Goal: Task Accomplishment & Management: Manage account settings

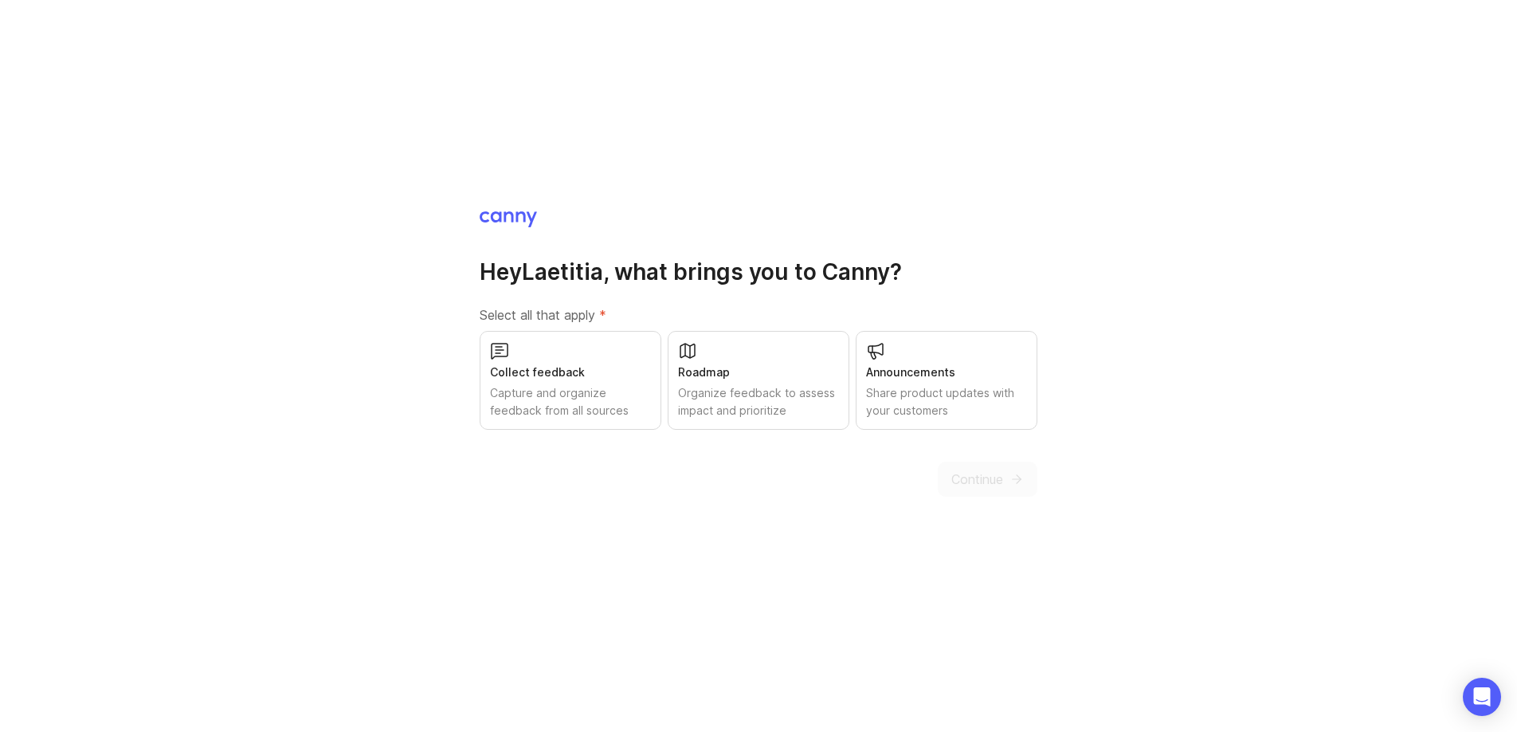
click at [806, 367] on div "Roadmap" at bounding box center [758, 372] width 161 height 18
click at [995, 480] on span "Continue" at bounding box center [978, 478] width 52 height 19
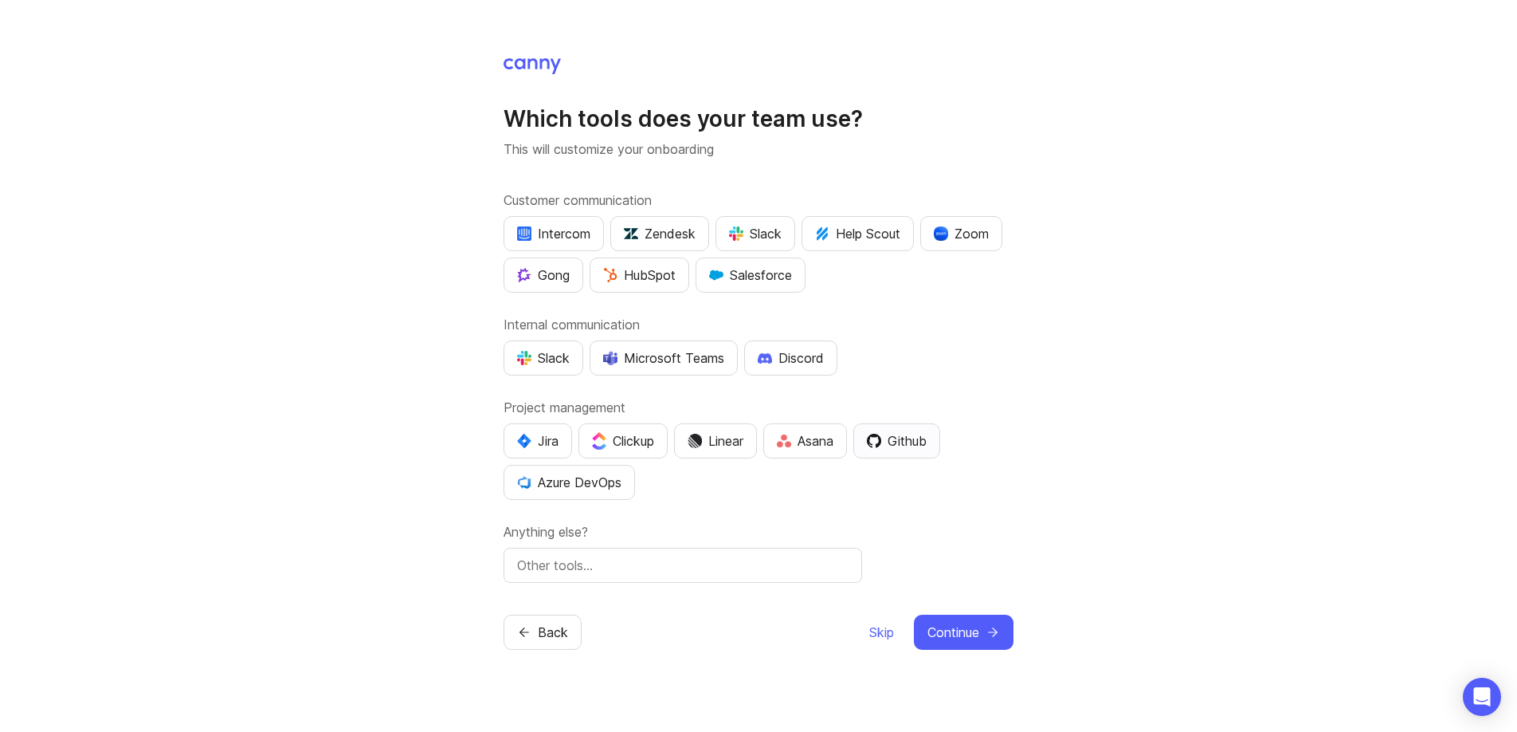
click at [926, 449] on div "Github" at bounding box center [897, 440] width 60 height 19
click at [712, 559] on input "text" at bounding box center [683, 564] width 332 height 19
type input "Google Chat, Zoho Desk"
click at [958, 626] on span "Continue" at bounding box center [954, 631] width 52 height 19
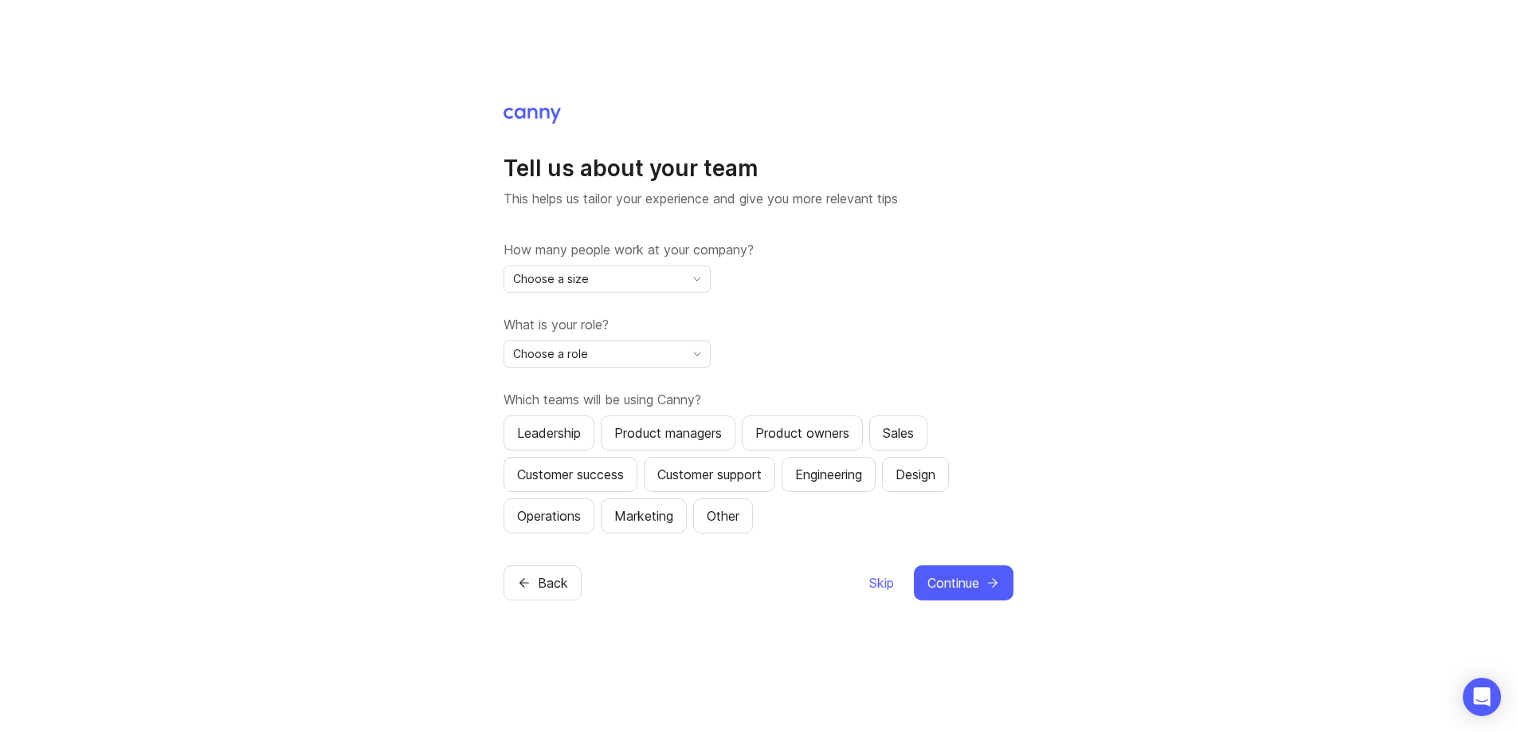
click at [636, 254] on label "How many people work at your company?" at bounding box center [759, 249] width 510 height 19
click at [639, 283] on div "Choose a size" at bounding box center [594, 279] width 180 height 26
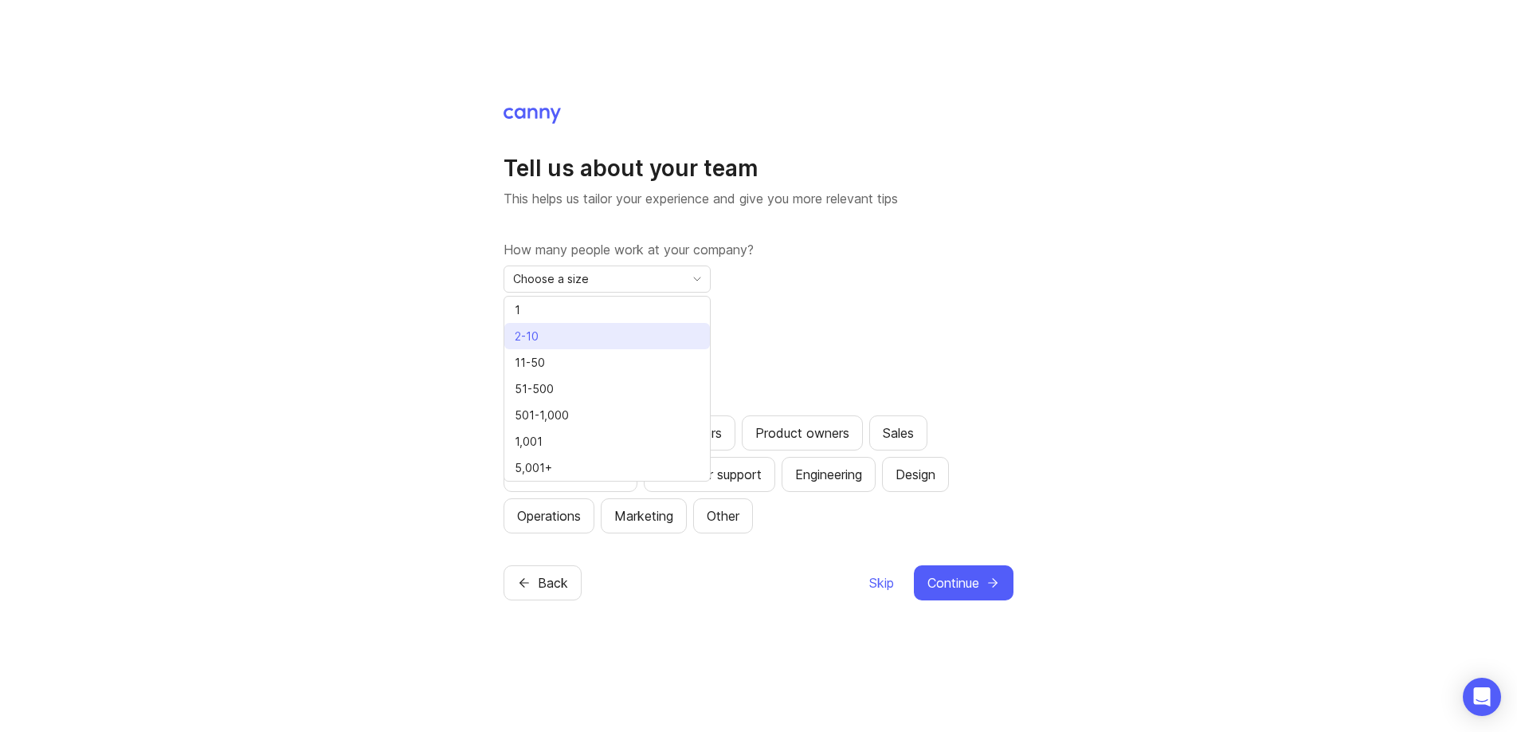
click at [628, 330] on li "2-10" at bounding box center [607, 336] width 206 height 26
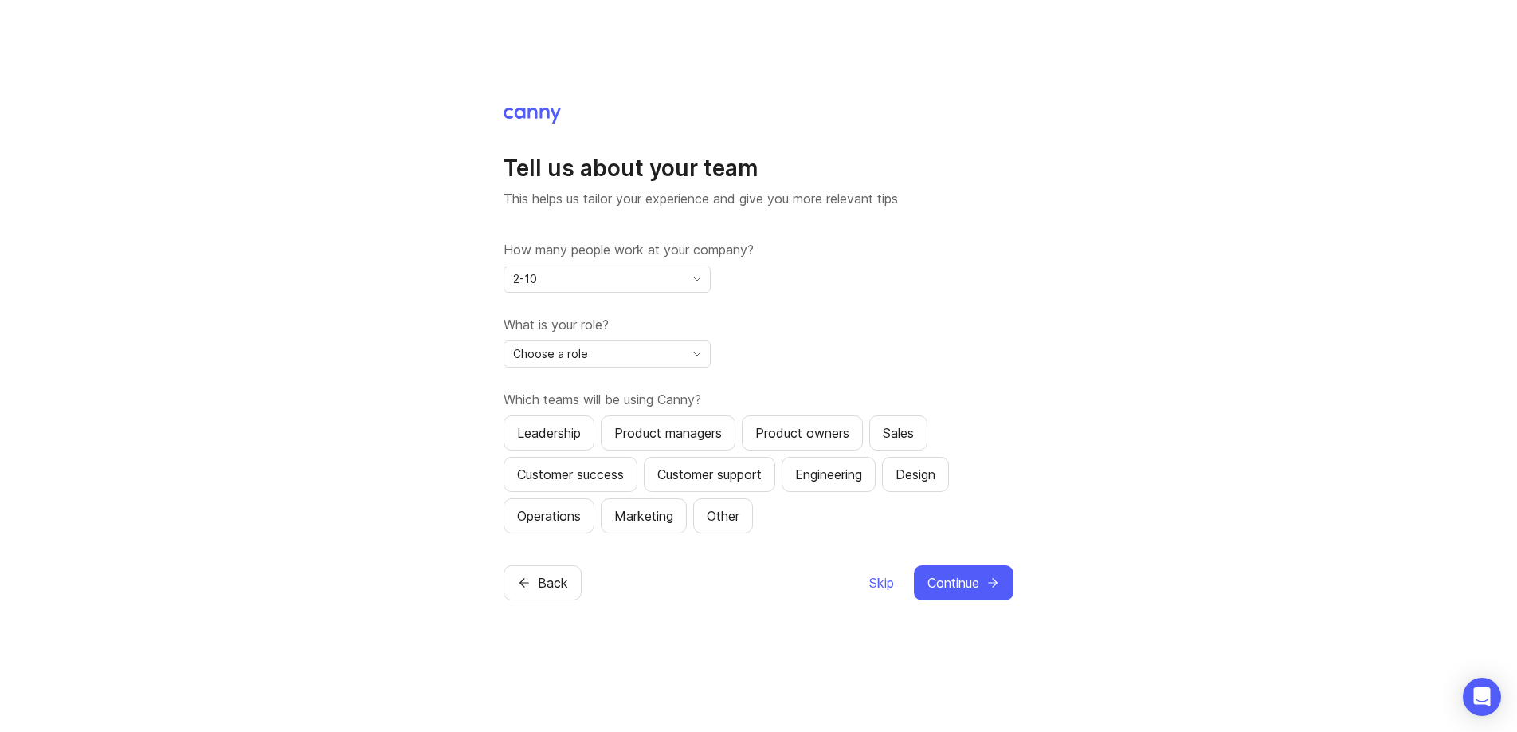
click at [678, 351] on div "Choose a role" at bounding box center [594, 354] width 180 height 26
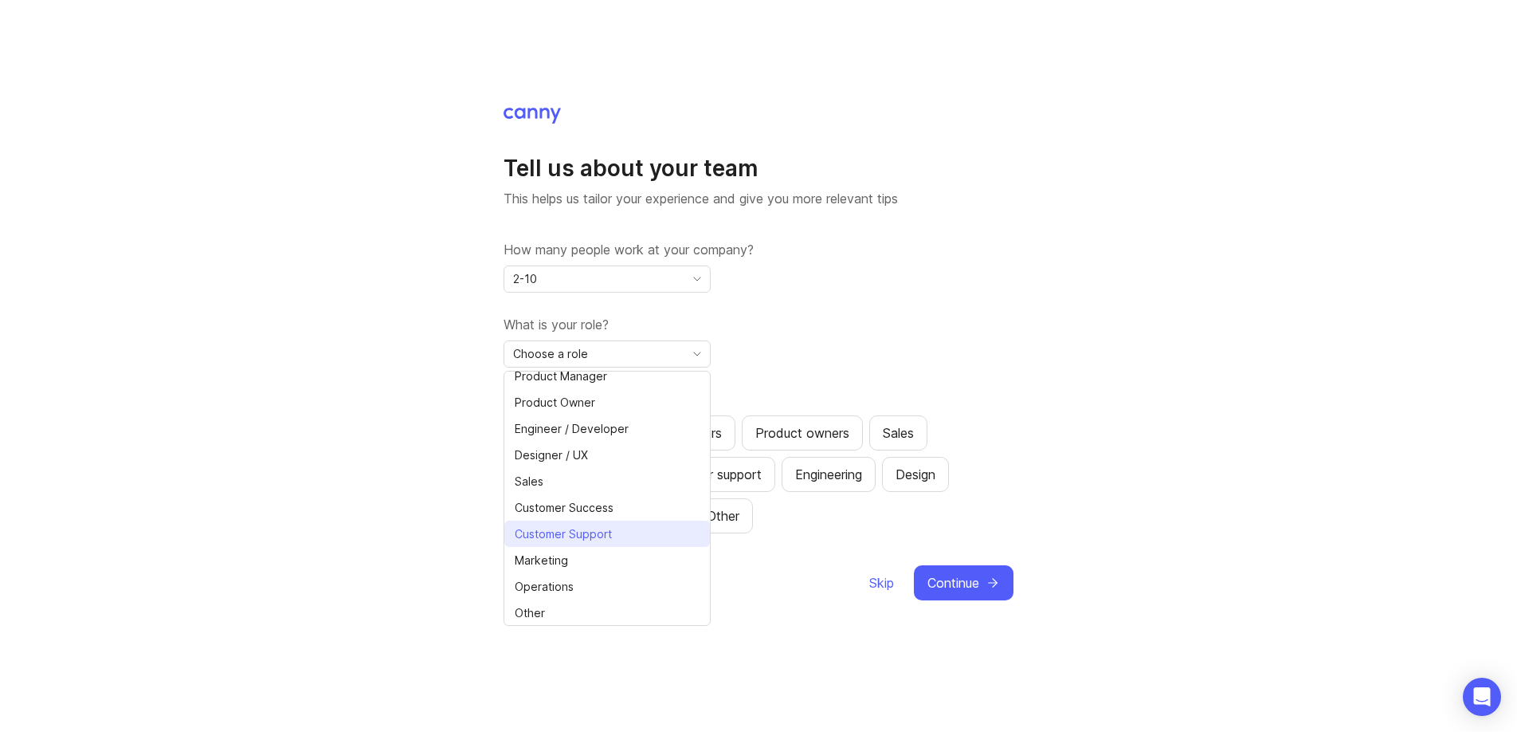
scroll to position [36, 0]
click at [645, 538] on li "Customer Support" at bounding box center [607, 533] width 206 height 26
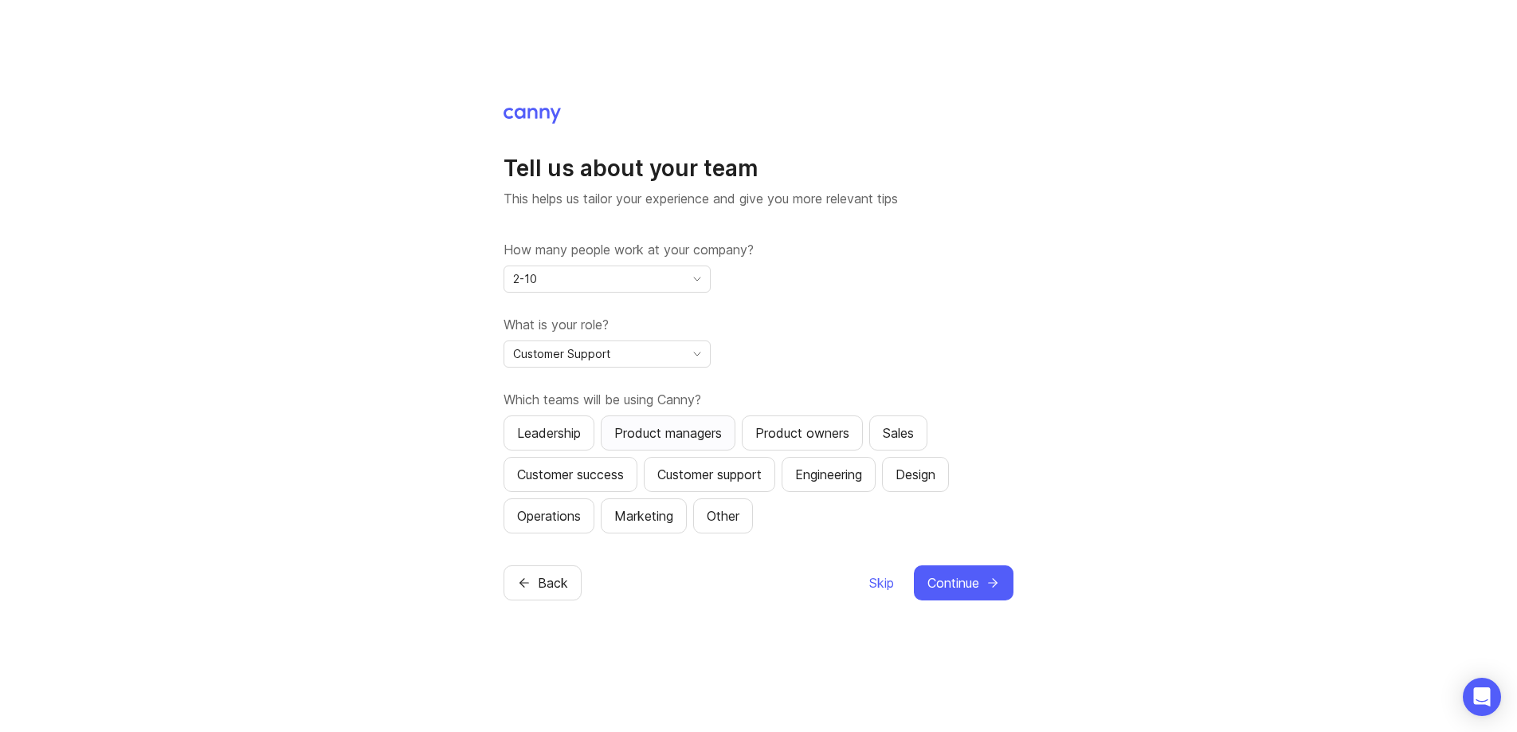
click at [722, 430] on div "Product managers" at bounding box center [668, 432] width 108 height 19
click at [993, 587] on icon "submit" at bounding box center [995, 583] width 4 height 9
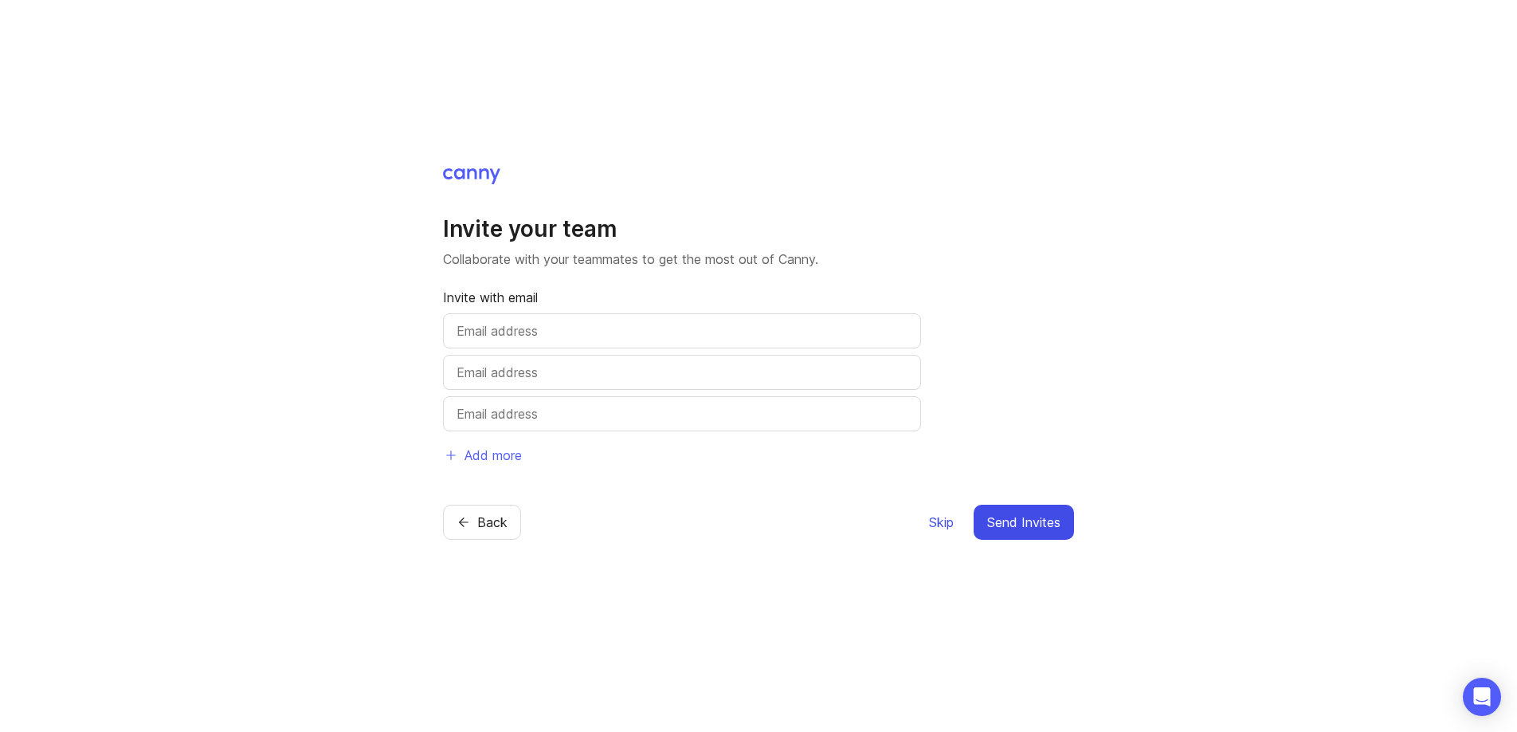
click at [933, 528] on span "Skip" at bounding box center [941, 521] width 25 height 19
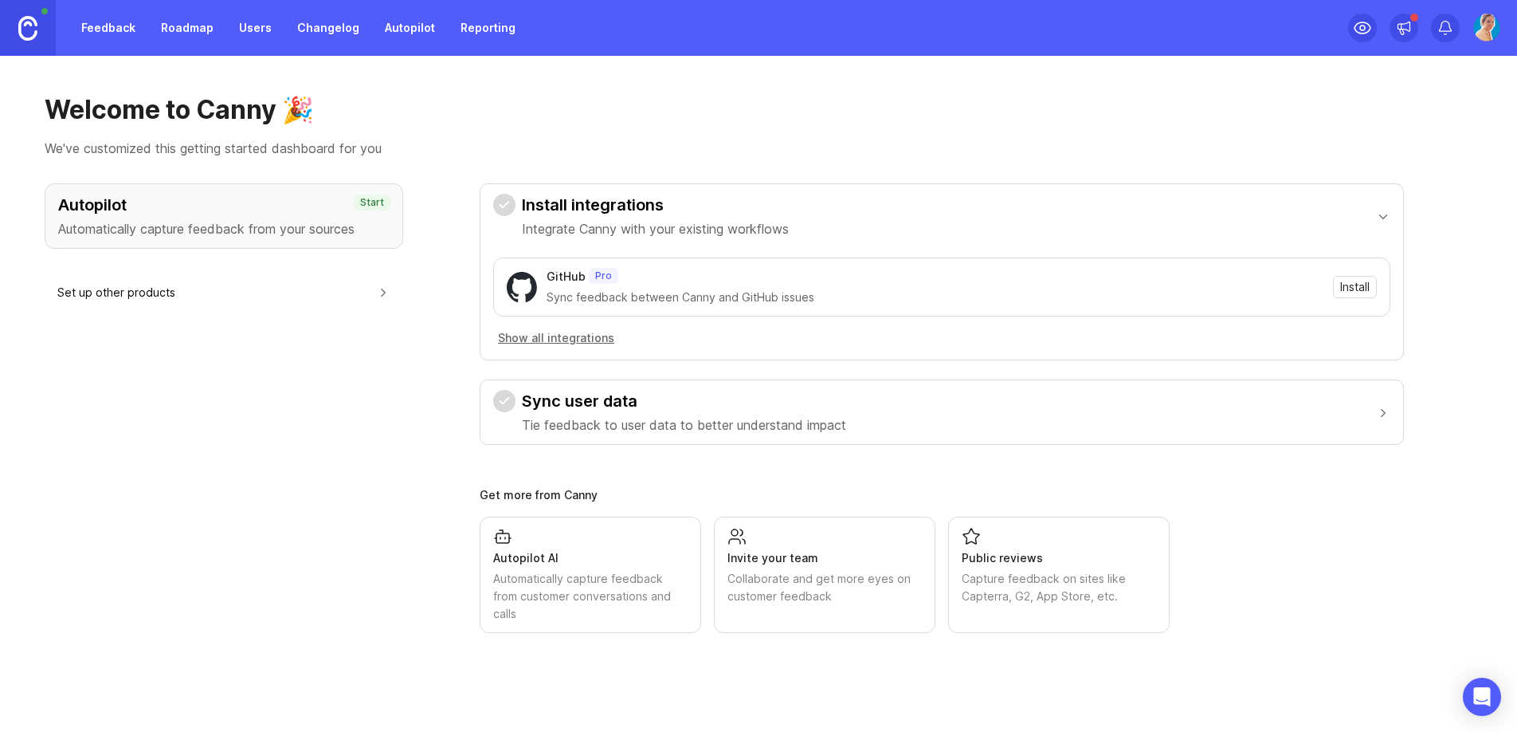
click at [592, 338] on button "Show all integrations" at bounding box center [556, 338] width 126 height 18
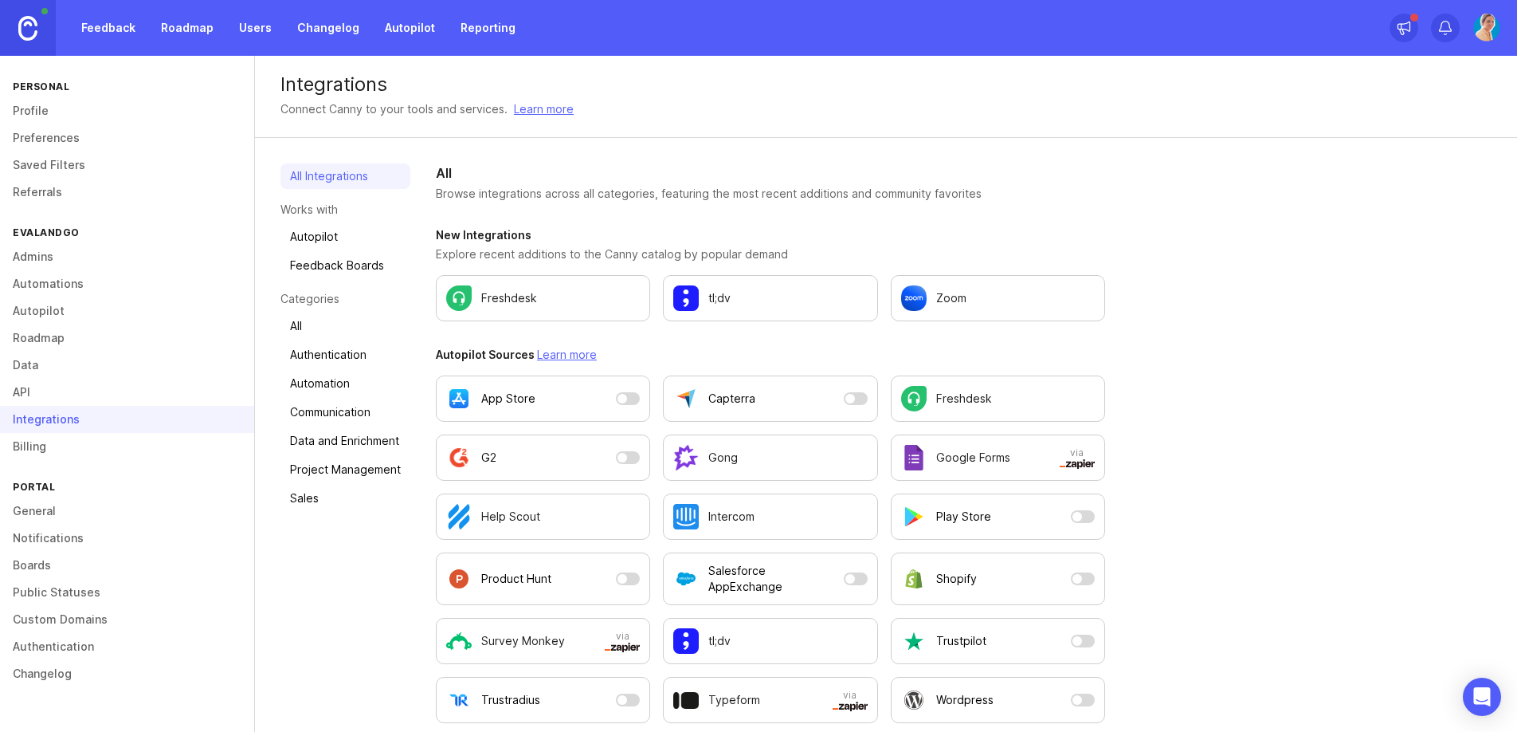
click at [42, 108] on link "Profile" at bounding box center [127, 110] width 254 height 27
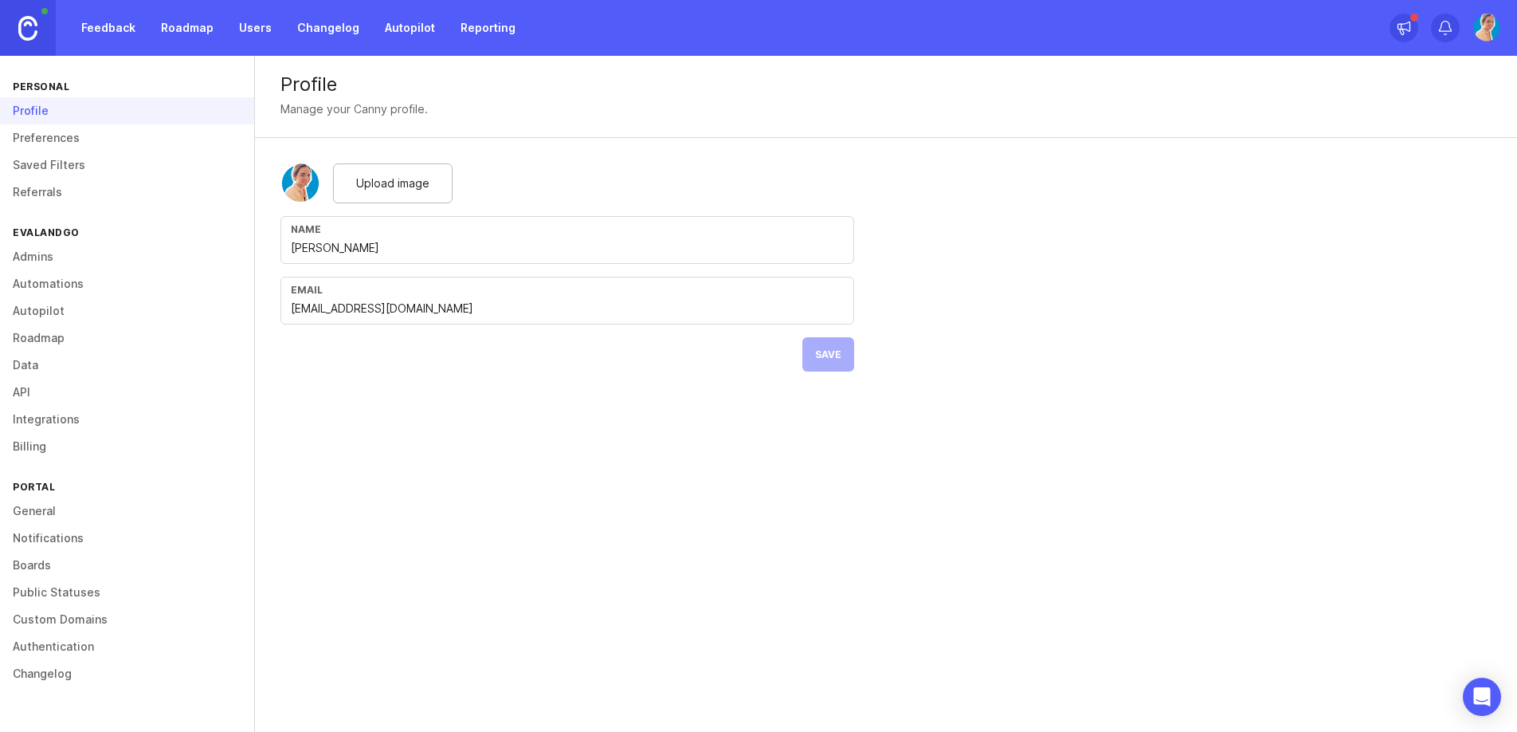
click at [193, 24] on link "Roadmap" at bounding box center [187, 28] width 72 height 29
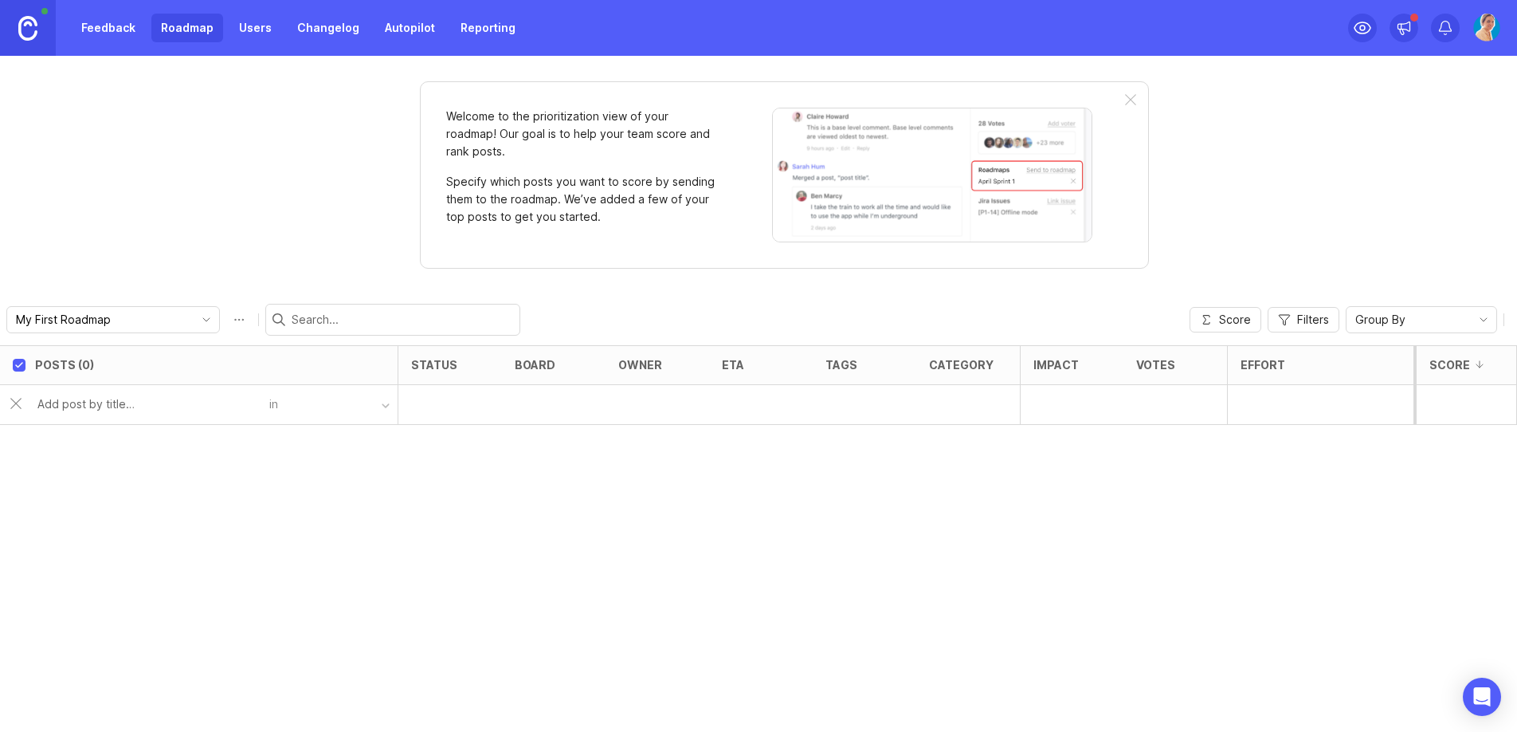
click at [670, 383] on div "owner" at bounding box center [658, 365] width 104 height 40
click at [1488, 40] on img at bounding box center [1487, 28] width 29 height 29
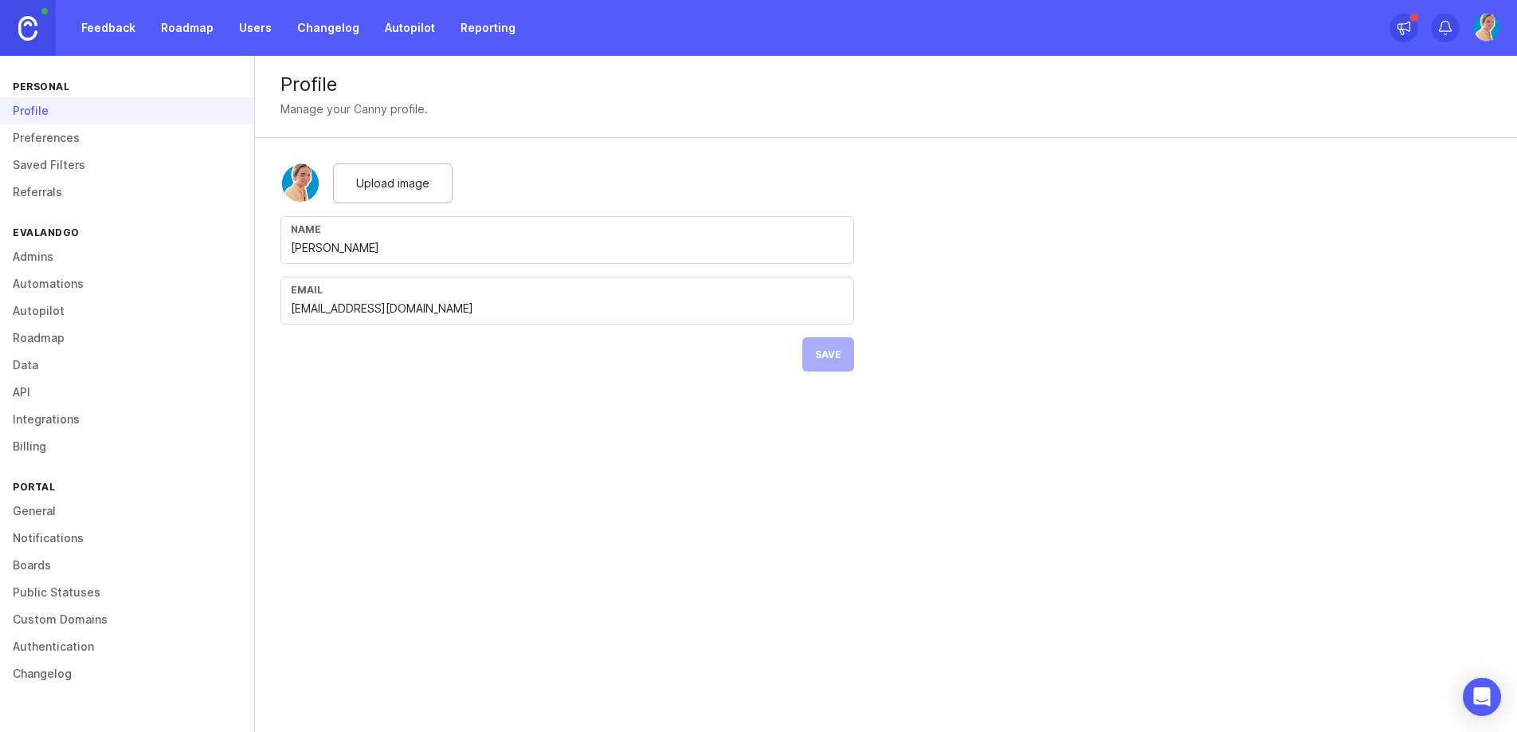
click at [66, 150] on link "Preferences" at bounding box center [127, 137] width 254 height 27
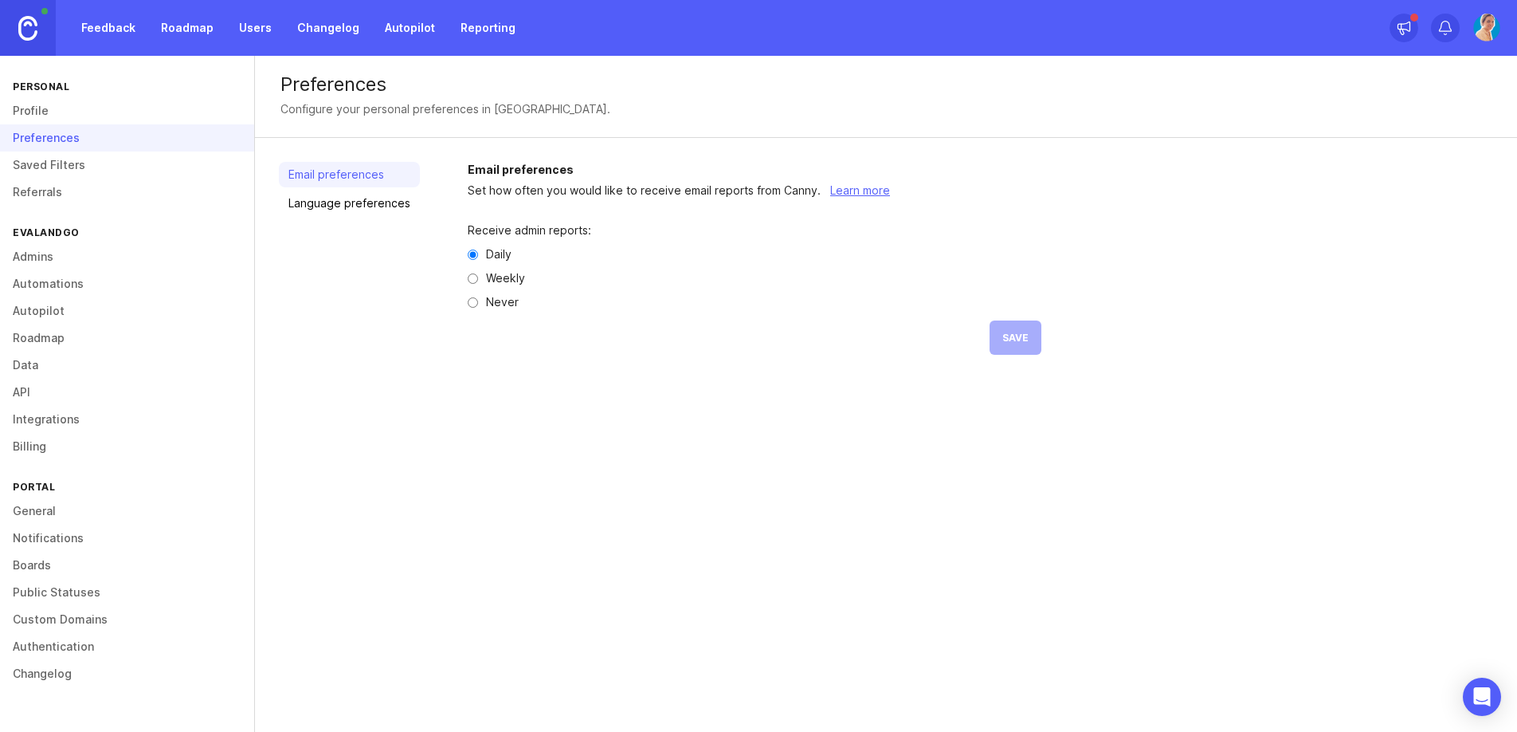
click at [342, 208] on link "Language preferences" at bounding box center [349, 203] width 141 height 26
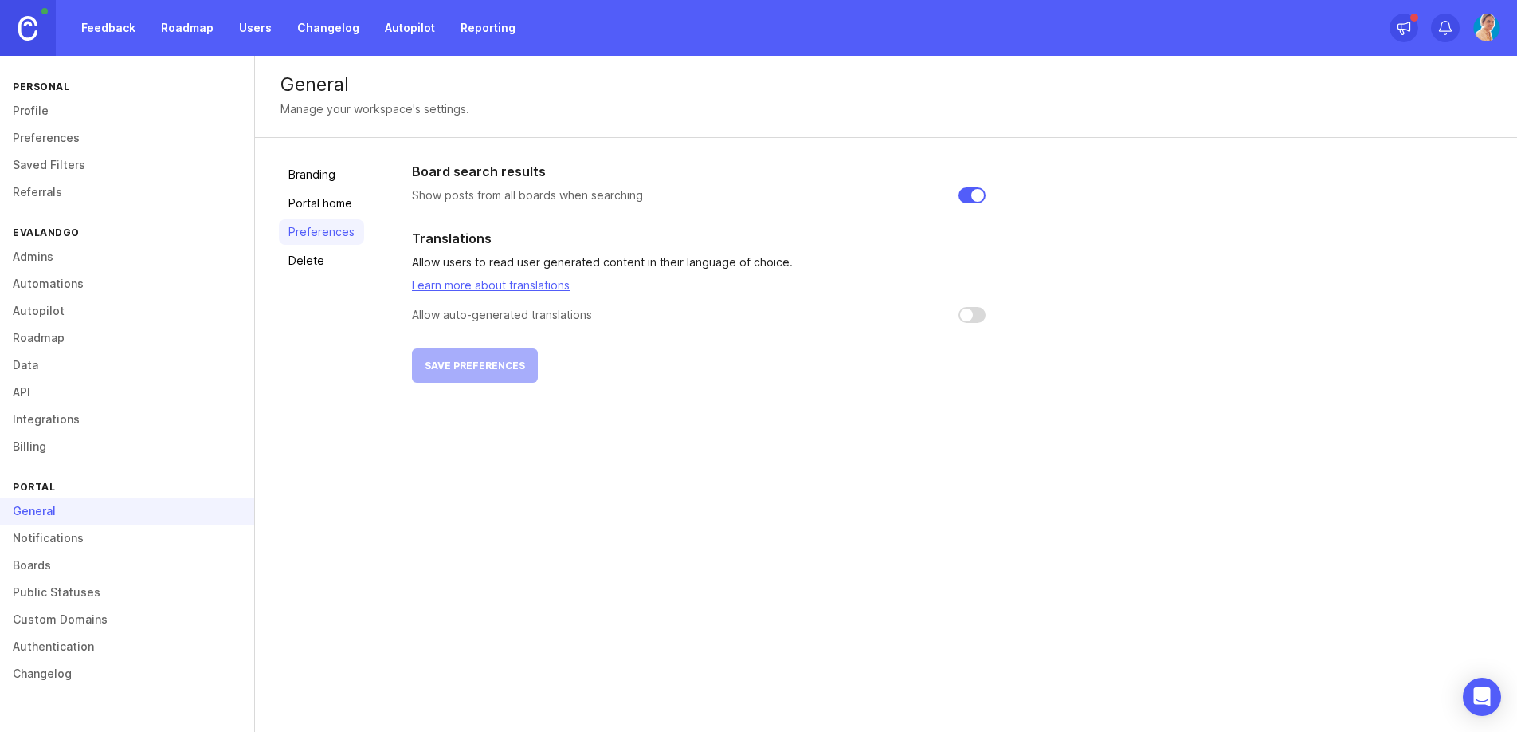
click at [983, 317] on div "Board search results Show posts from all boards when searching Translations All…" at bounding box center [952, 272] width 1081 height 221
click at [977, 317] on input "checkbox" at bounding box center [972, 315] width 27 height 16
checkbox input "false"
click at [53, 163] on link "Saved Filters" at bounding box center [127, 164] width 254 height 27
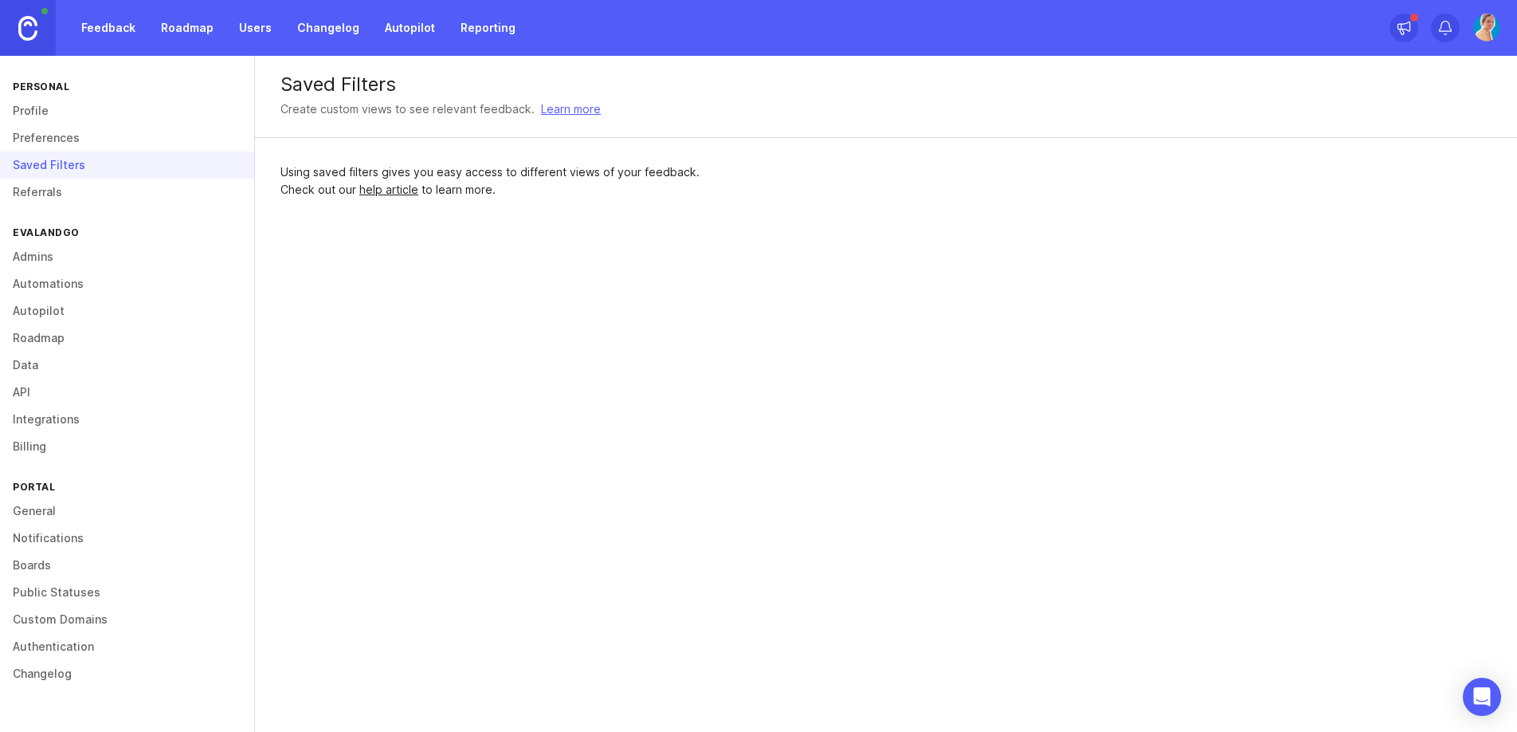
click at [60, 141] on link "Preferences" at bounding box center [127, 137] width 254 height 27
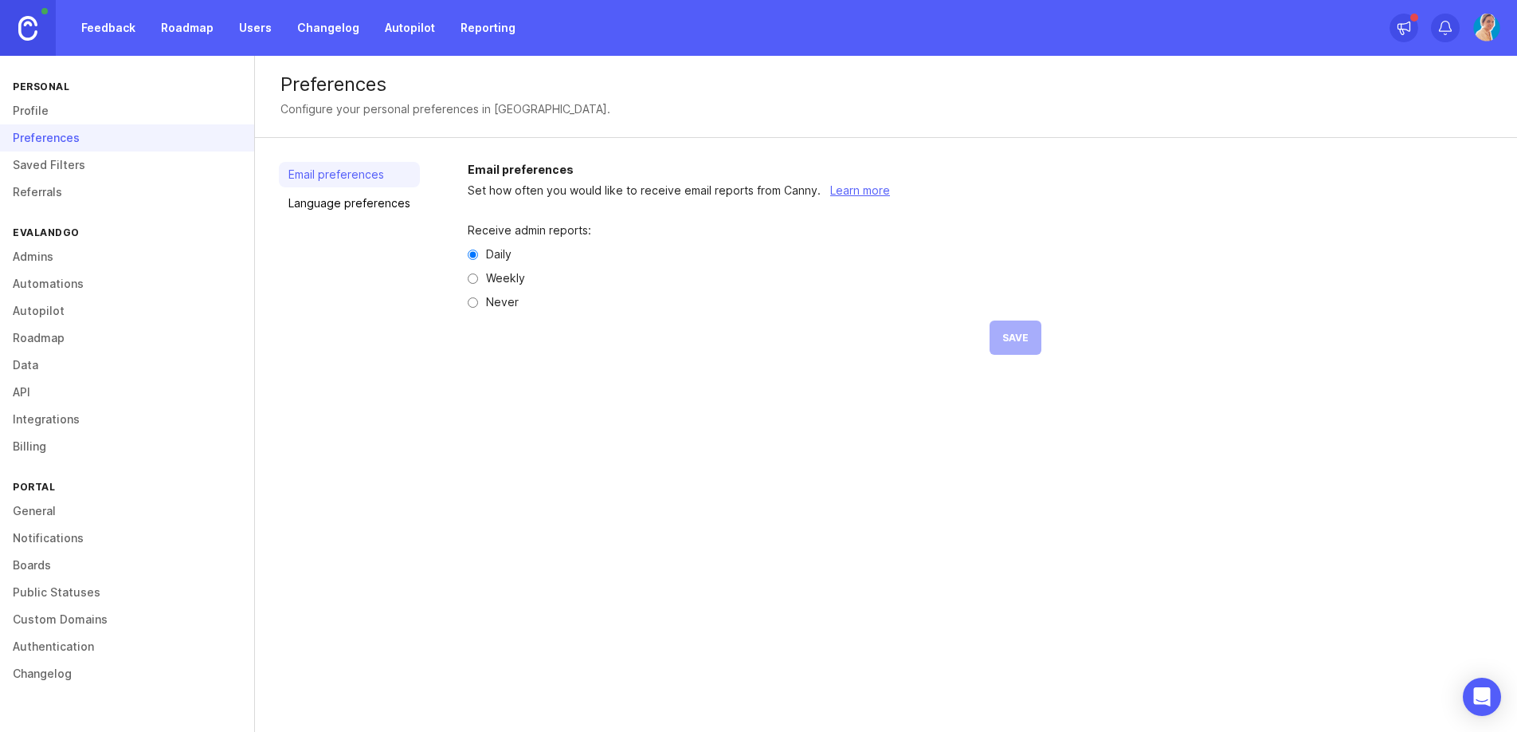
click at [49, 111] on link "Profile" at bounding box center [127, 110] width 254 height 27
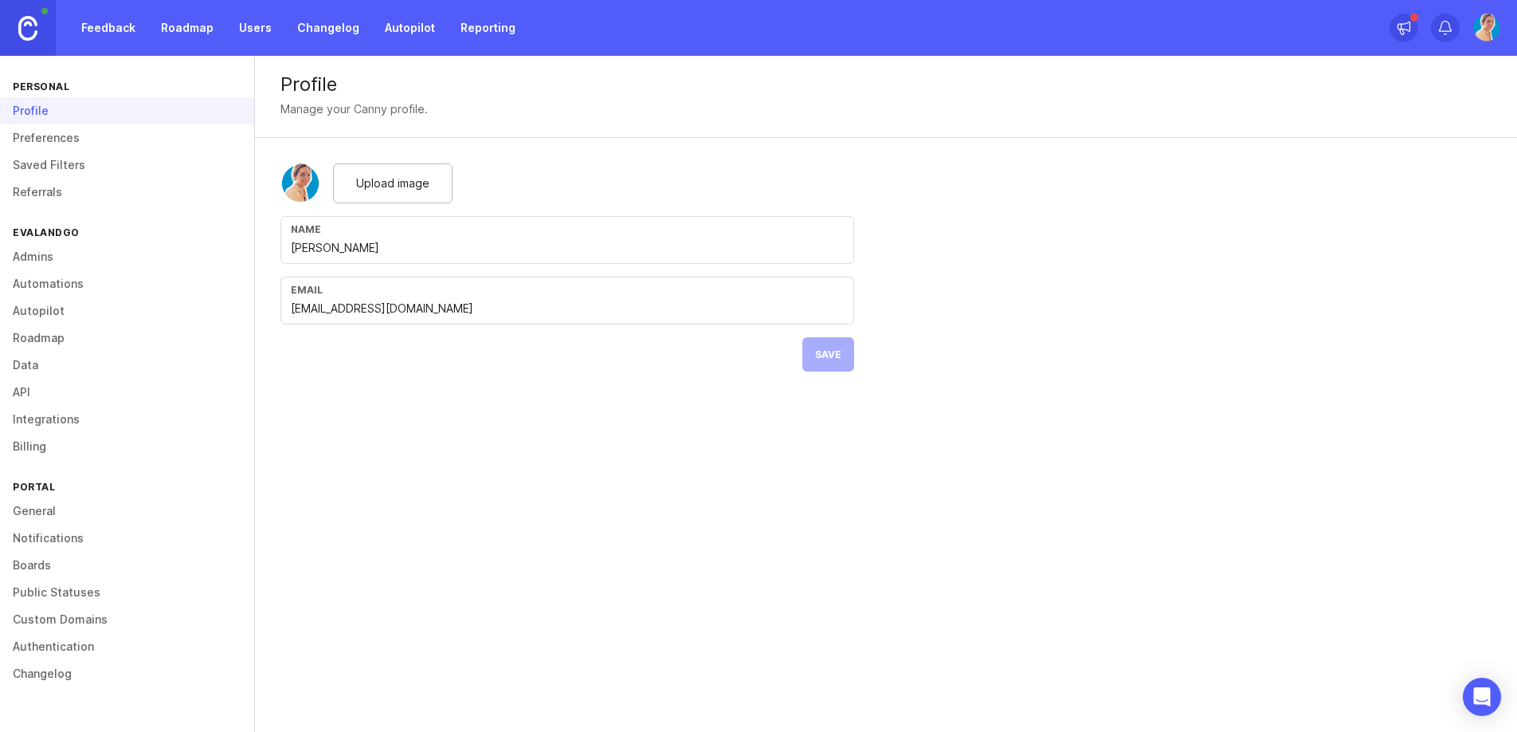
click at [110, 28] on link "Feedback" at bounding box center [108, 28] width 73 height 29
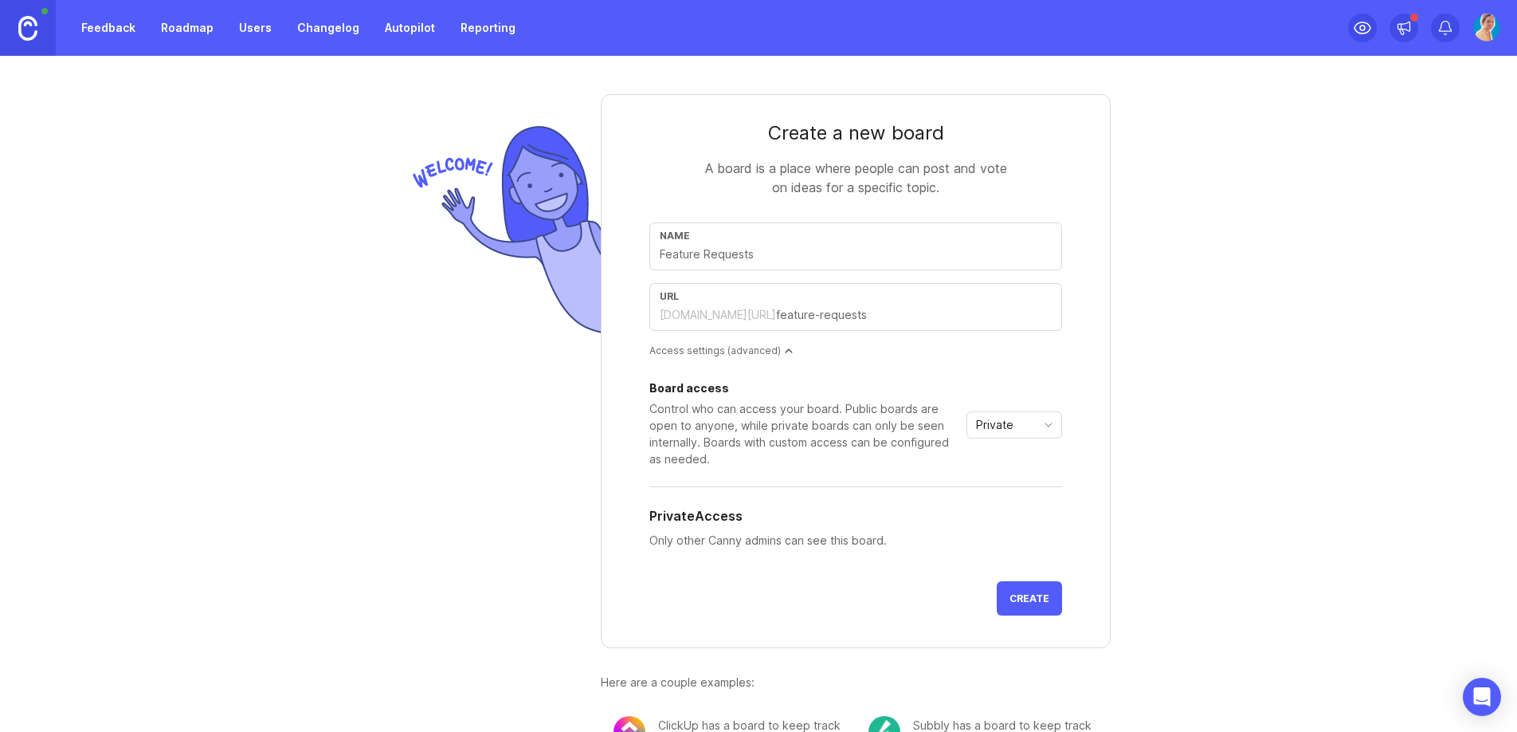
click at [198, 24] on link "Roadmap" at bounding box center [187, 28] width 72 height 29
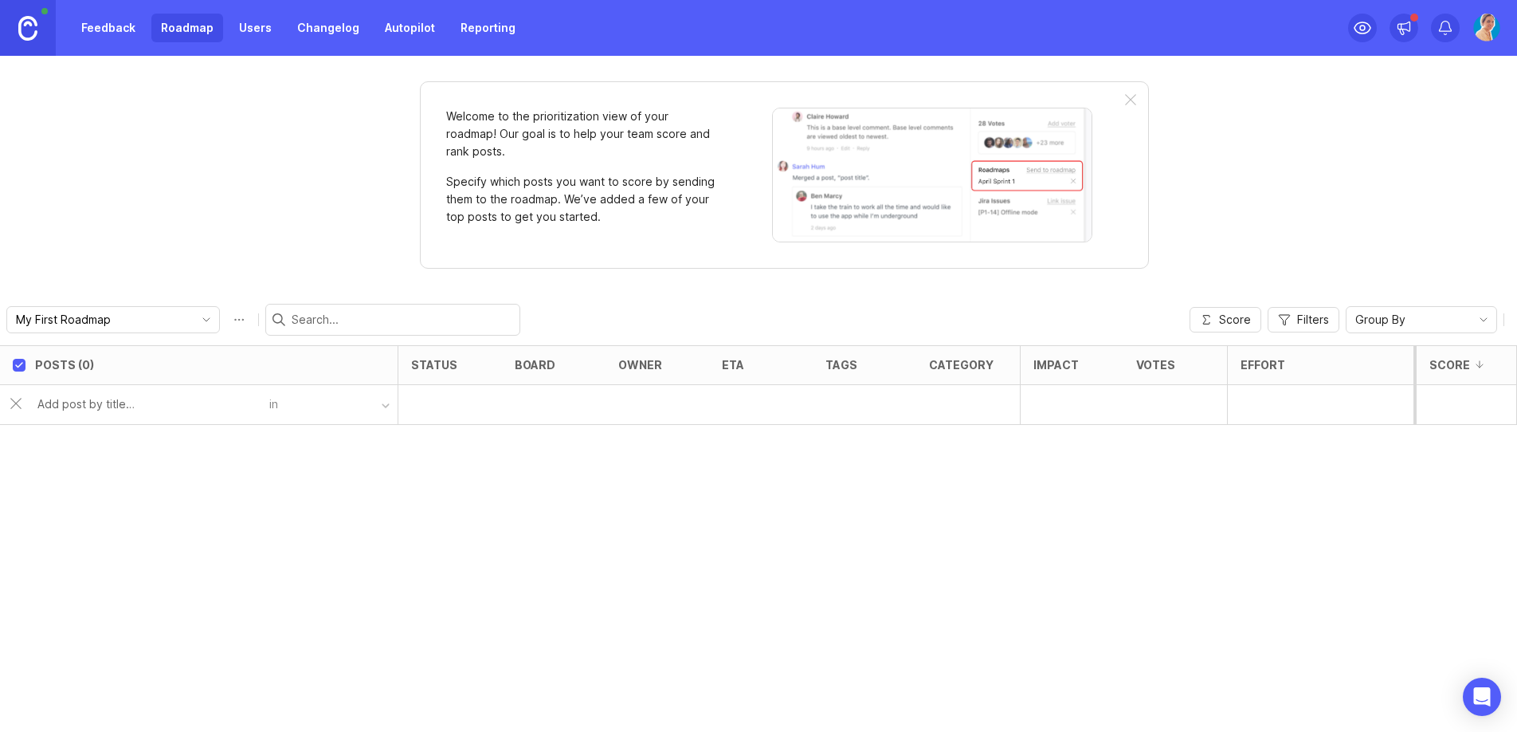
click at [276, 411] on div "in" at bounding box center [333, 404] width 128 height 23
click at [307, 406] on button "button" at bounding box center [338, 404] width 120 height 23
click at [401, 402] on div at bounding box center [450, 405] width 104 height 40
click at [495, 488] on div "Posts (0) status board owner eta tags category Impact Votes Effort Score in" at bounding box center [758, 538] width 1517 height 387
click at [194, 320] on icon "toggle icon" at bounding box center [207, 319] width 26 height 13
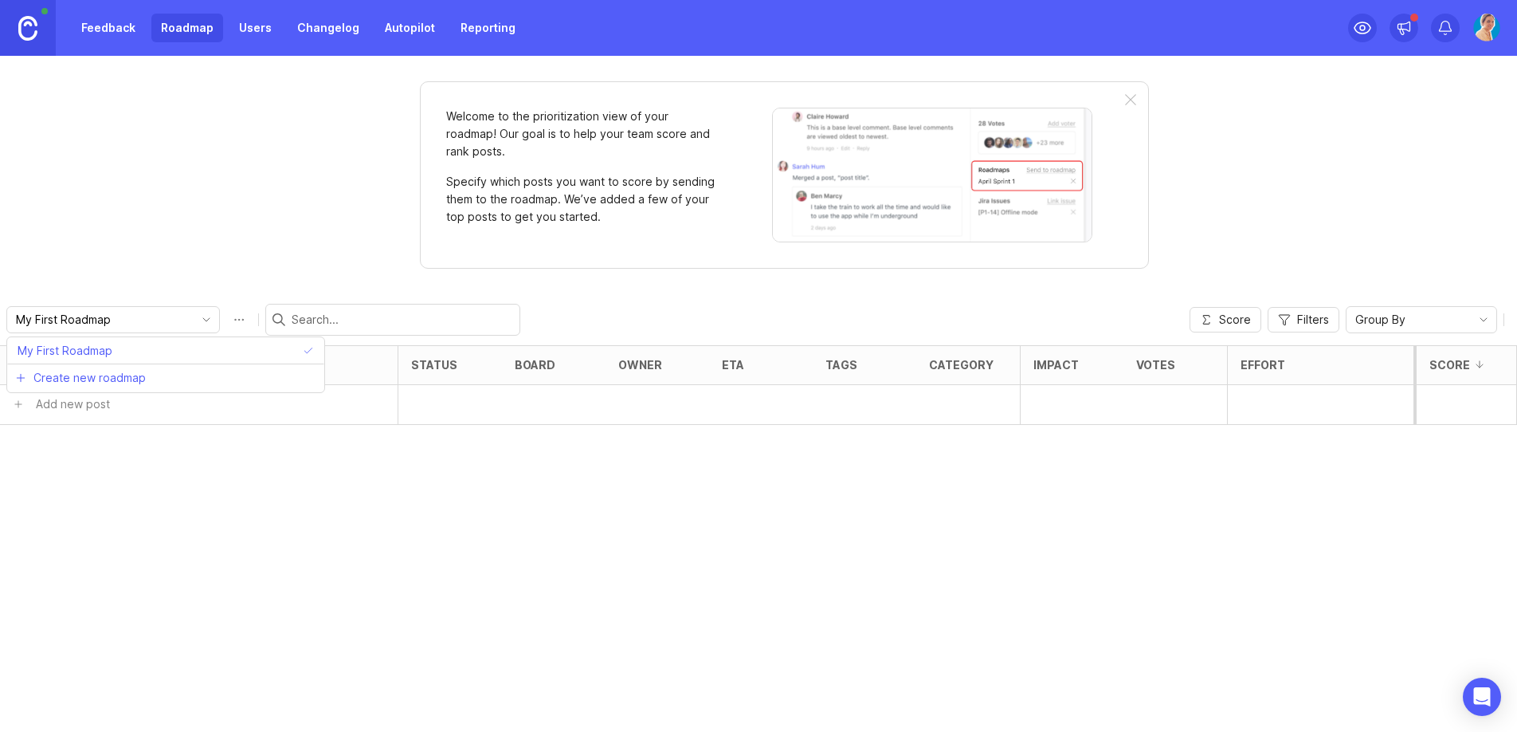
click at [194, 320] on icon "toggle icon" at bounding box center [207, 319] width 26 height 13
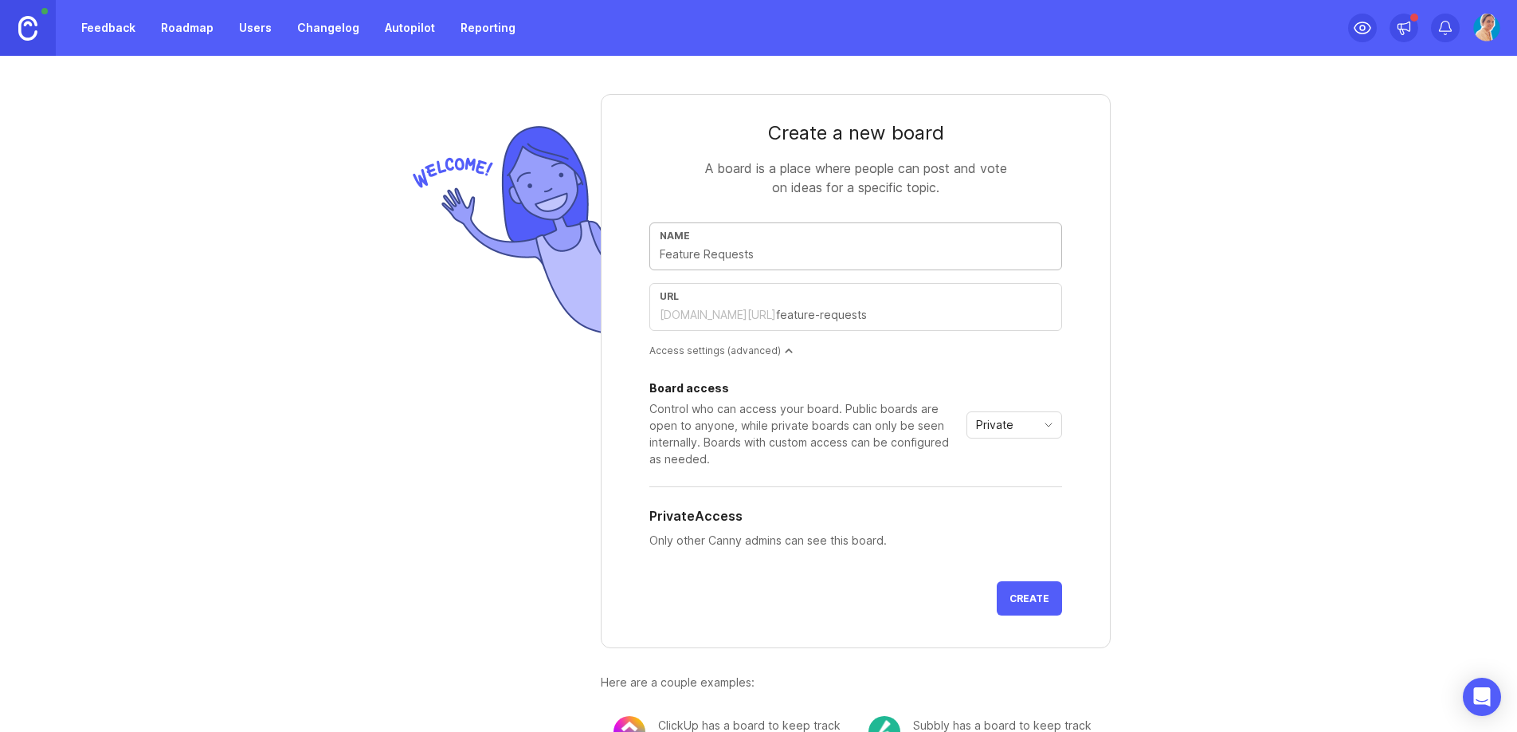
type input "D"
type input "d"
type input "De"
type input "de"
type input "Dem"
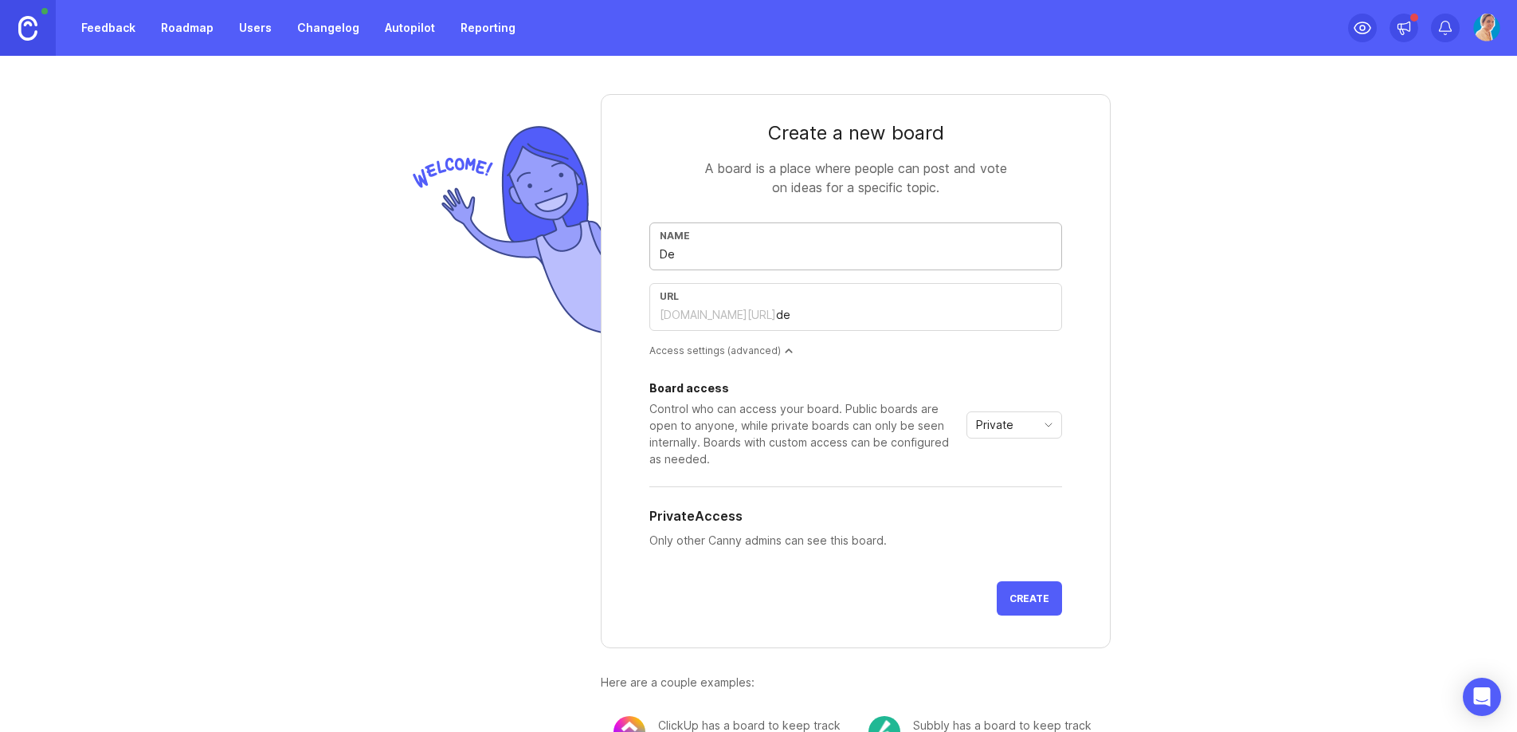
type input "dem"
type input "Dema"
type input "dema"
type input "Deman"
type input "deman"
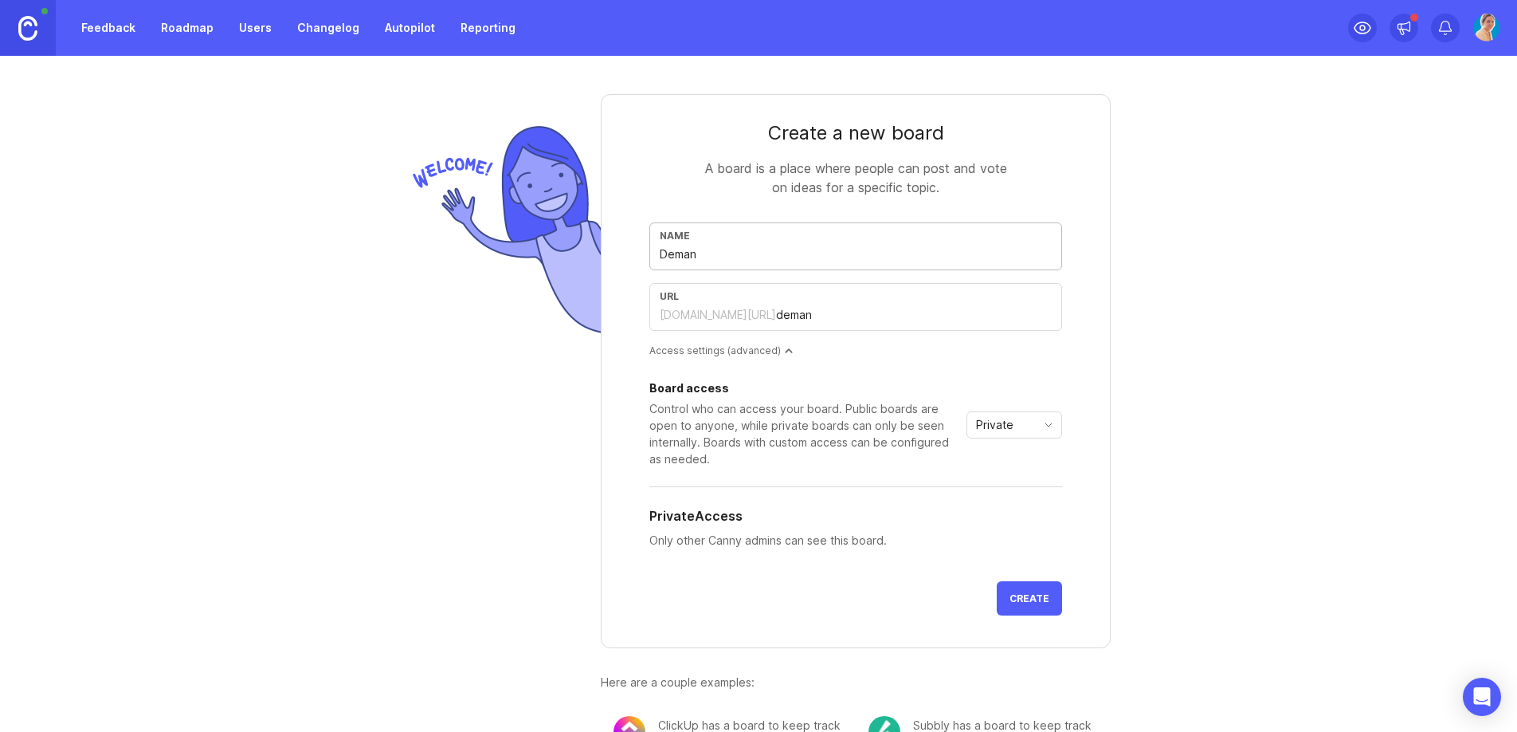
type input "Demand"
type input "demand"
type input "Demande"
type input "demande"
type input "Demandes"
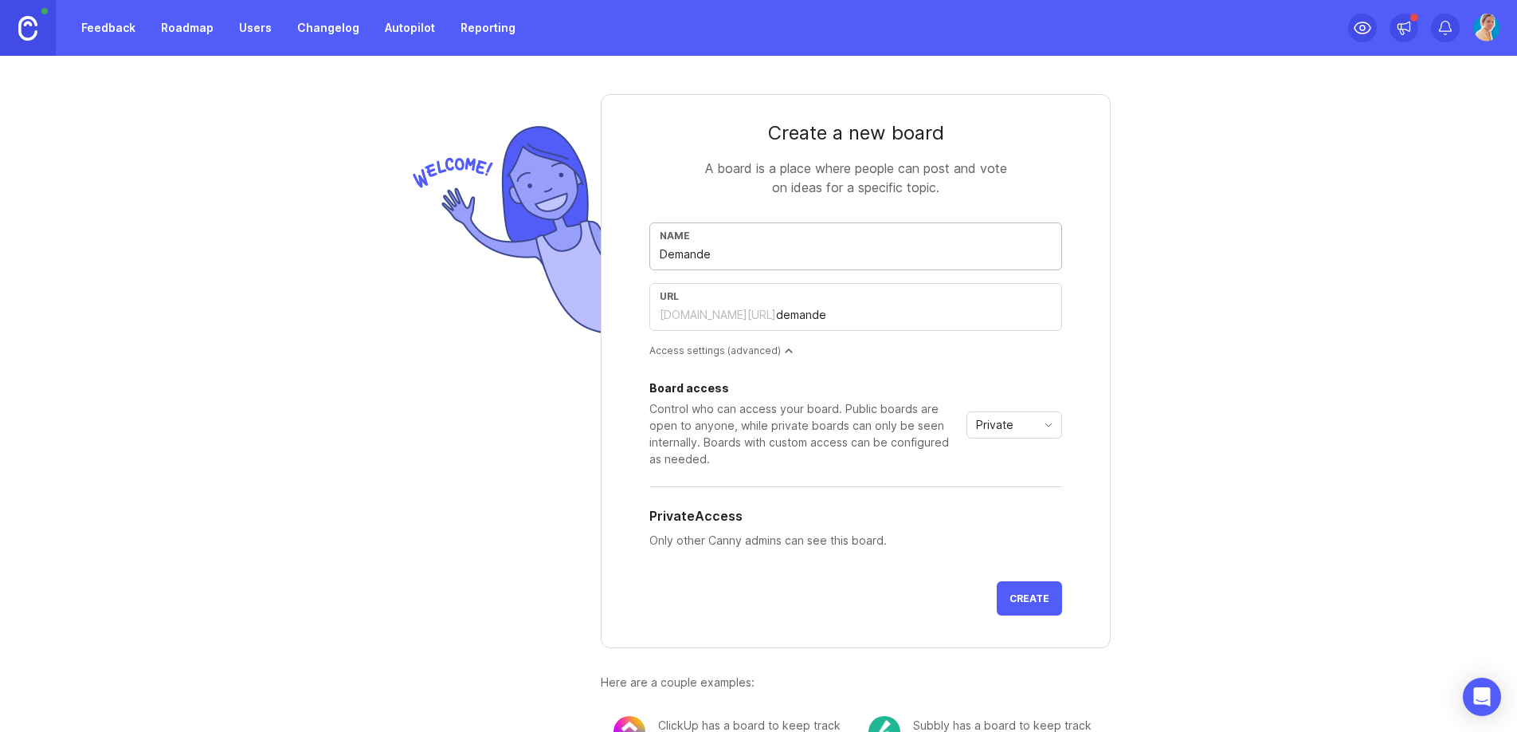
type input "demandes"
type input "Demandes d"
type input "demandes-d"
type input "Demandes de"
type input "demandes-de"
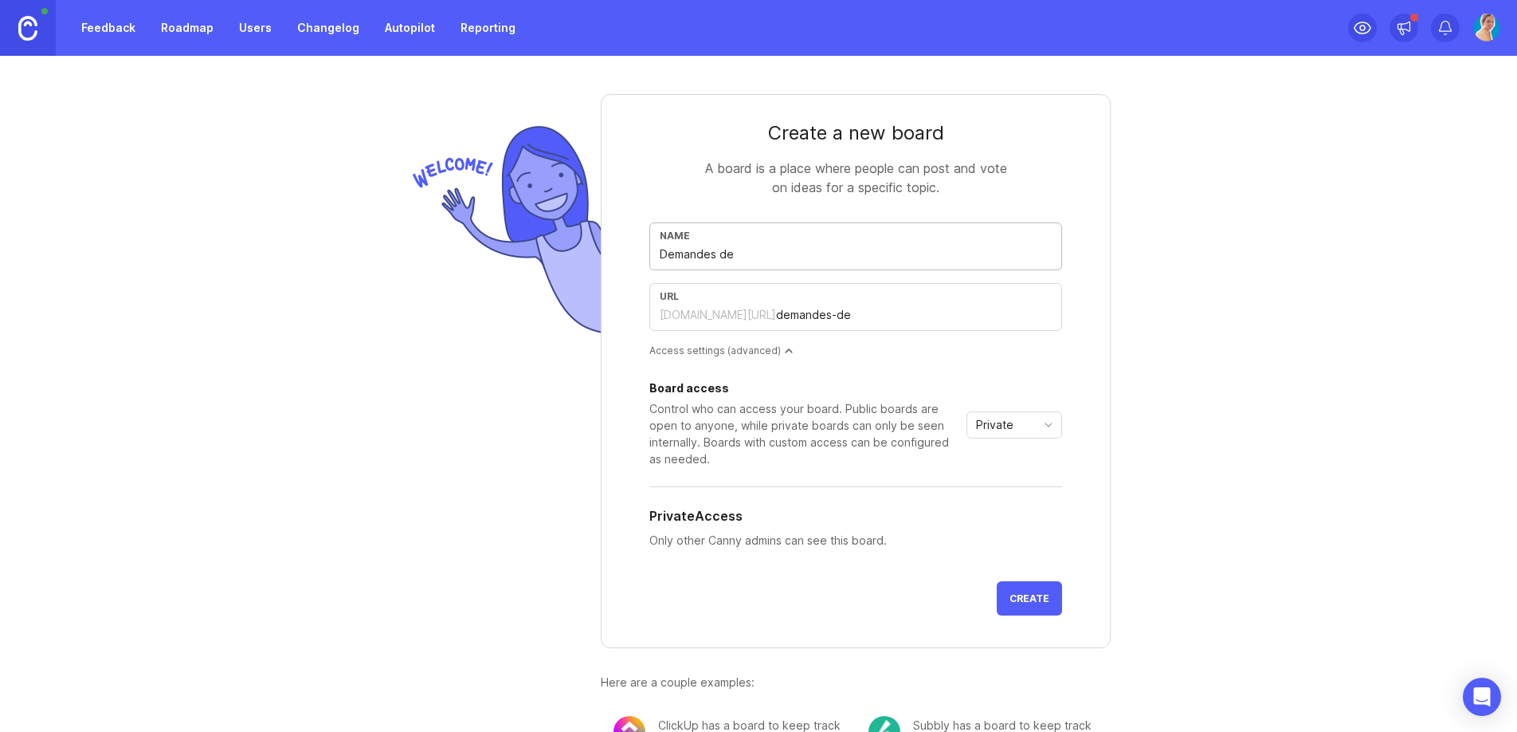
type input "Demandes de d"
type input "demandes-de-d"
type input "Demandes de de"
type input "demandes-de-de"
type input "Demandes de dev"
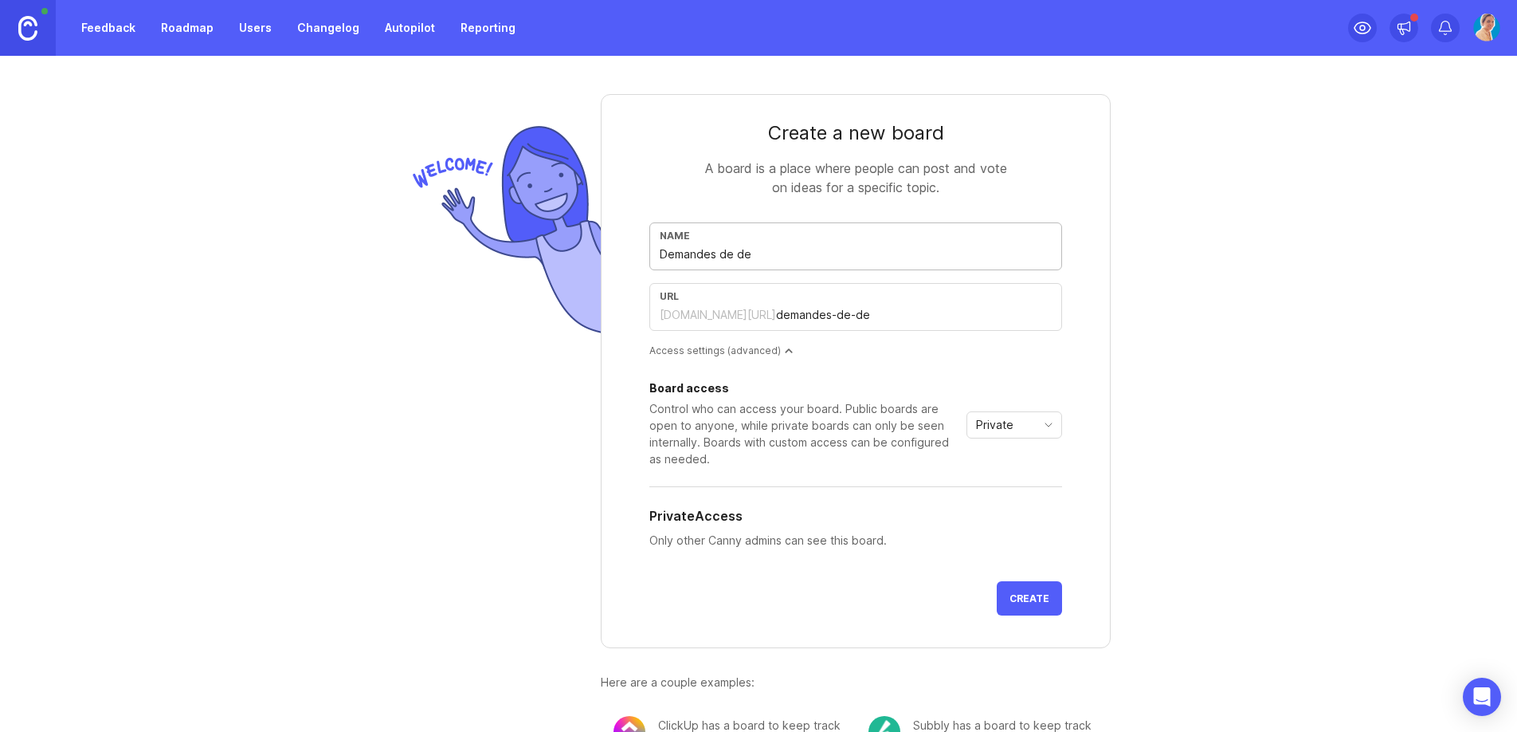
type input "demandes-de-dev"
type input "Demandes de dev"
click at [1038, 610] on button "Create" at bounding box center [1029, 598] width 65 height 34
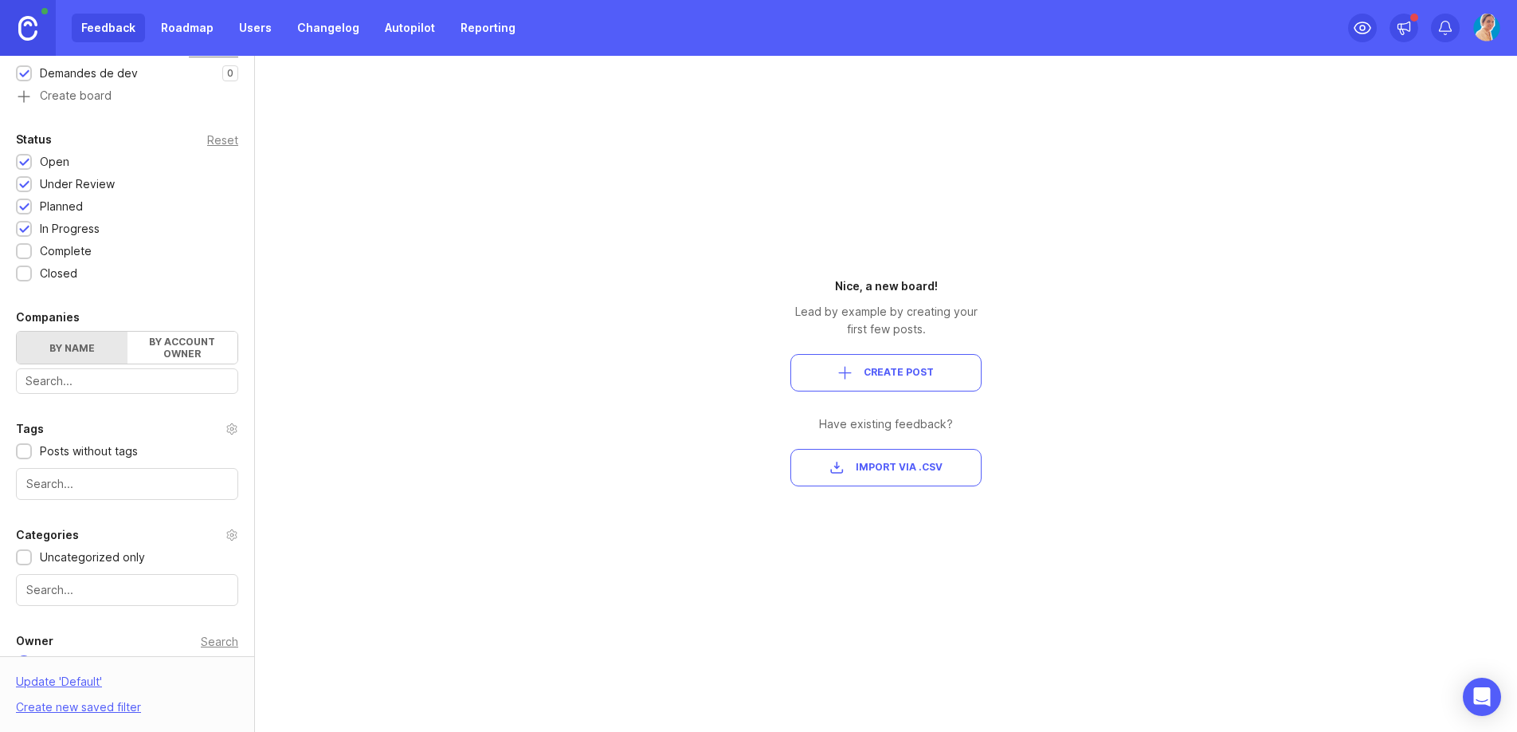
scroll to position [335, 0]
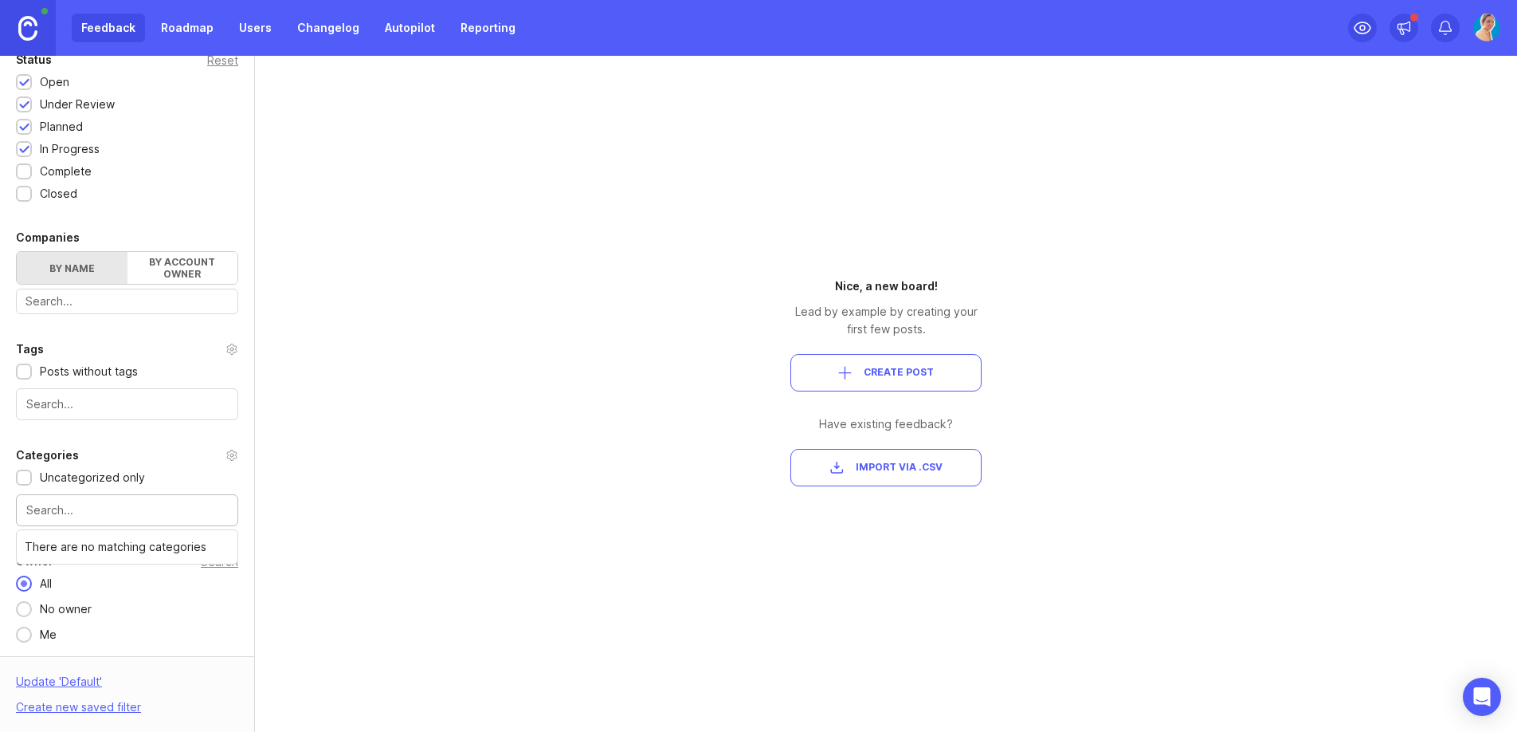
click at [124, 514] on input "text" at bounding box center [127, 510] width 202 height 18
type input "Création"
click at [166, 545] on div "Portal Settings User Segment Everyone (default) Date Range Posts Votes All time…" at bounding box center [127, 188] width 254 height 935
click at [384, 546] on div "Portal Settings User Segment Everyone (default) Date Range Posts Votes All time…" at bounding box center [758, 394] width 1517 height 676
click at [889, 379] on span "Create Post" at bounding box center [899, 373] width 70 height 14
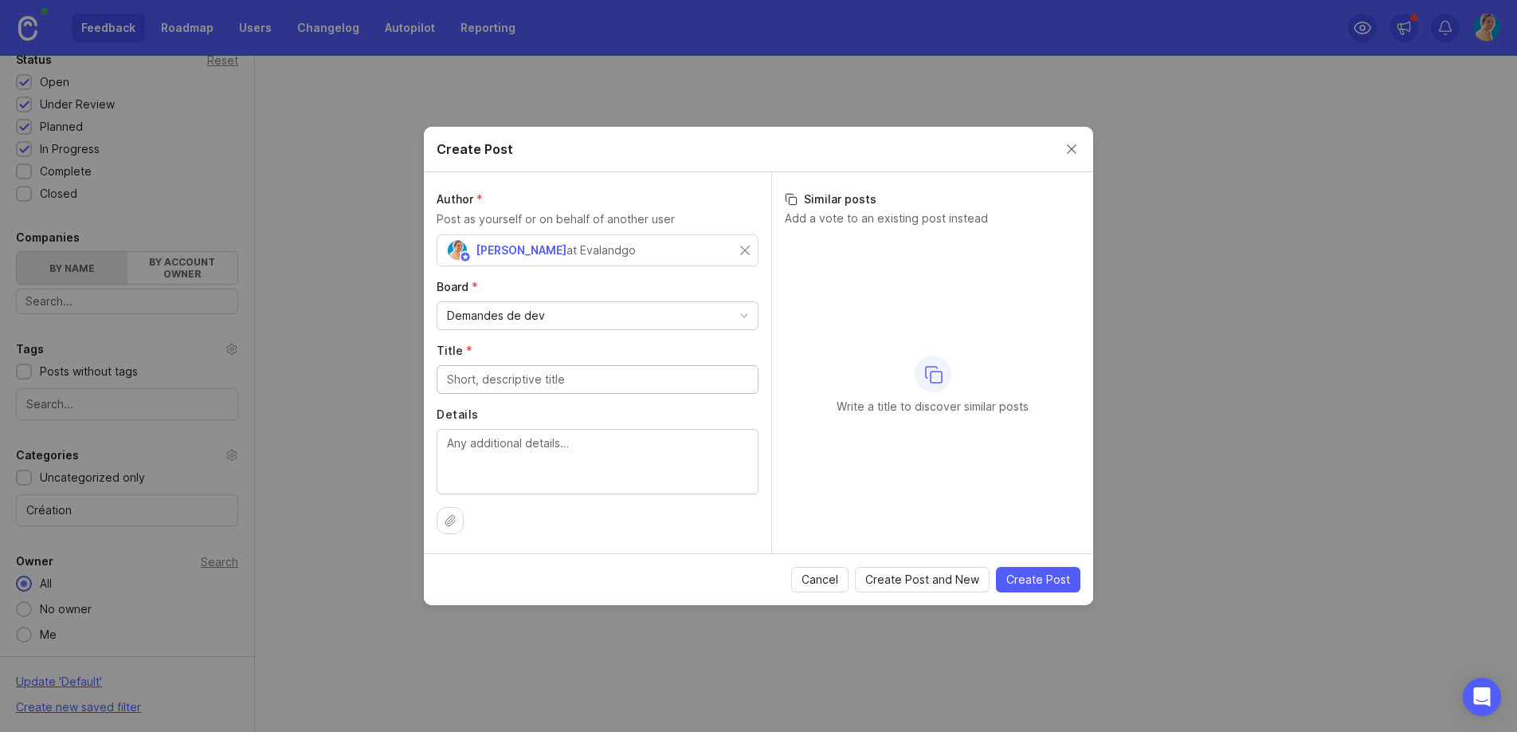
click at [1078, 155] on div "Create Post" at bounding box center [758, 149] width 669 height 45
click at [1079, 147] on button "Close create post modal" at bounding box center [1072, 149] width 18 height 18
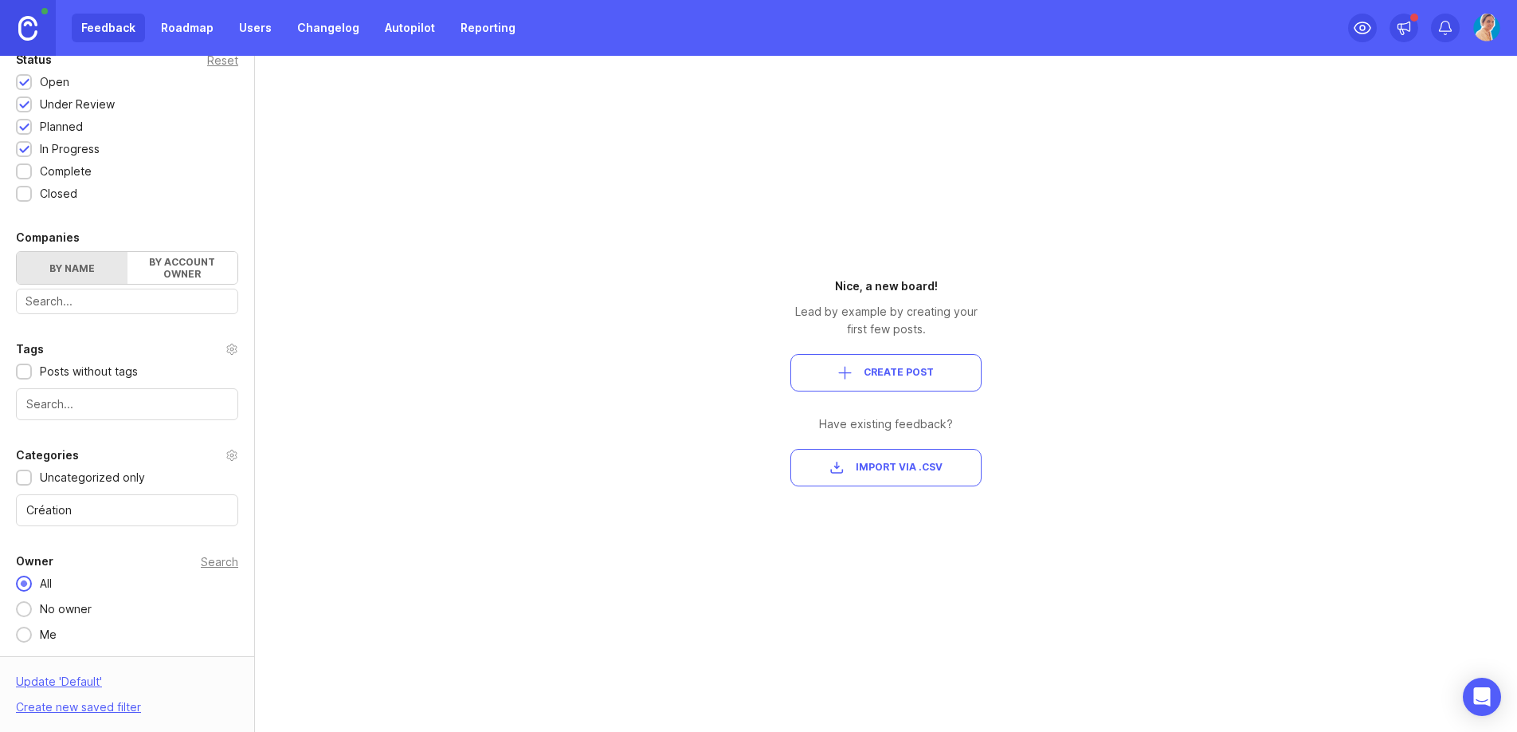
click at [1073, 147] on div "Portal Settings User Segment Everyone (default) Date Range Posts Votes All time…" at bounding box center [758, 394] width 1517 height 676
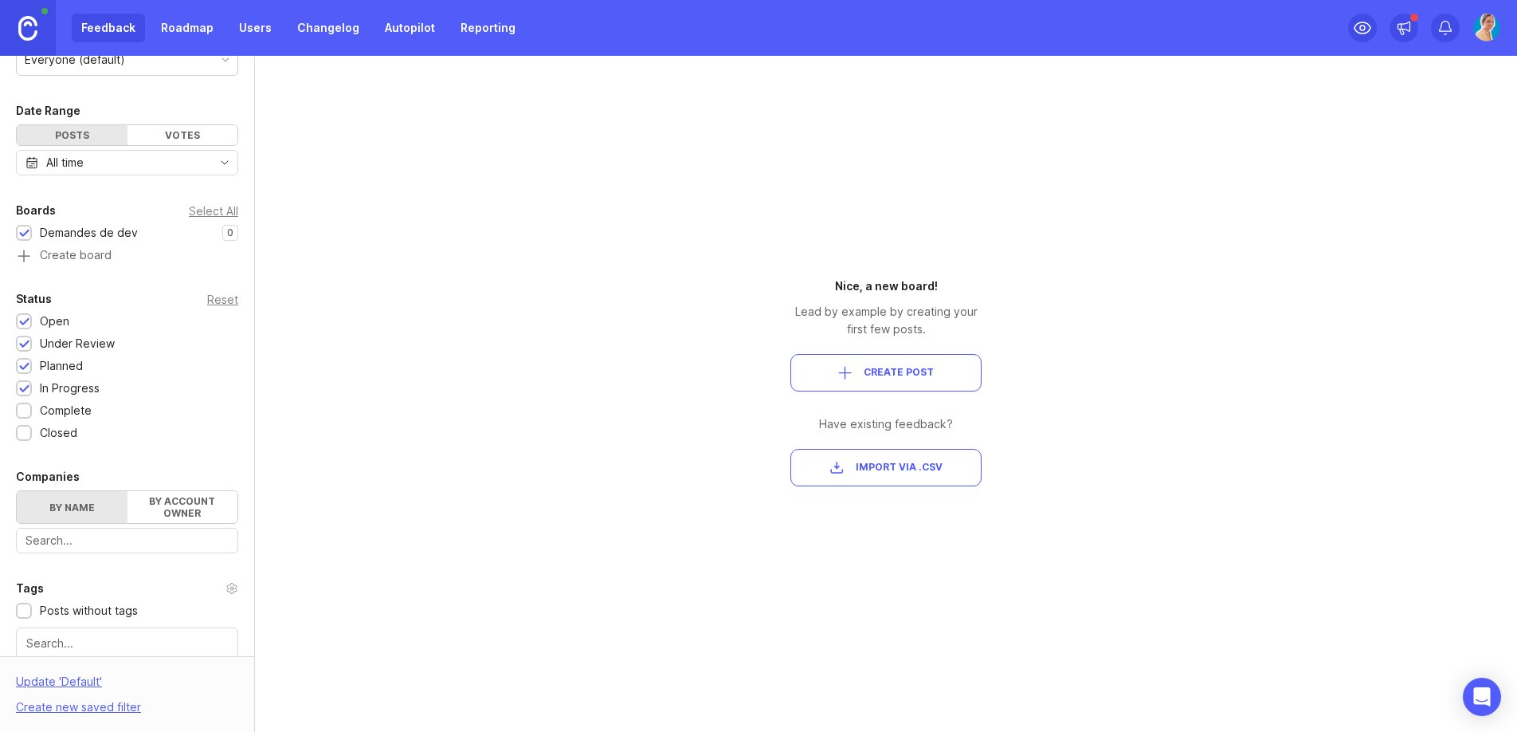
scroll to position [0, 0]
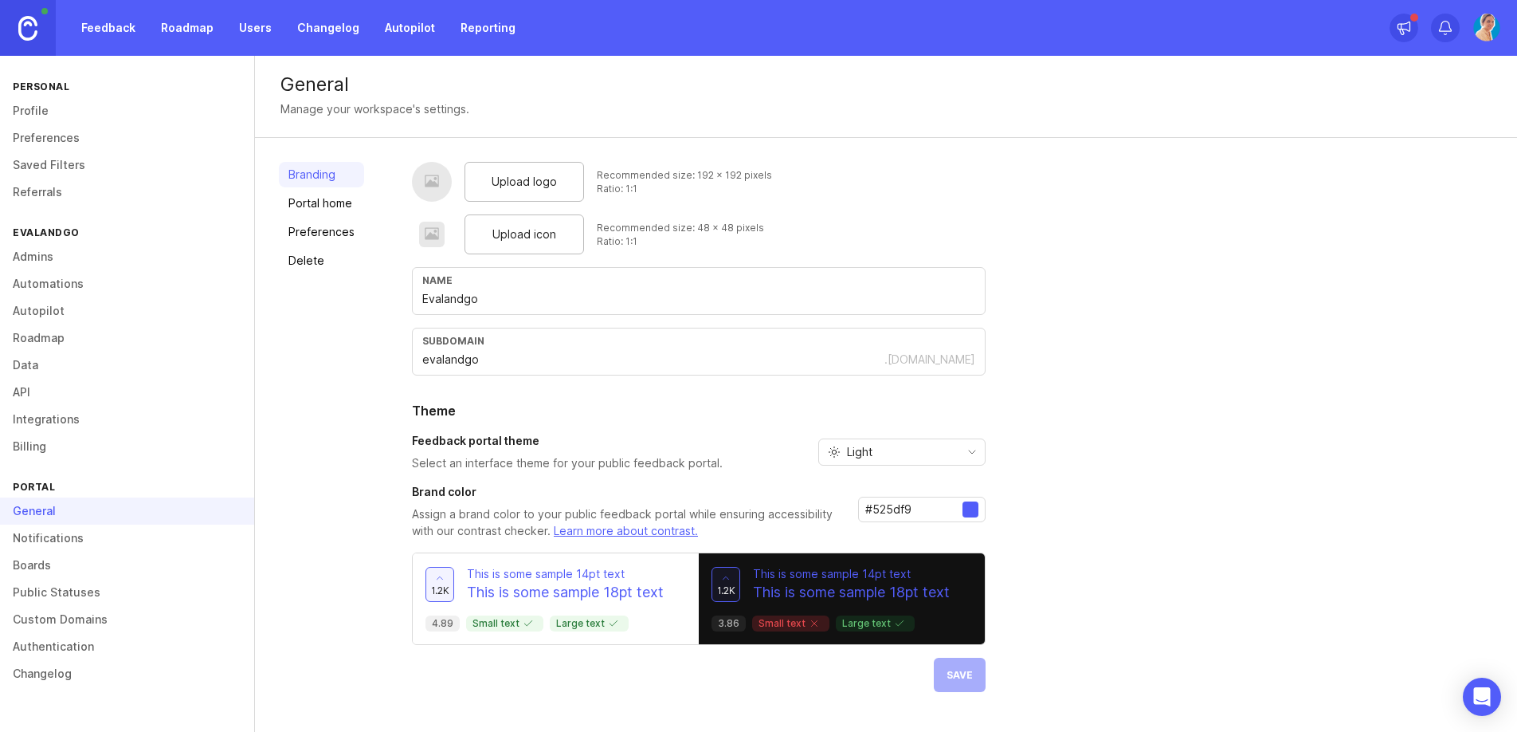
click at [336, 203] on link "Portal home" at bounding box center [321, 203] width 85 height 26
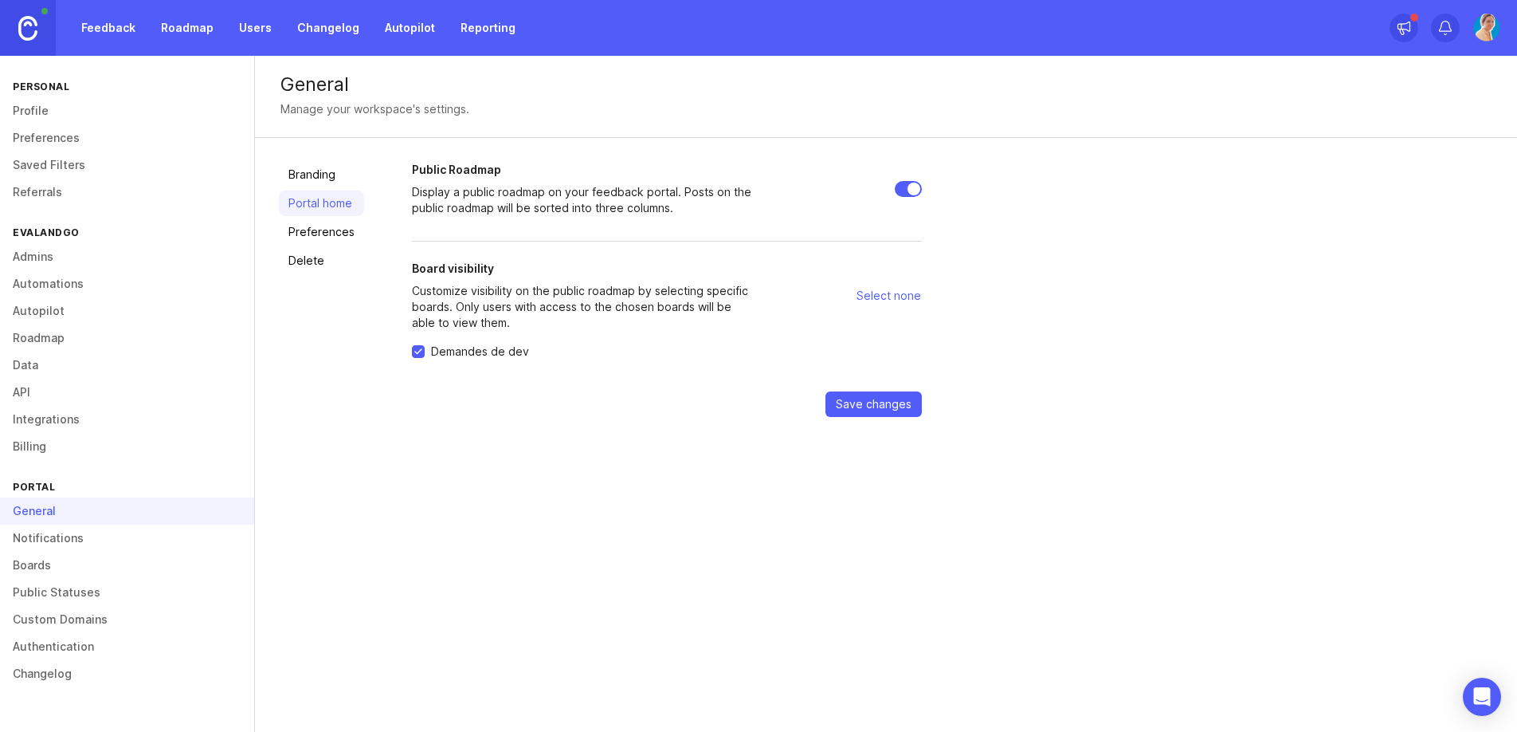
click at [325, 236] on link "Preferences" at bounding box center [321, 232] width 85 height 26
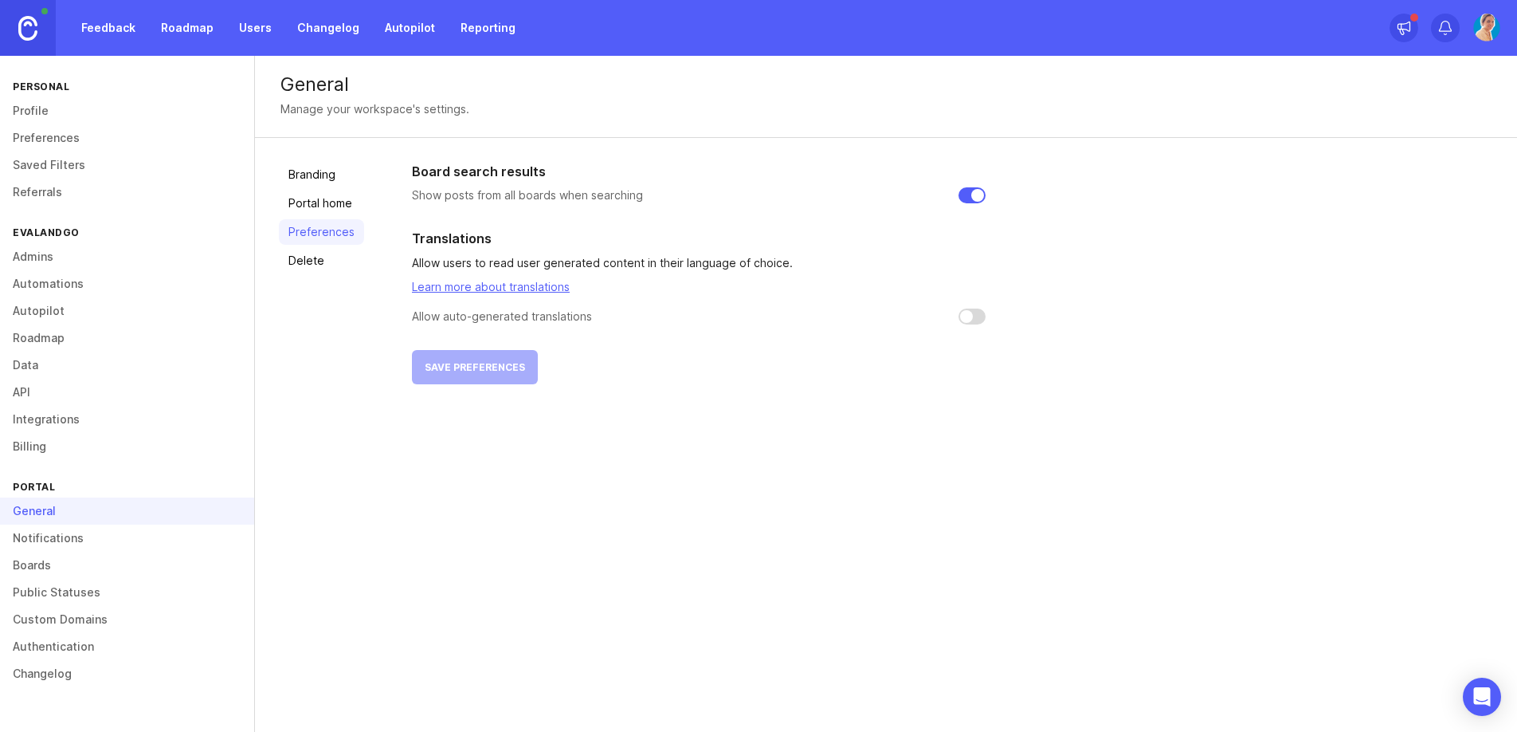
click at [320, 269] on link "Delete" at bounding box center [321, 261] width 85 height 26
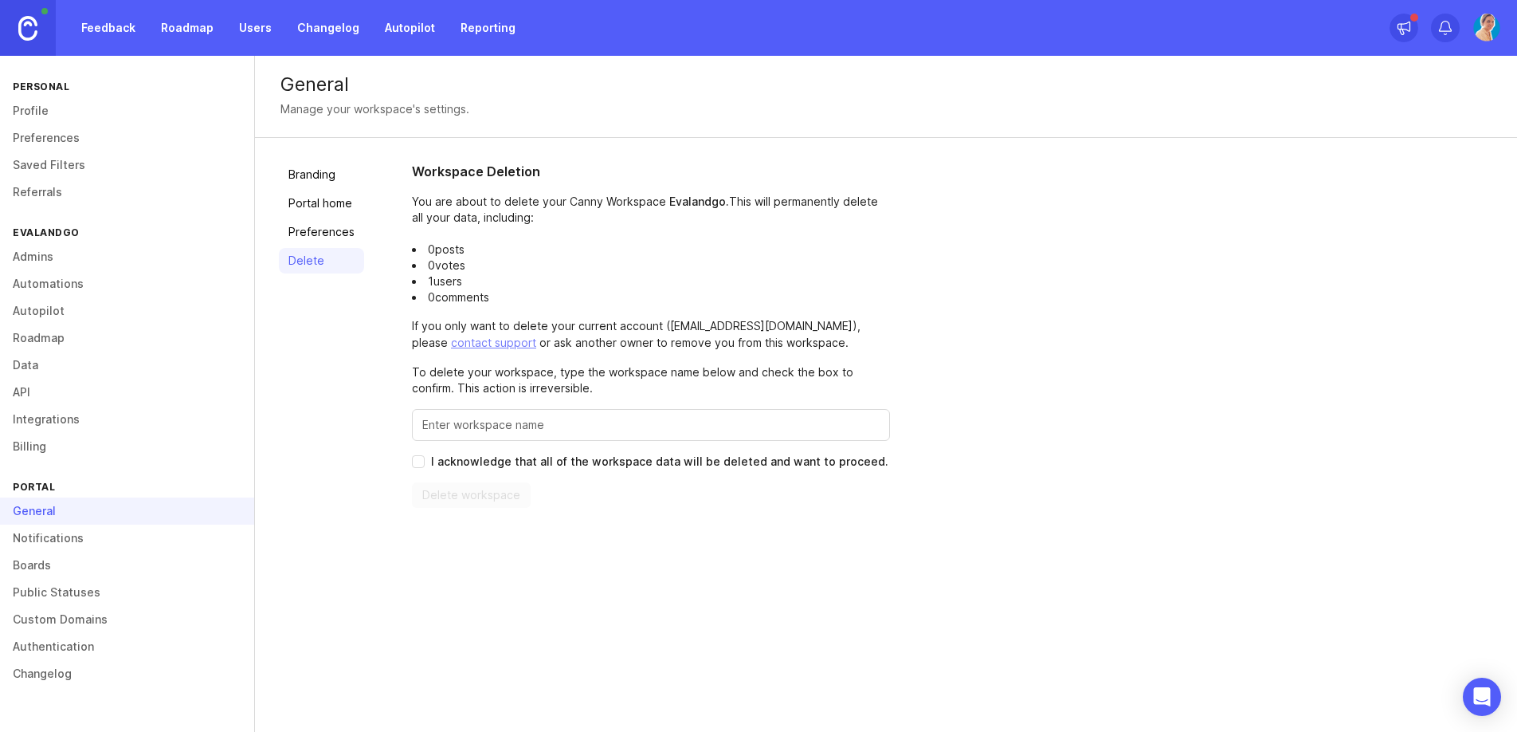
click at [46, 333] on link "Roadmap" at bounding box center [127, 337] width 254 height 27
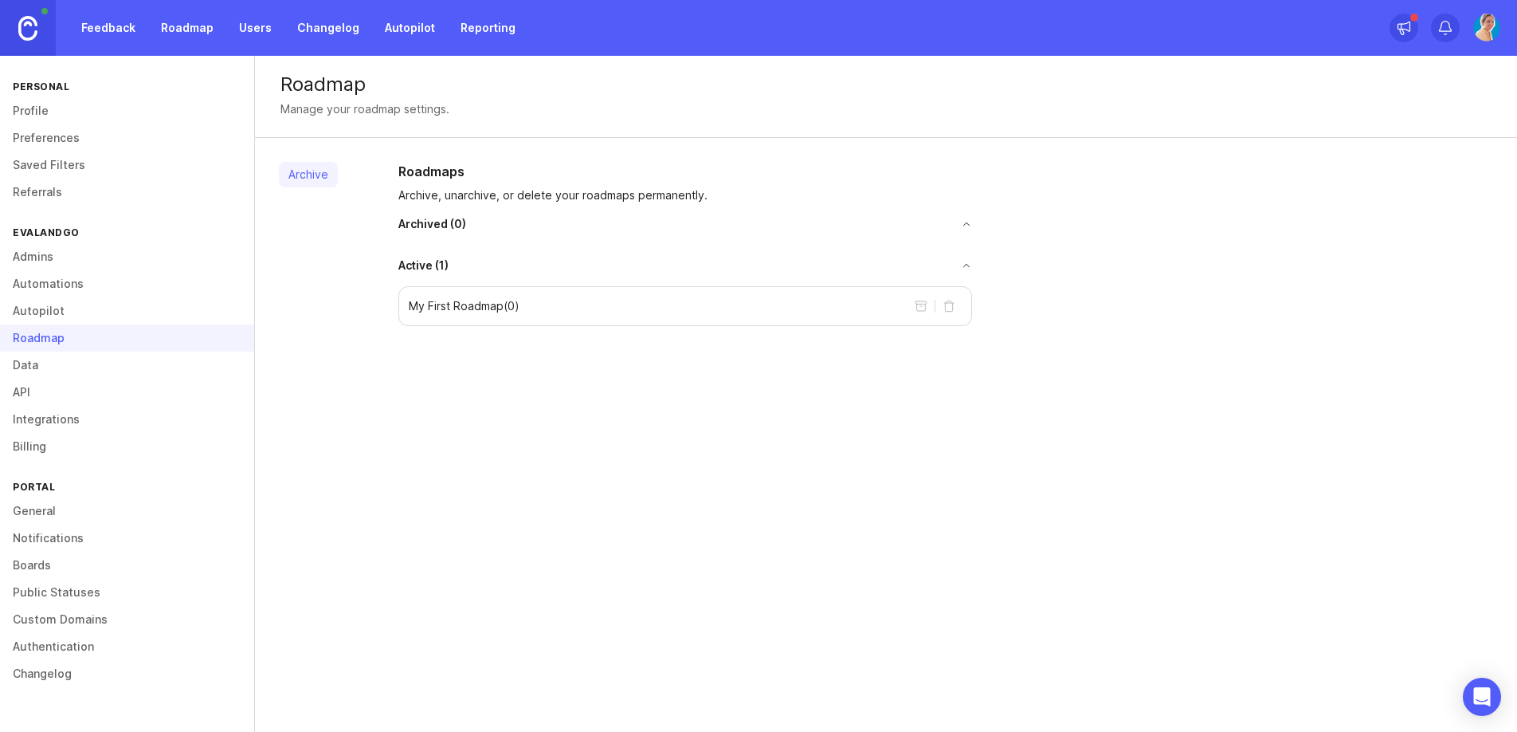
click at [519, 312] on p "My First Roadmap ( 0 )" at bounding box center [464, 306] width 111 height 16
click at [177, 22] on link "Roadmap" at bounding box center [187, 28] width 72 height 29
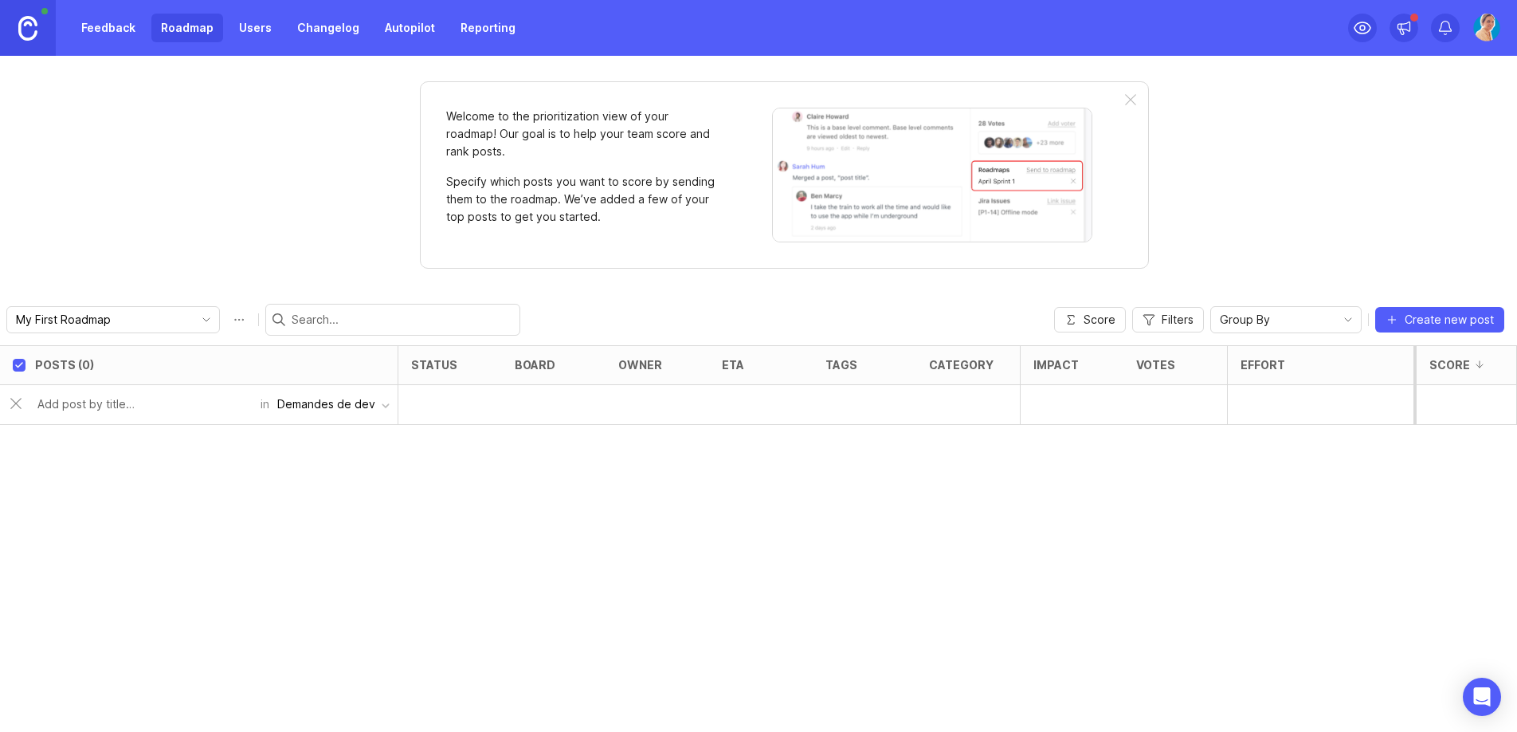
click at [363, 398] on div "Demandes de dev" at bounding box center [326, 404] width 98 height 18
click at [137, 414] on div at bounding box center [144, 404] width 233 height 30
type input "test"
click at [258, 442] on div "Create new post" at bounding box center [187, 444] width 317 height 33
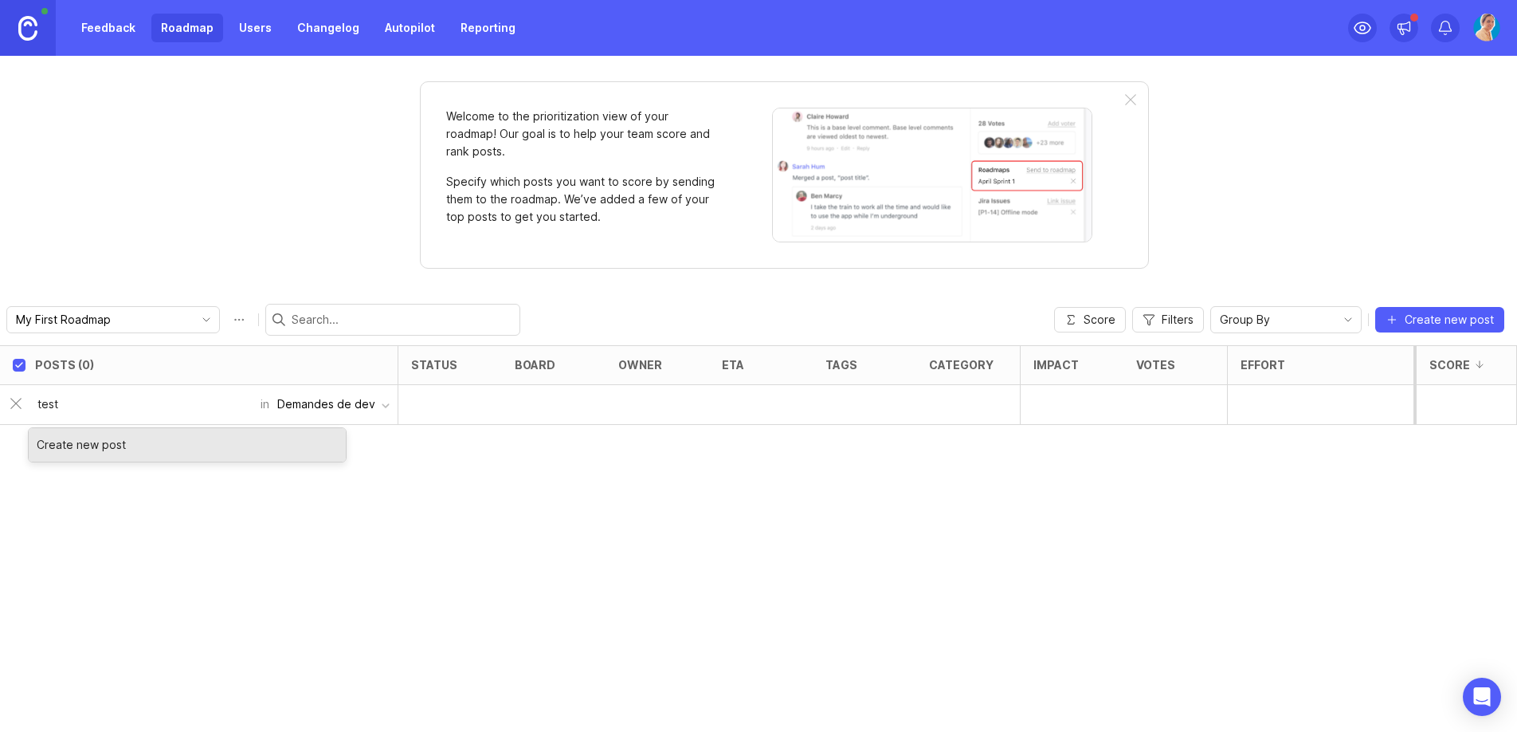
click at [96, 450] on div "Create new post" at bounding box center [187, 444] width 317 height 33
click at [456, 569] on div "Posts (0) status board owner eta tags category Impact Votes Effort Score in Dem…" at bounding box center [758, 538] width 1517 height 387
checkbox input "false"
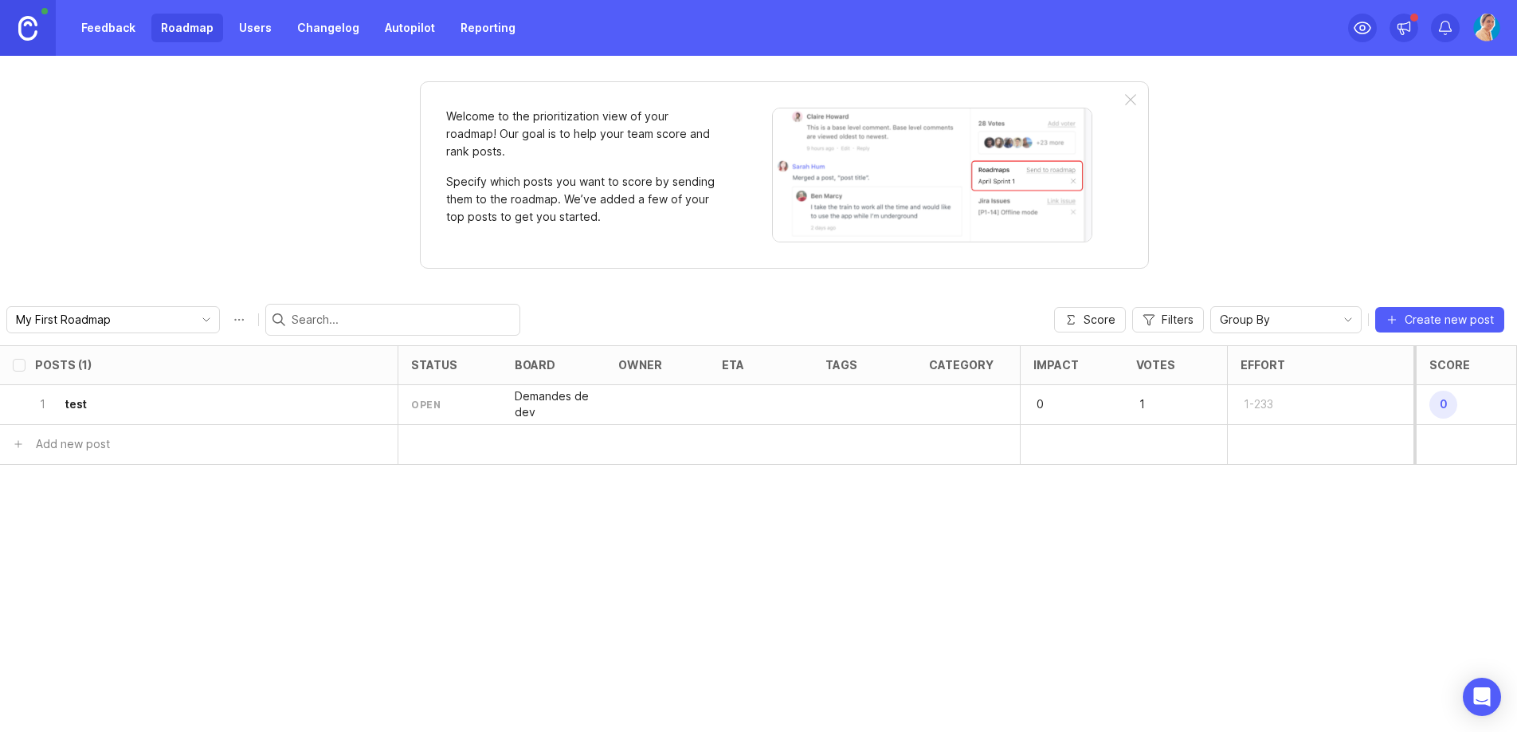
click at [135, 421] on div "1 test" at bounding box center [194, 404] width 318 height 39
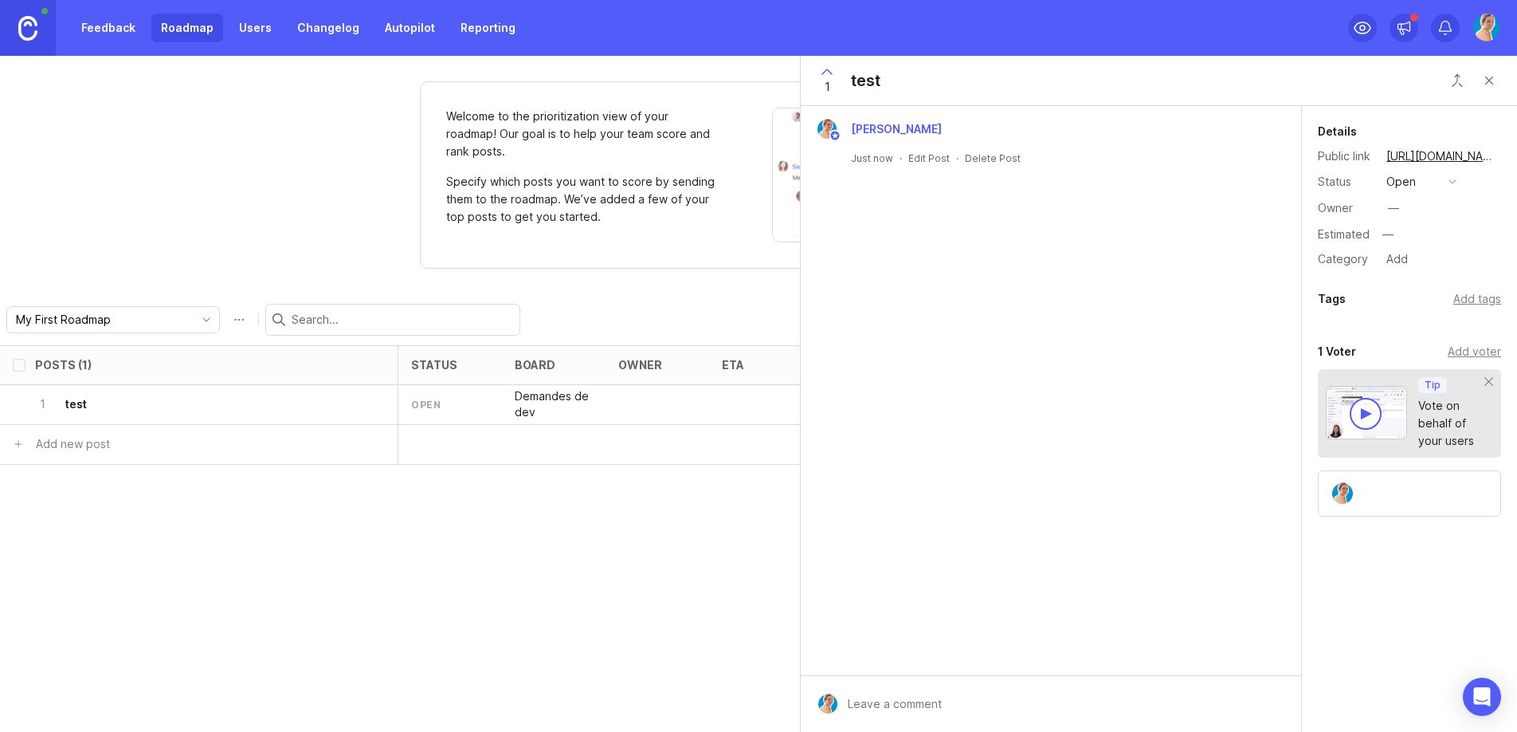
click at [340, 569] on div "Posts (1) status board owner eta tags category Impact Votes Effort Score 1 test…" at bounding box center [758, 538] width 1517 height 387
click at [1395, 204] on div "—" at bounding box center [1393, 208] width 11 height 18
click at [583, 481] on div "Posts (1) status board owner eta tags category Impact Votes Effort Score 1 test…" at bounding box center [758, 538] width 1517 height 387
click at [827, 71] on icon at bounding box center [827, 71] width 19 height 19
click at [1495, 77] on button "Close button" at bounding box center [1490, 81] width 32 height 32
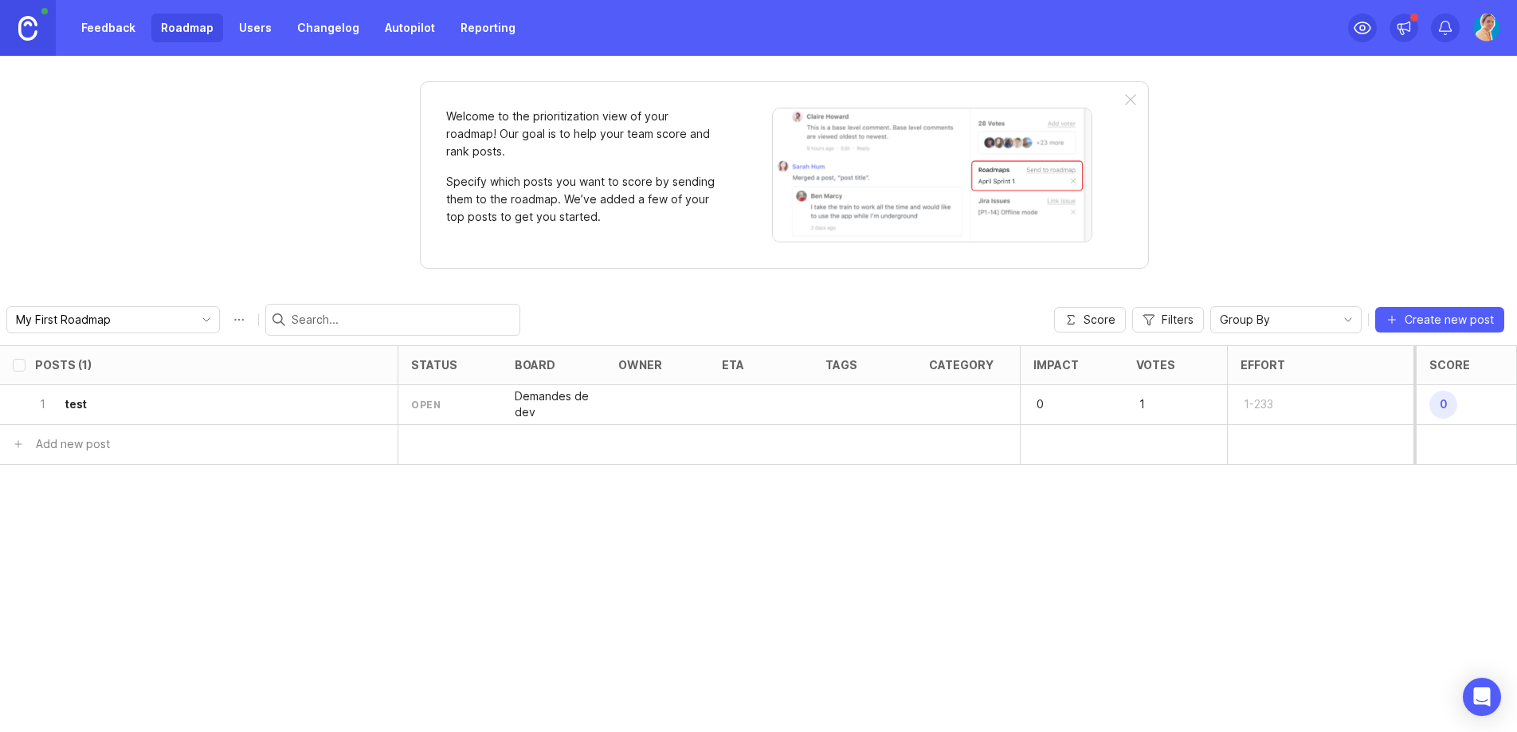
click at [981, 369] on div "category" at bounding box center [961, 365] width 65 height 12
click at [974, 402] on div at bounding box center [969, 405] width 104 height 40
drag, startPoint x: 875, startPoint y: 444, endPoint x: 975, endPoint y: 383, distance: 117.3
click at [881, 440] on div at bounding box center [865, 445] width 104 height 40
click at [975, 383] on div "category" at bounding box center [969, 365] width 104 height 40
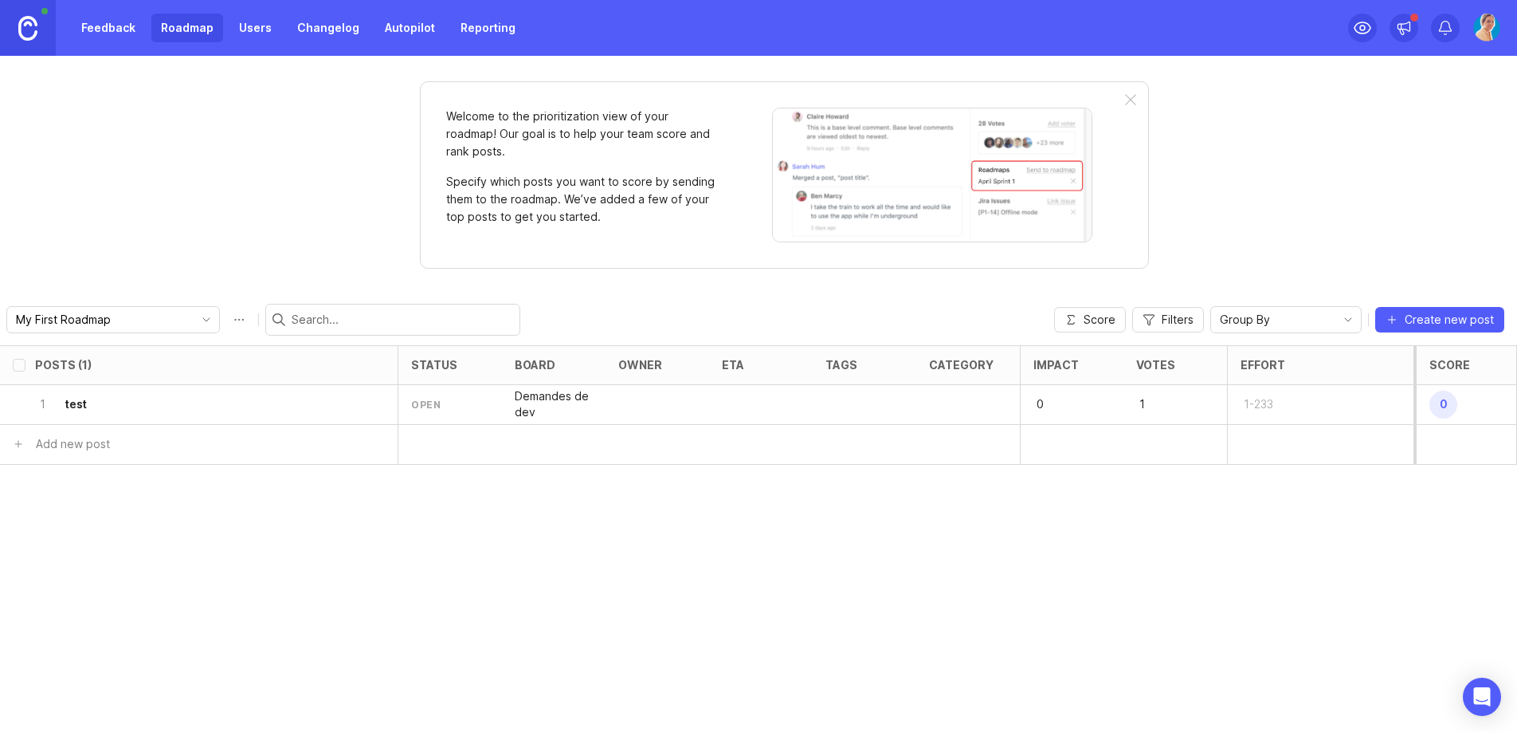
click at [971, 398] on div at bounding box center [969, 405] width 104 height 40
click at [183, 391] on div "1 test" at bounding box center [194, 404] width 318 height 39
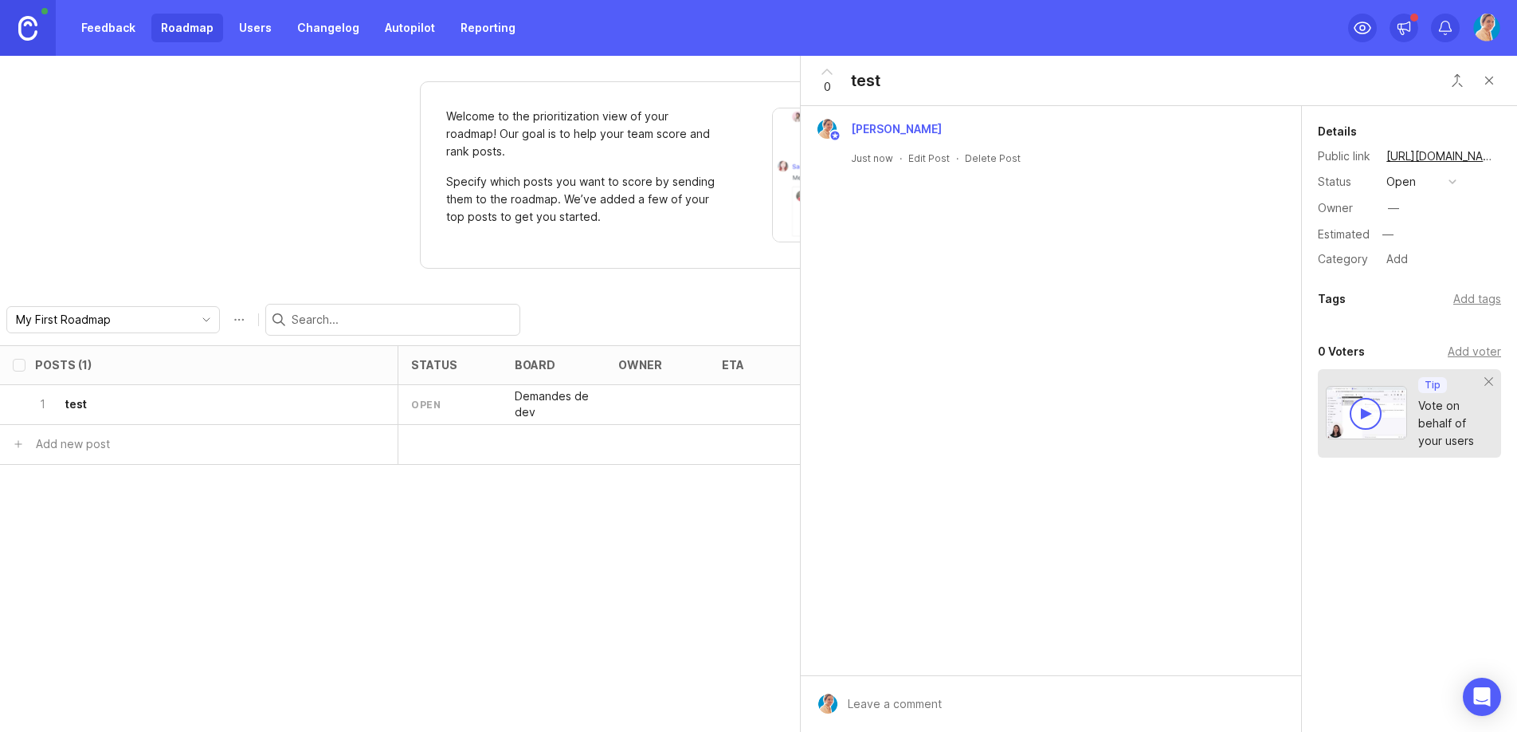
click at [656, 612] on div "Posts (1) status board owner eta tags category Impact Votes Effort Score 1 test…" at bounding box center [758, 538] width 1517 height 387
click at [1486, 88] on button "Close button" at bounding box center [1490, 81] width 32 height 32
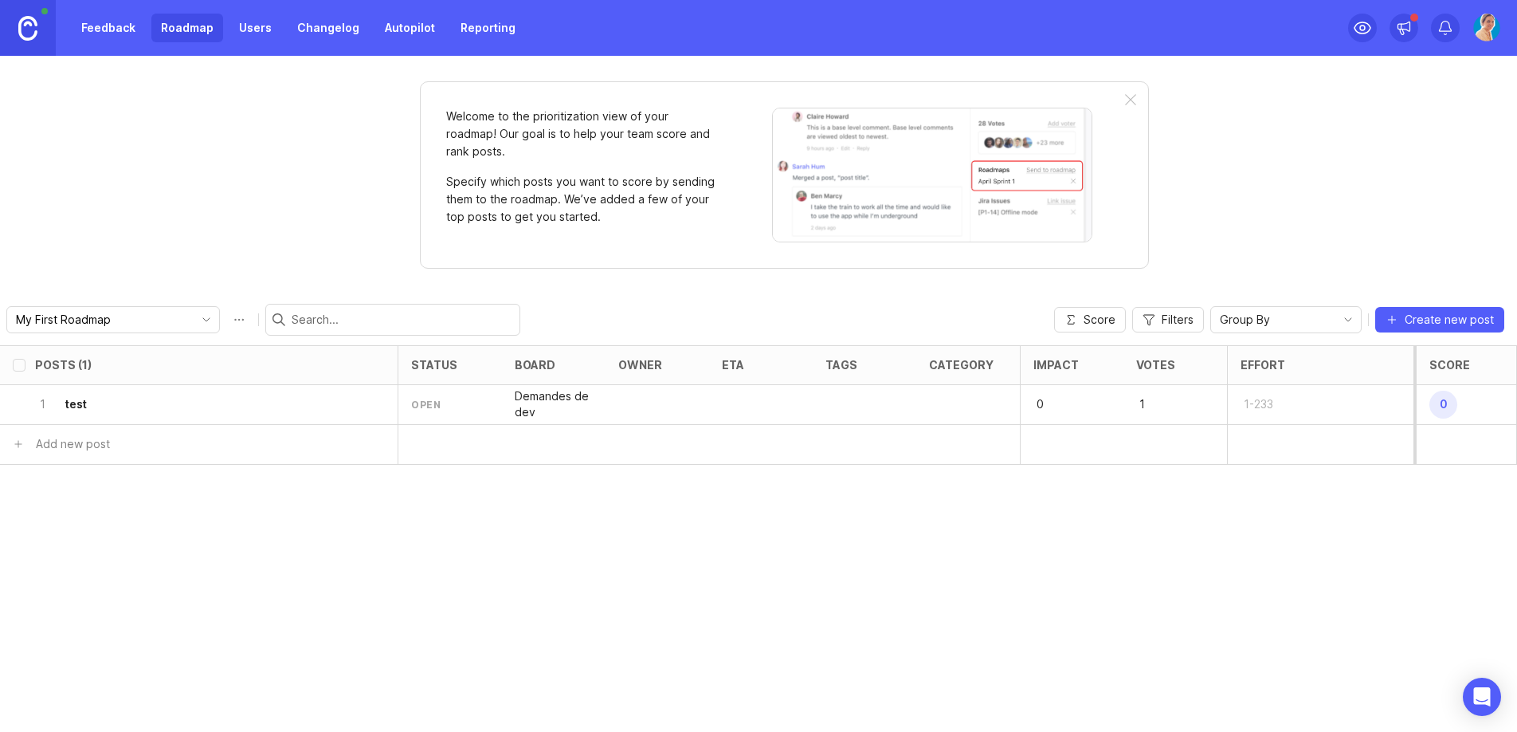
click at [128, 25] on link "Feedback" at bounding box center [108, 28] width 73 height 29
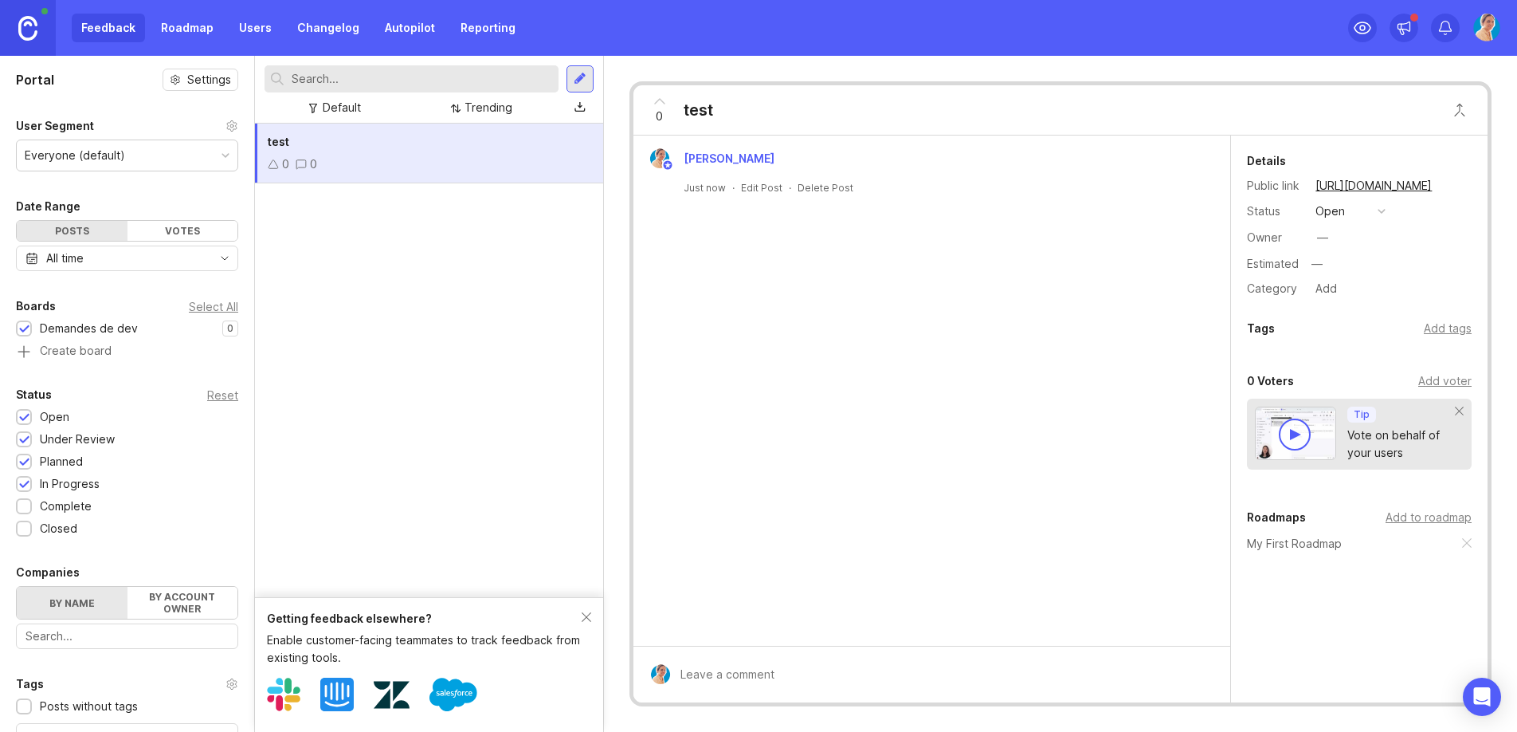
click at [463, 367] on div "test 0 0" at bounding box center [429, 360] width 348 height 473
click at [523, 312] on div "test 0 0" at bounding box center [429, 360] width 348 height 473
click at [105, 26] on div "Feedback Roadmap Users Changelog Autopilot Reporting" at bounding box center [298, 28] width 453 height 29
click at [108, 27] on div "Feedback Roadmap Users Changelog Autopilot Reporting" at bounding box center [298, 28] width 453 height 29
click at [24, 26] on img at bounding box center [27, 28] width 19 height 25
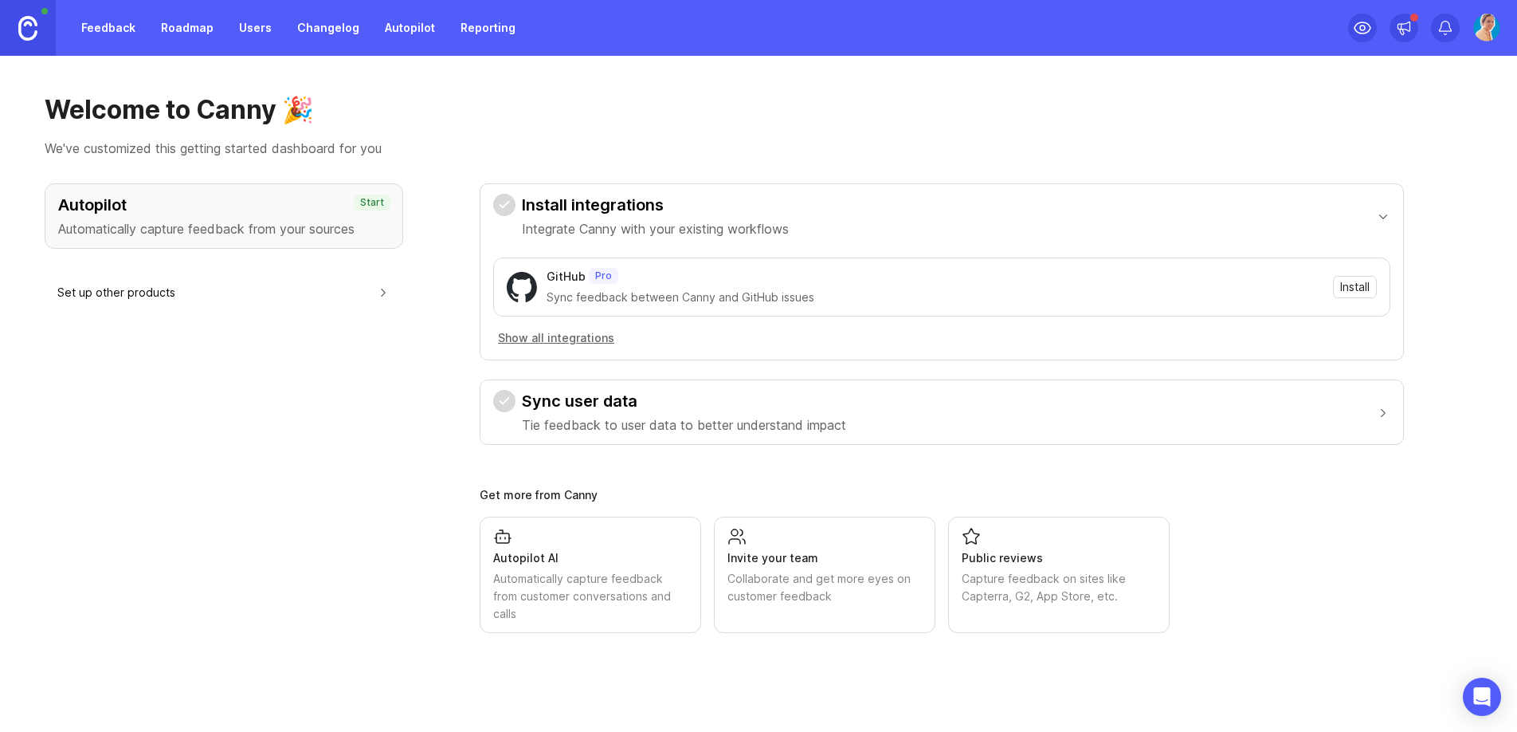
click at [368, 362] on div "Autopilot Automatically capture feedback from your sources Start Set up other p…" at bounding box center [224, 407] width 359 height 449
click at [289, 219] on p "Automatically capture feedback from your sources" at bounding box center [224, 228] width 332 height 19
click at [198, 27] on link "Roadmap" at bounding box center [187, 28] width 72 height 29
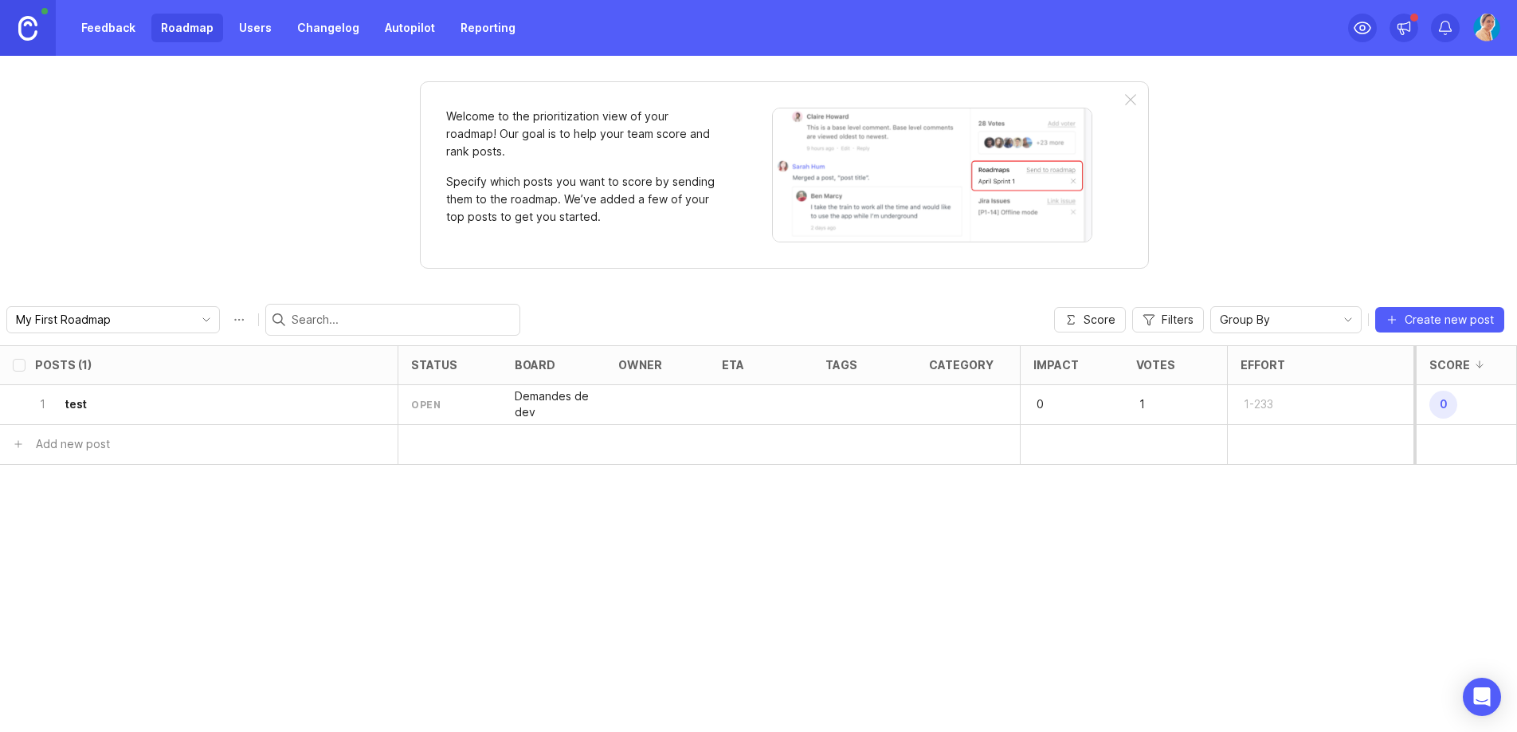
click at [112, 26] on link "Feedback" at bounding box center [108, 28] width 73 height 29
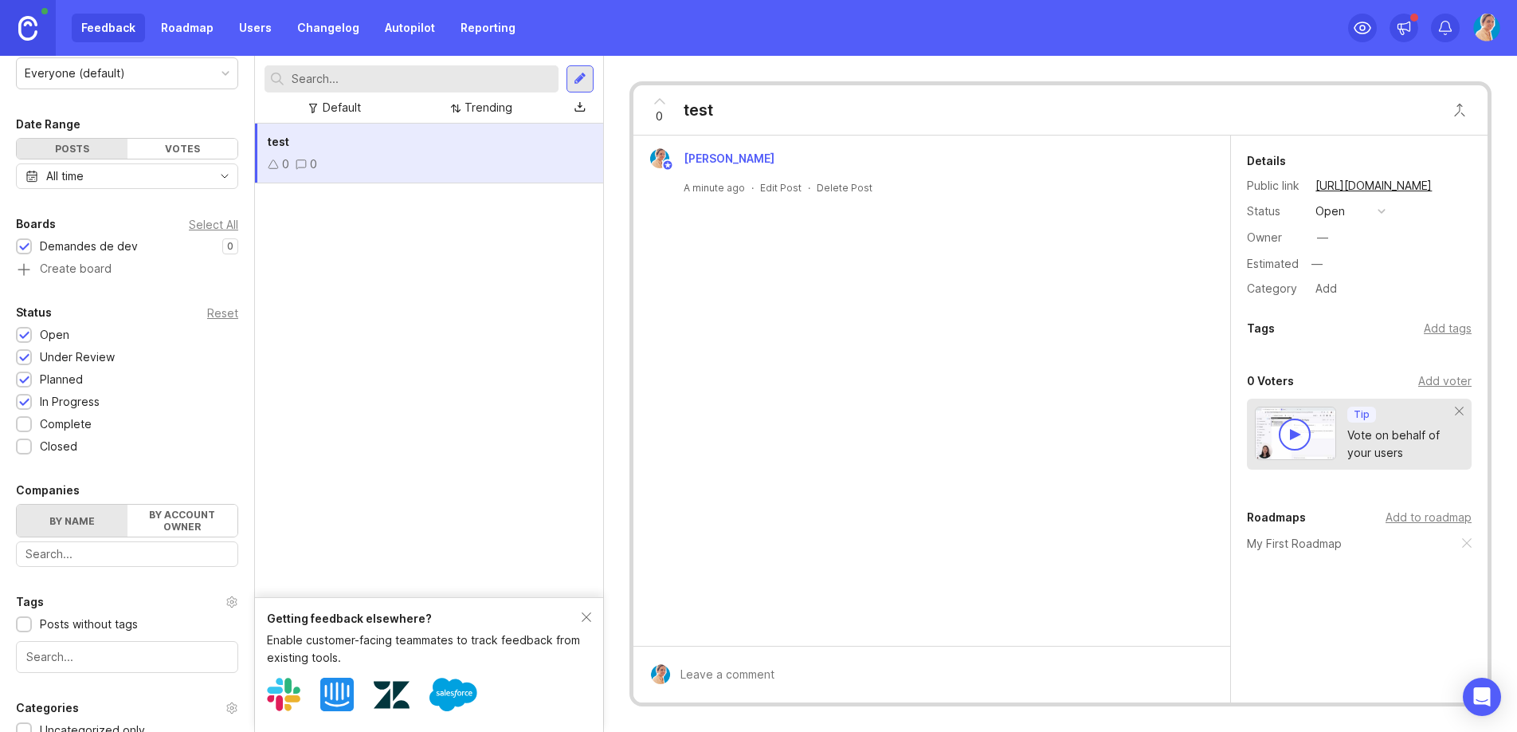
scroll to position [259, 0]
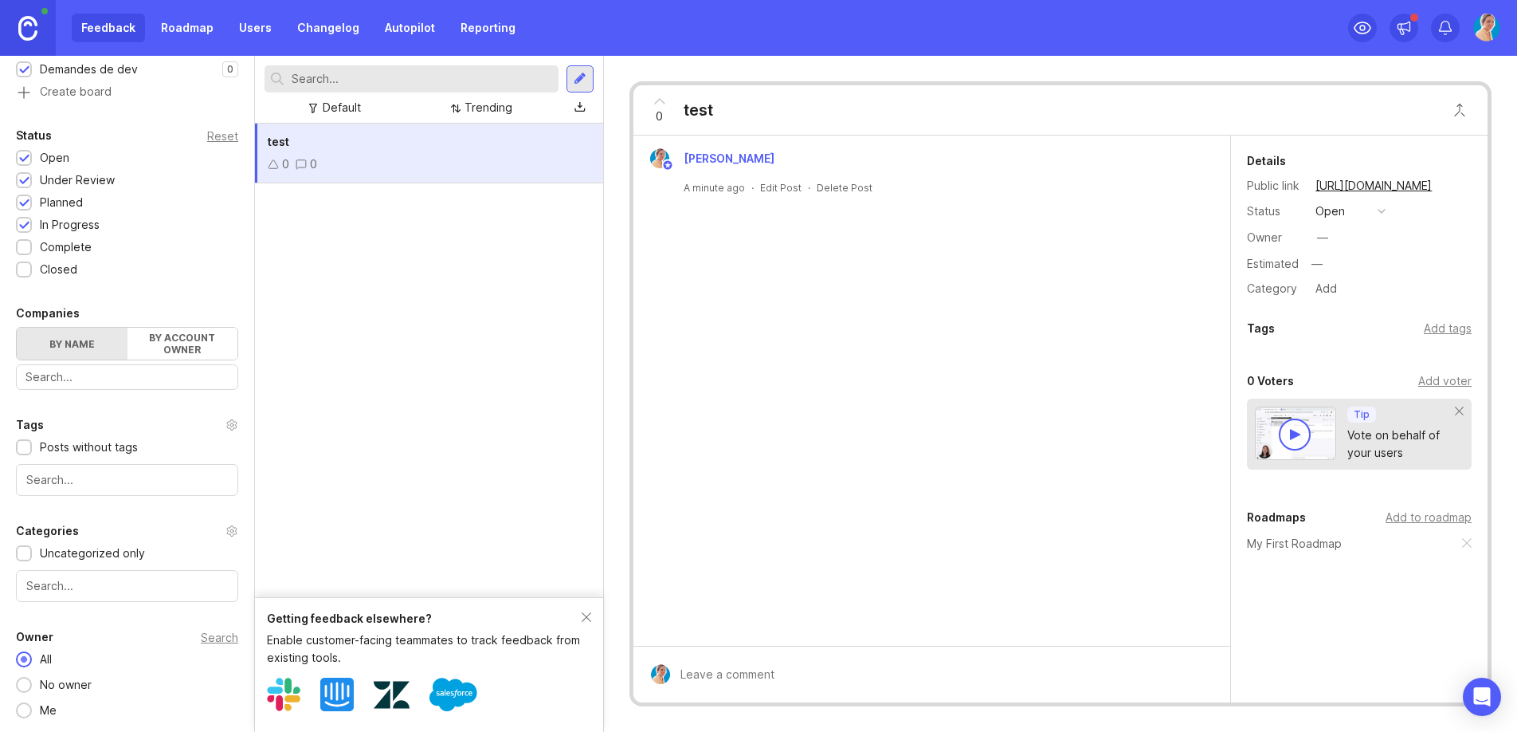
click at [125, 549] on div "Uncategorized only" at bounding box center [92, 553] width 105 height 18
click at [65, 589] on input "text" at bounding box center [127, 586] width 202 height 18
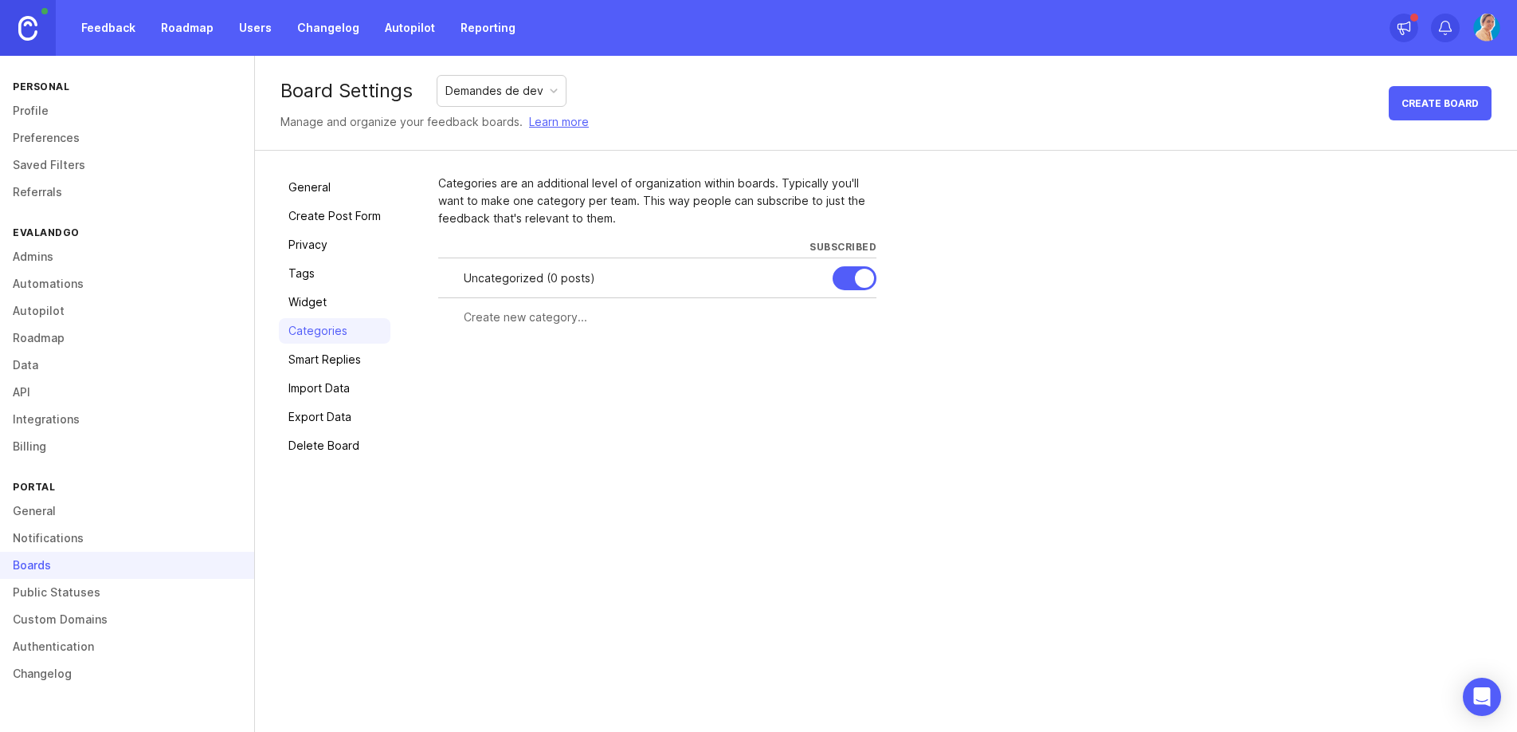
click at [560, 319] on input "text" at bounding box center [665, 317] width 403 height 18
type input "Création"
click at [862, 349] on span "Create" at bounding box center [846, 346] width 40 height 12
click at [606, 351] on input "text" at bounding box center [596, 357] width 264 height 18
type input "Interface"
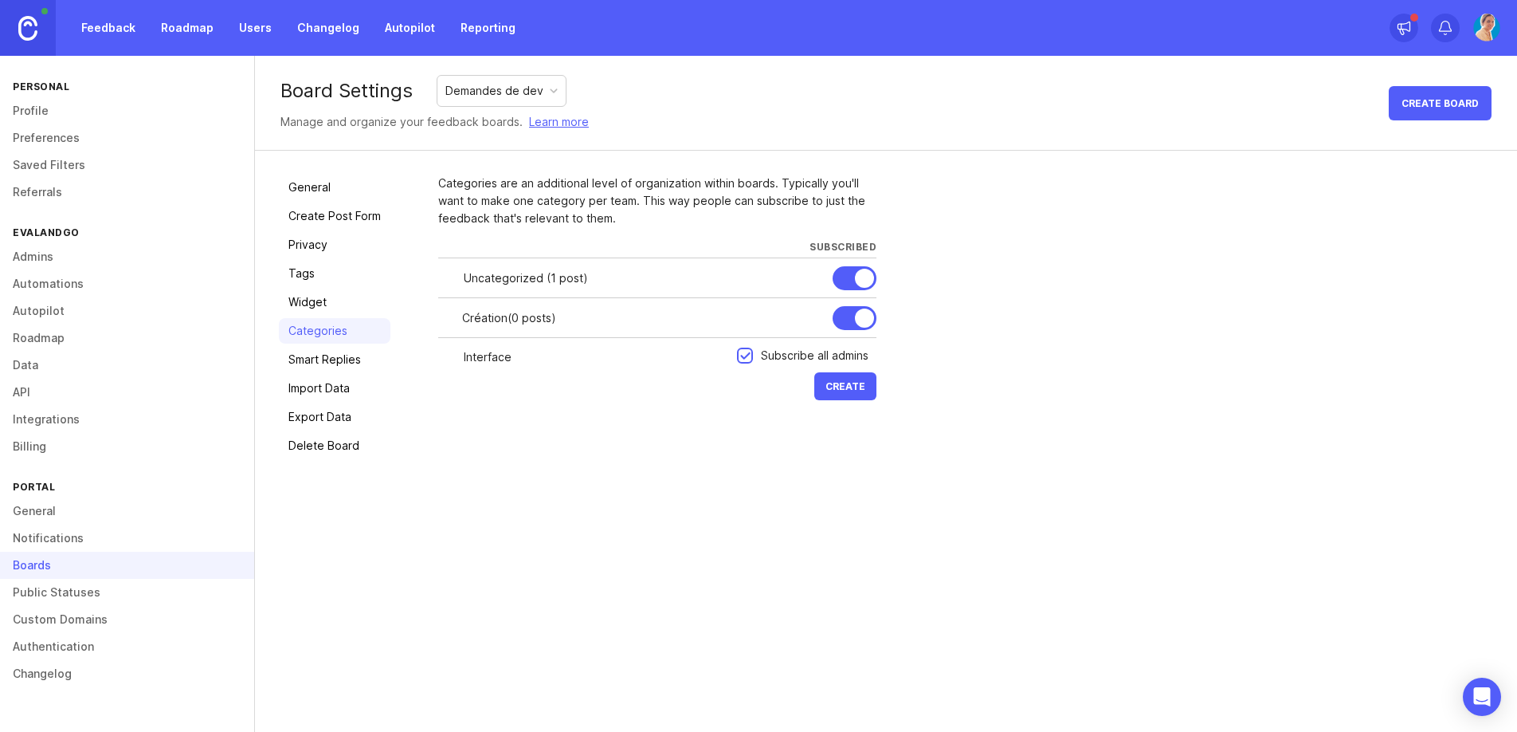
click at [847, 388] on span "Create" at bounding box center [846, 386] width 40 height 12
click at [559, 369] on div "Interface ( 0 posts )" at bounding box center [669, 358] width 414 height 40
click at [555, 403] on input "text" at bounding box center [596, 397] width 264 height 18
type input "Design"
click at [857, 420] on span "Create" at bounding box center [846, 426] width 40 height 12
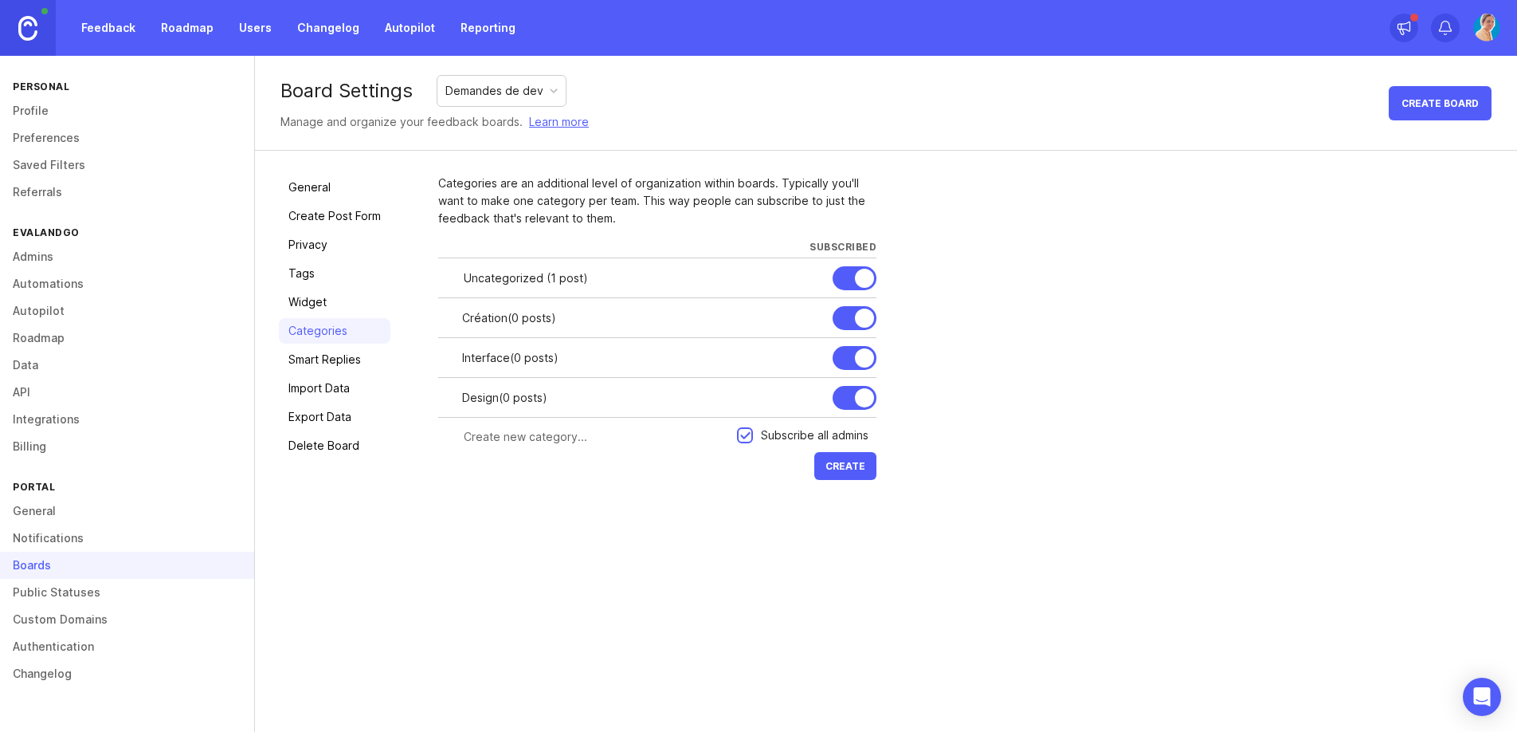
click at [569, 437] on input "text" at bounding box center [596, 437] width 264 height 18
type input "Diffusion"
click at [856, 476] on button "Create" at bounding box center [845, 466] width 62 height 28
click at [0, 0] on div at bounding box center [0, 0] width 0 height 0
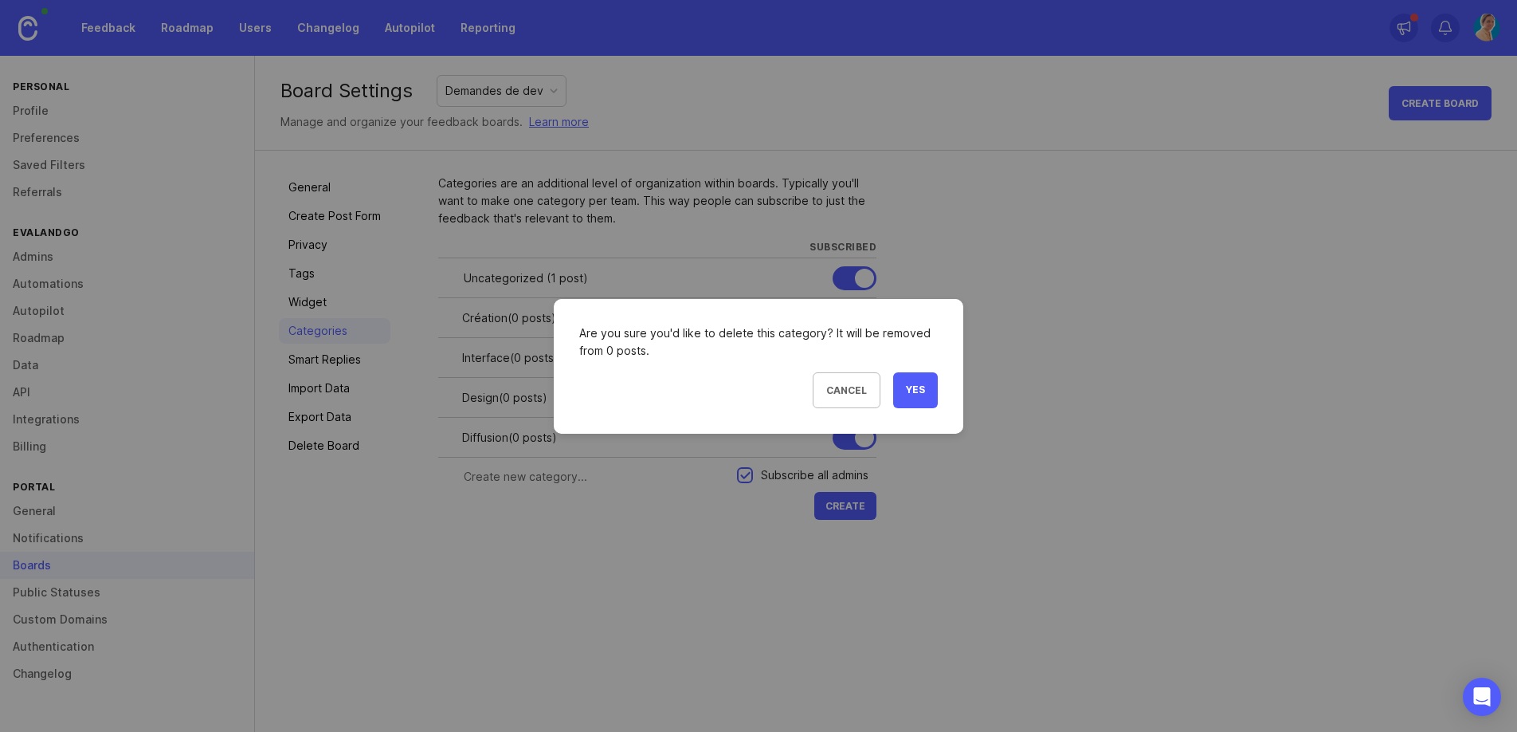
click at [903, 385] on button "Yes" at bounding box center [915, 390] width 45 height 36
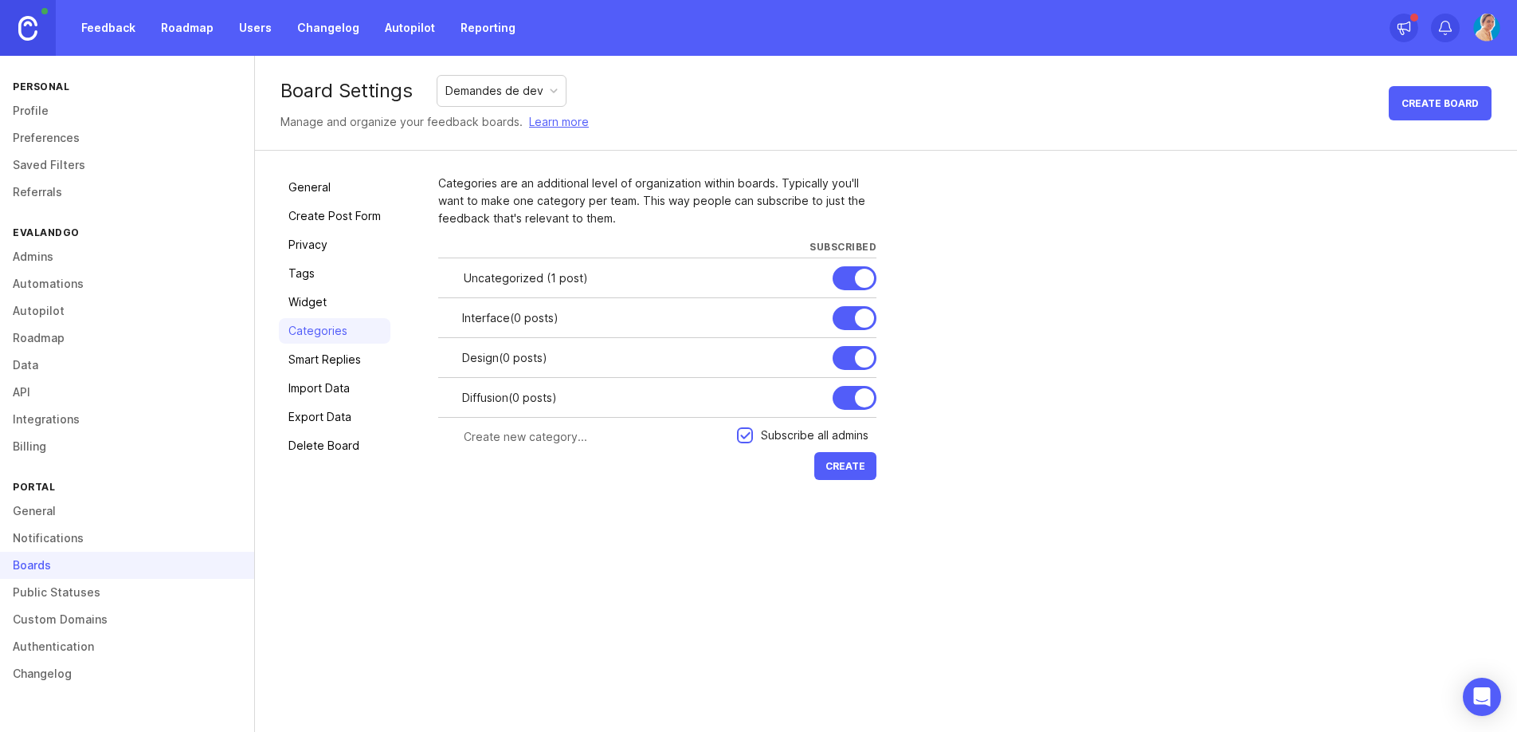
click at [0, 0] on div at bounding box center [0, 0] width 0 height 0
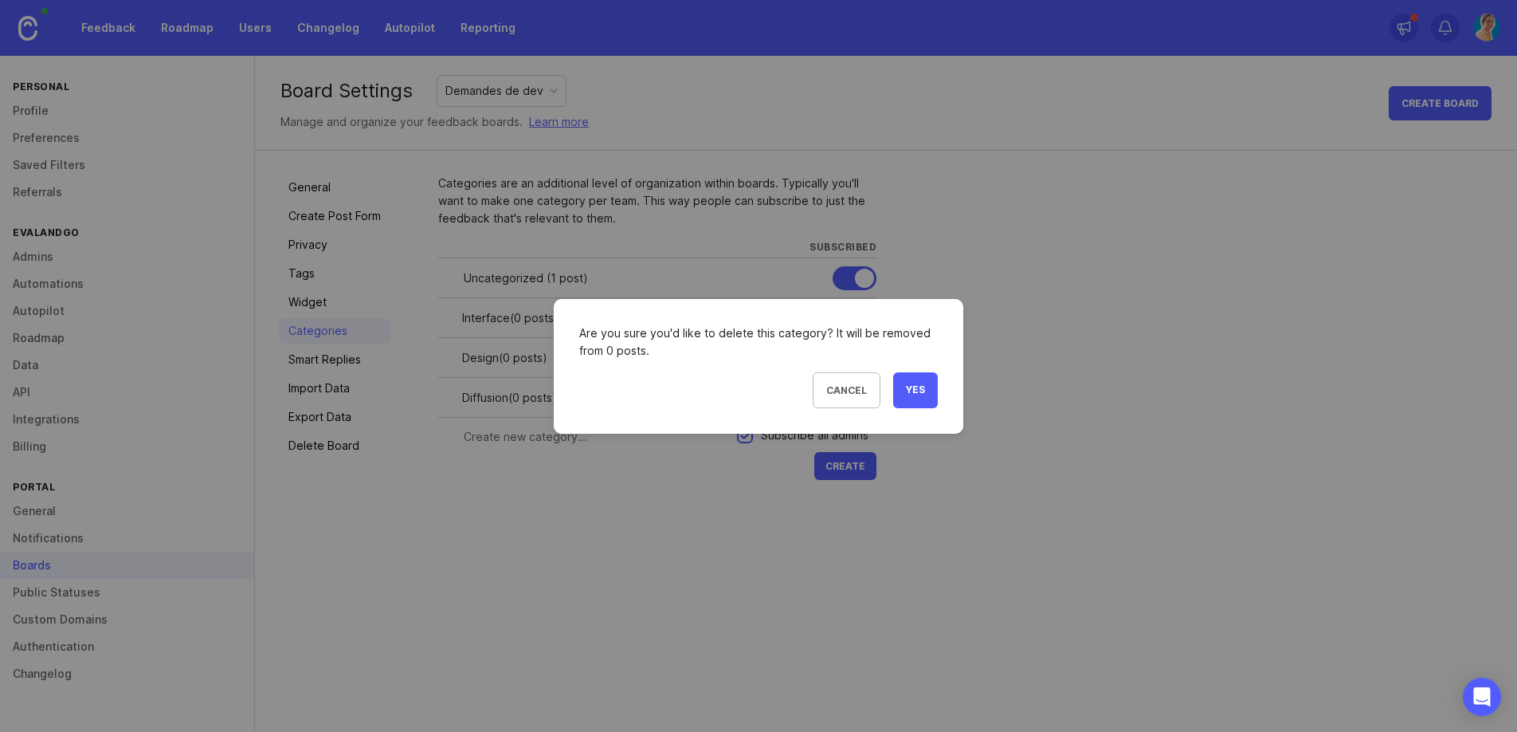
click at [914, 383] on span "Yes" at bounding box center [915, 390] width 19 height 14
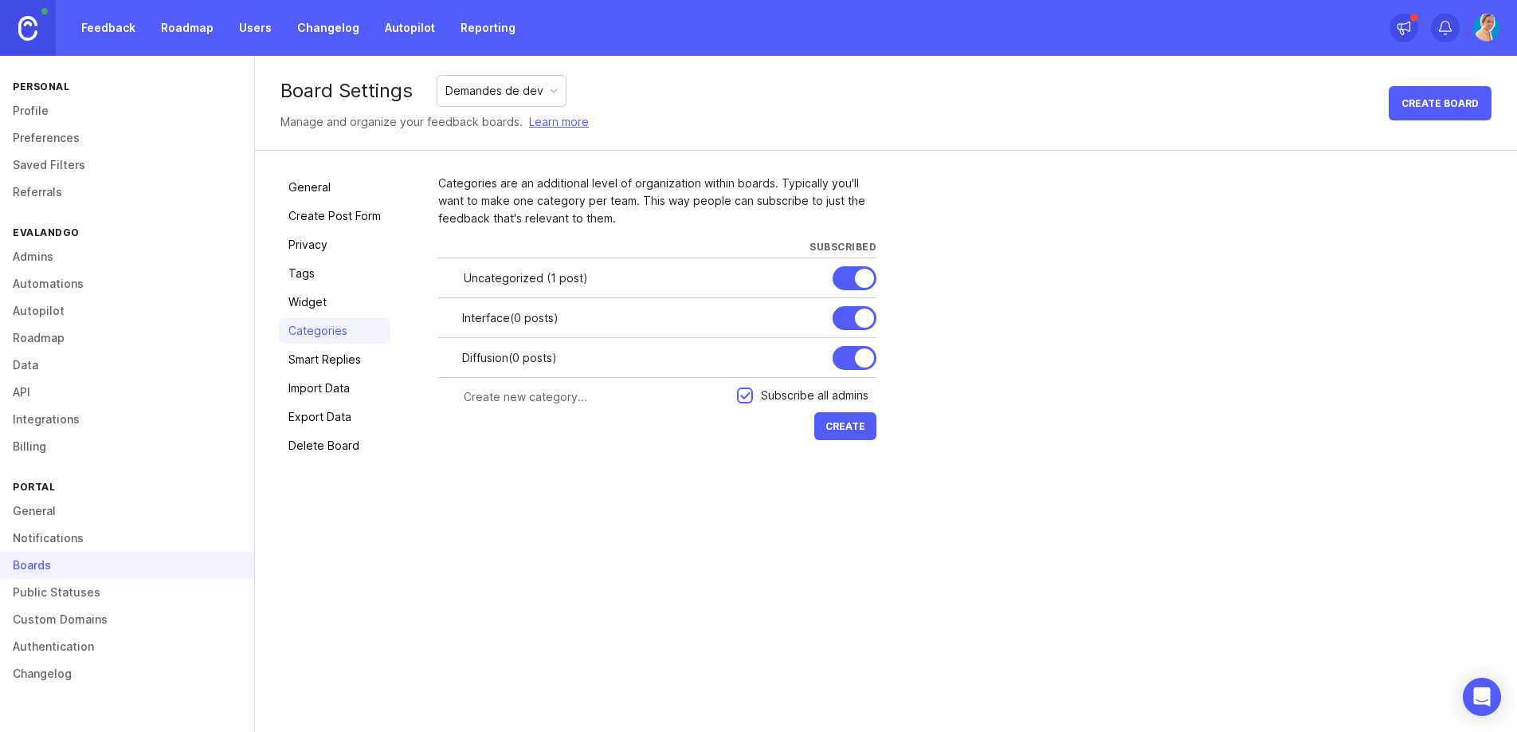
click at [0, 0] on div at bounding box center [0, 0] width 0 height 0
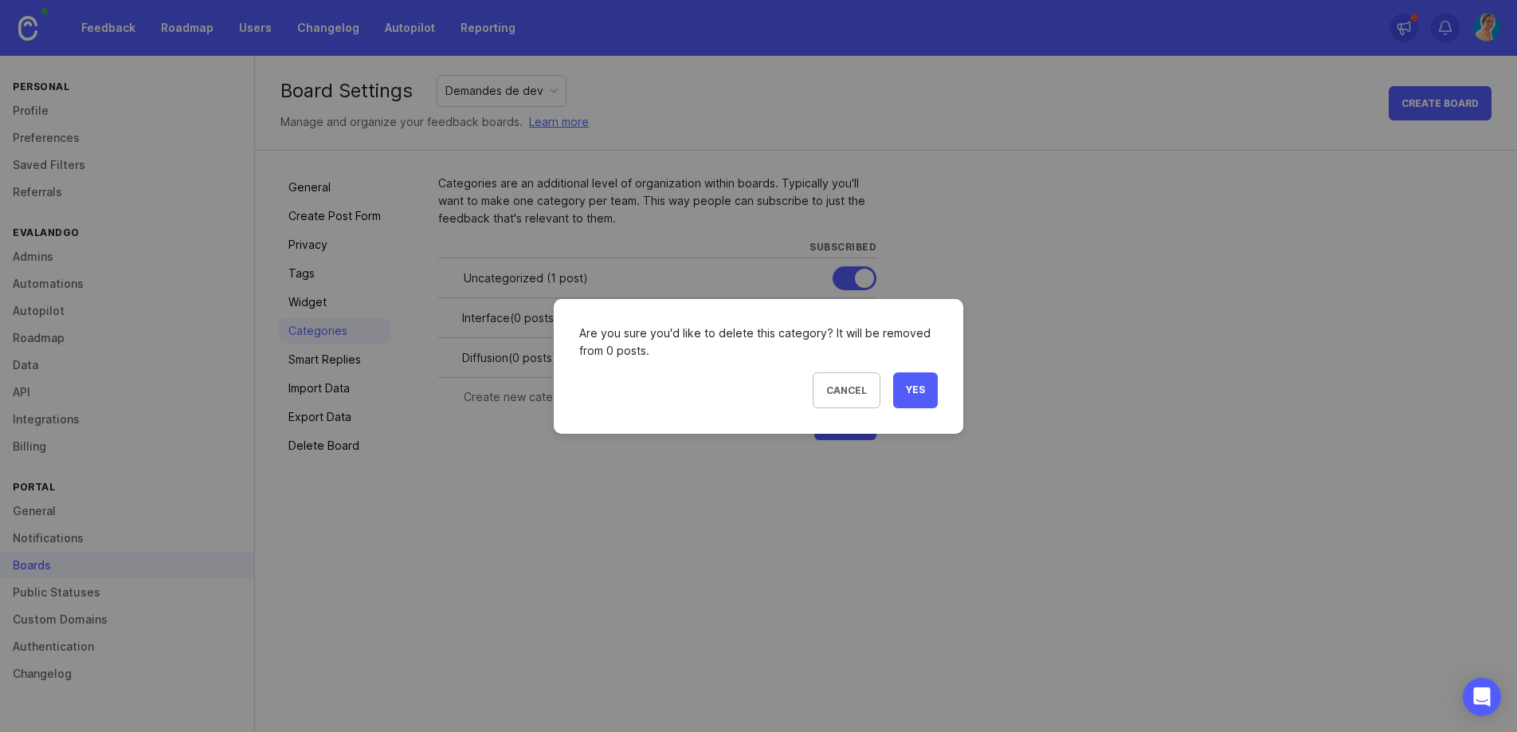
click at [901, 387] on button "Yes" at bounding box center [915, 390] width 45 height 36
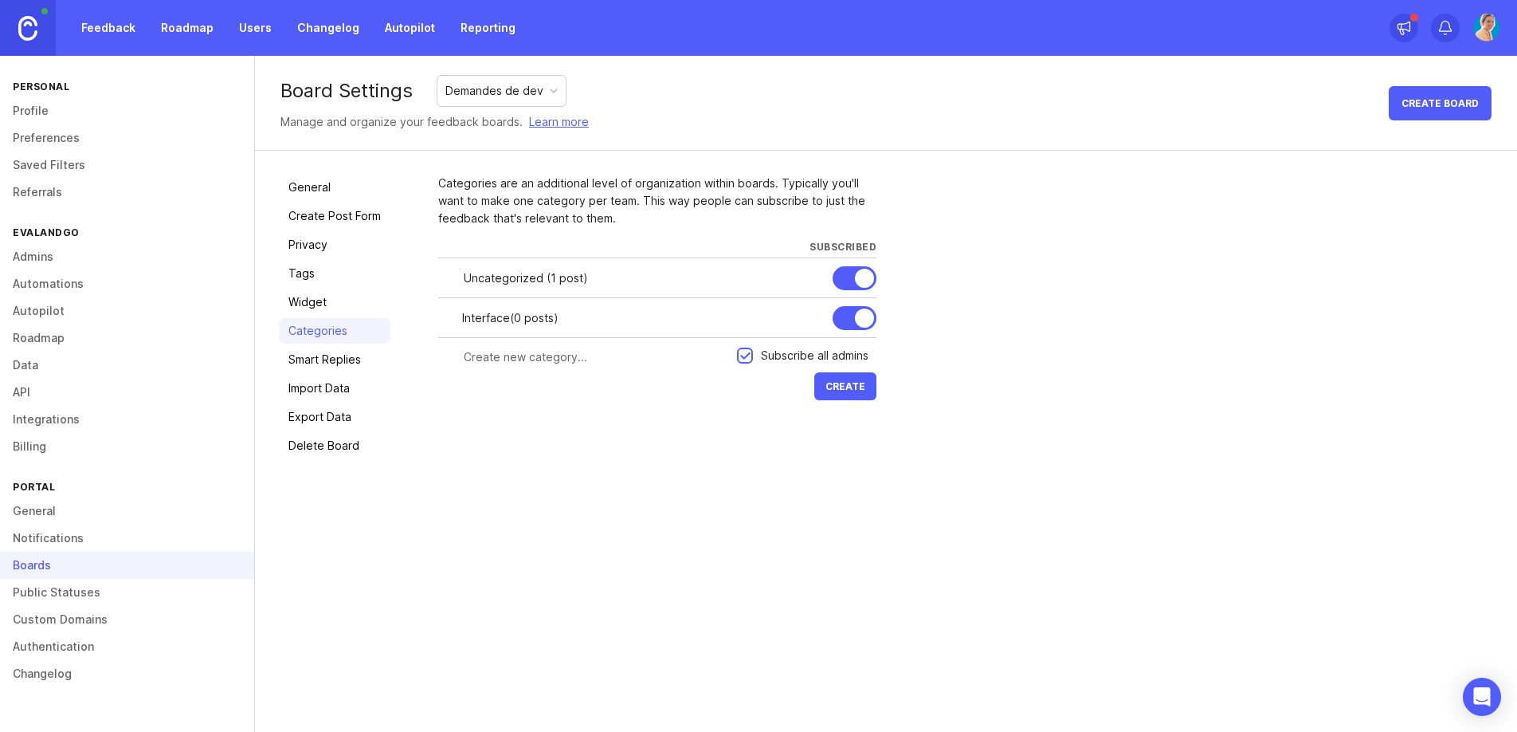
click at [543, 355] on input "text" at bounding box center [596, 357] width 264 height 18
type input "Création"
click at [814, 372] on button "Create" at bounding box center [845, 386] width 62 height 28
type input "Design"
click at [814, 412] on button "Create" at bounding box center [845, 426] width 62 height 28
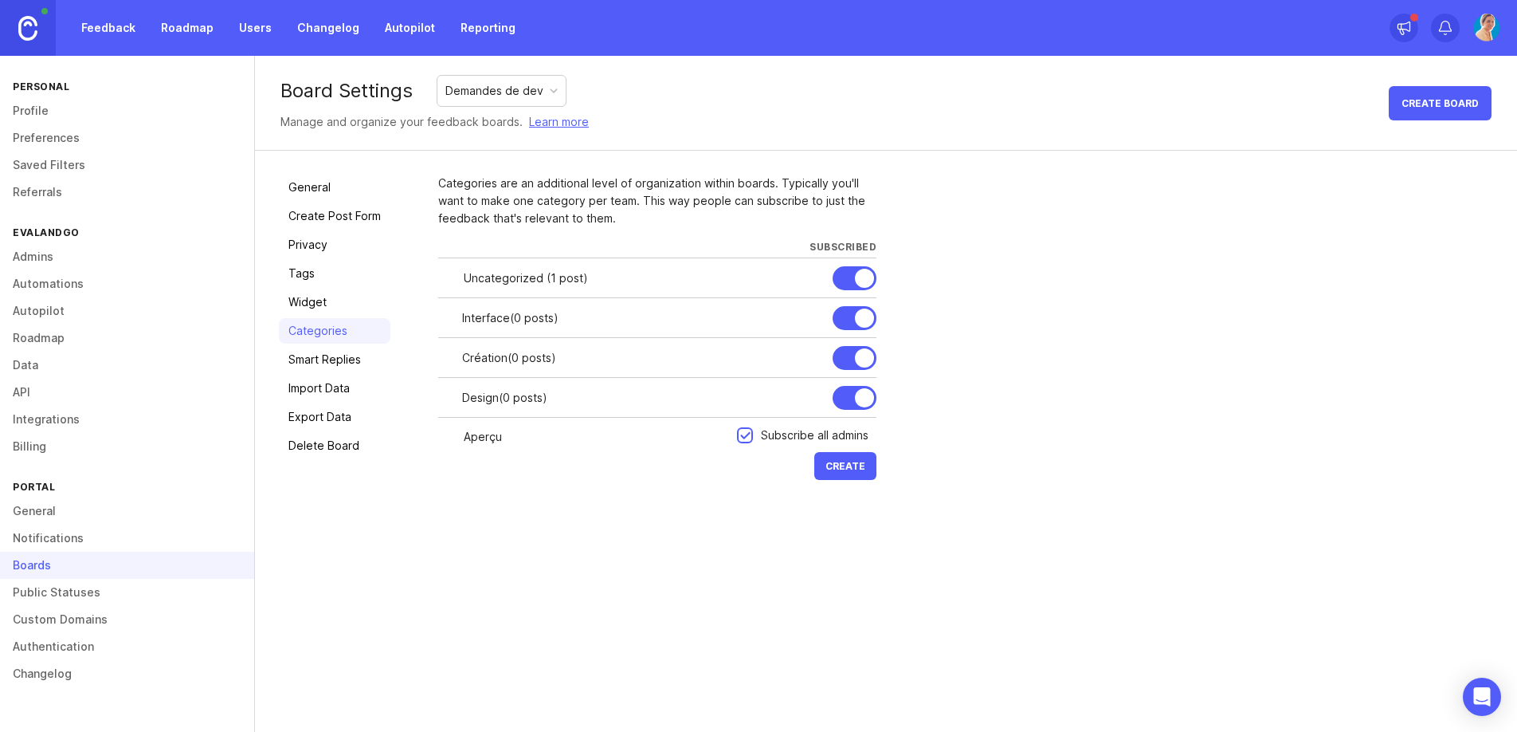
type input "Aperçu"
click at [814, 452] on button "Create" at bounding box center [845, 466] width 62 height 28
type input "Diffusion"
click at [814, 492] on button "Create" at bounding box center [845, 506] width 62 height 28
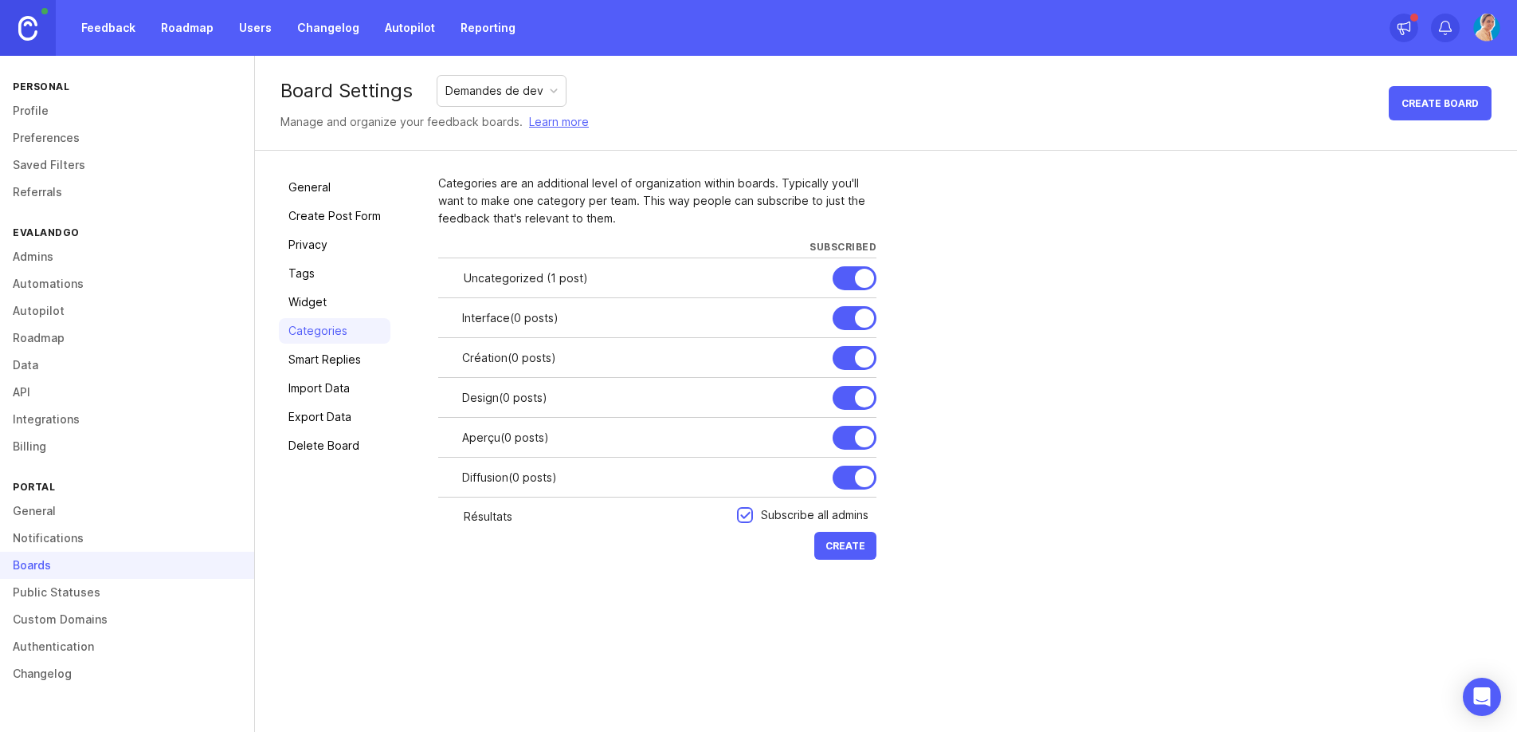
type input "Résultats"
click at [814, 532] on button "Create" at bounding box center [845, 546] width 62 height 28
type input "Analyse"
click at [814, 571] on button "Create" at bounding box center [845, 585] width 62 height 28
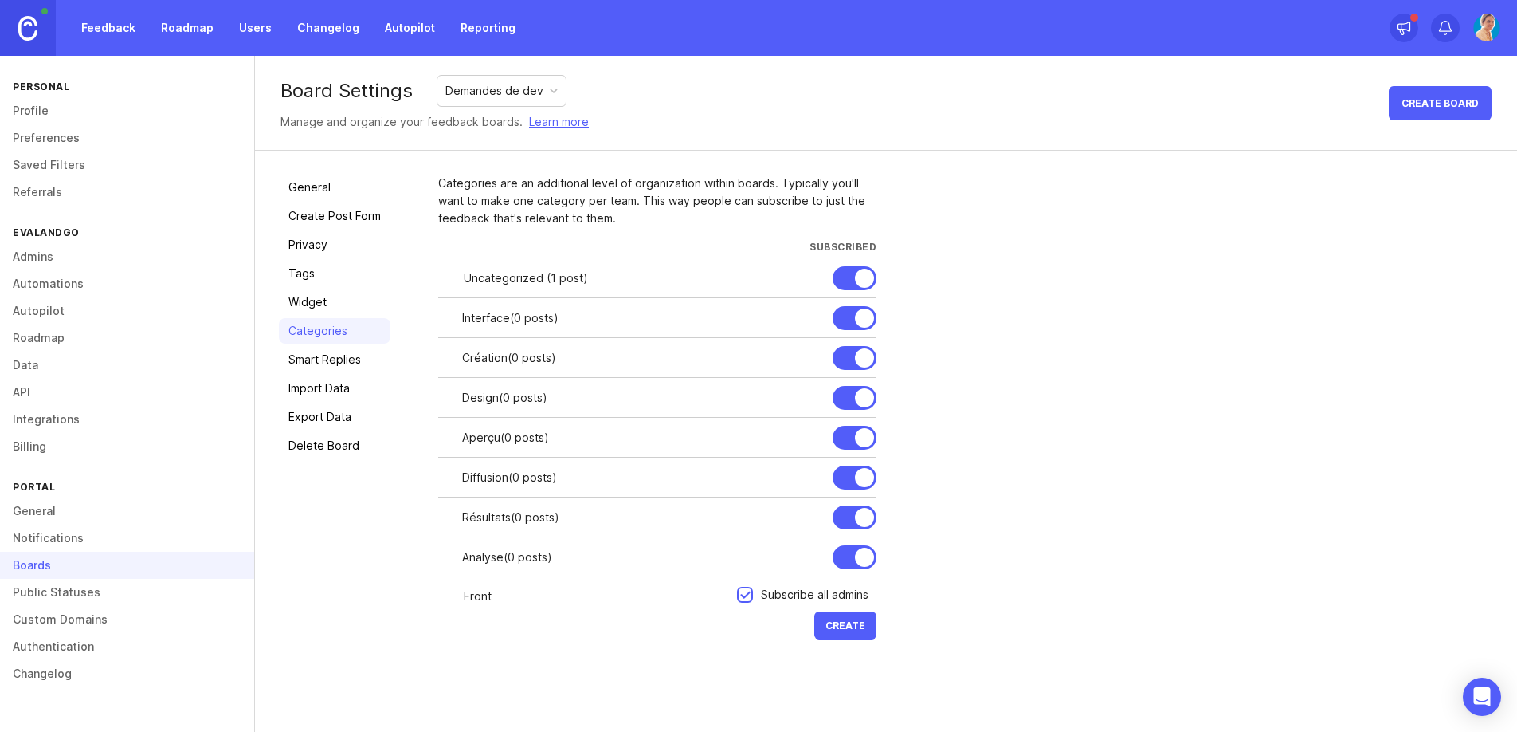
type input "Front"
click at [814, 611] on button "Create" at bounding box center [845, 625] width 62 height 28
click at [312, 279] on link "Tags" at bounding box center [335, 274] width 112 height 26
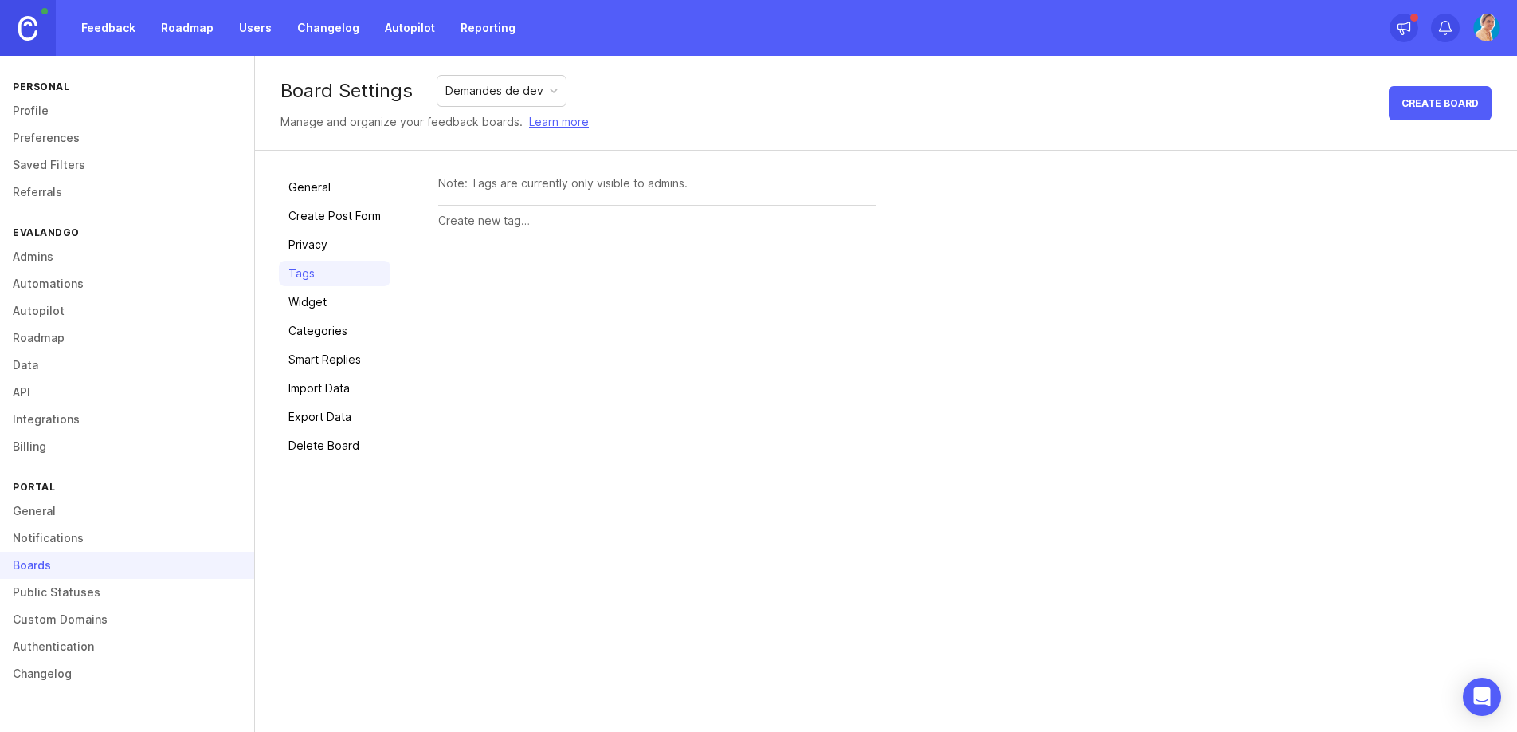
click at [532, 185] on div "Note: Tags are currently only visible to admins." at bounding box center [657, 184] width 438 height 18
click at [502, 226] on input "text" at bounding box center [657, 221] width 438 height 18
type input "N"
type input "Clients"
click at [814, 208] on button "Create" at bounding box center [845, 222] width 62 height 28
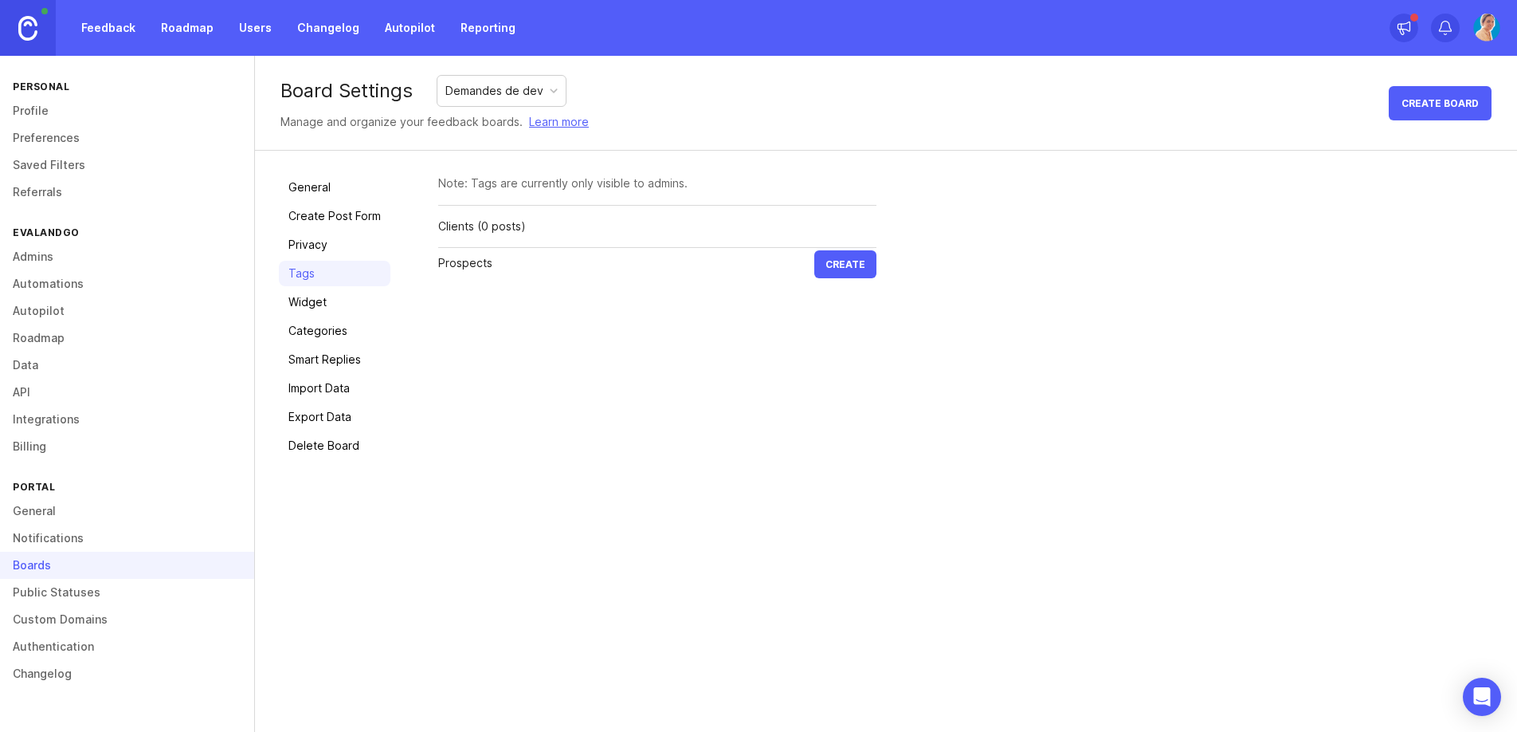
type input "Prospects"
click at [814, 250] on button "Create" at bounding box center [845, 264] width 62 height 28
click at [563, 539] on div "Board Settings Demandes de dev Manage and organize your feedback boards. Learn …" at bounding box center [886, 394] width 1262 height 676
click at [51, 517] on link "General" at bounding box center [127, 510] width 254 height 27
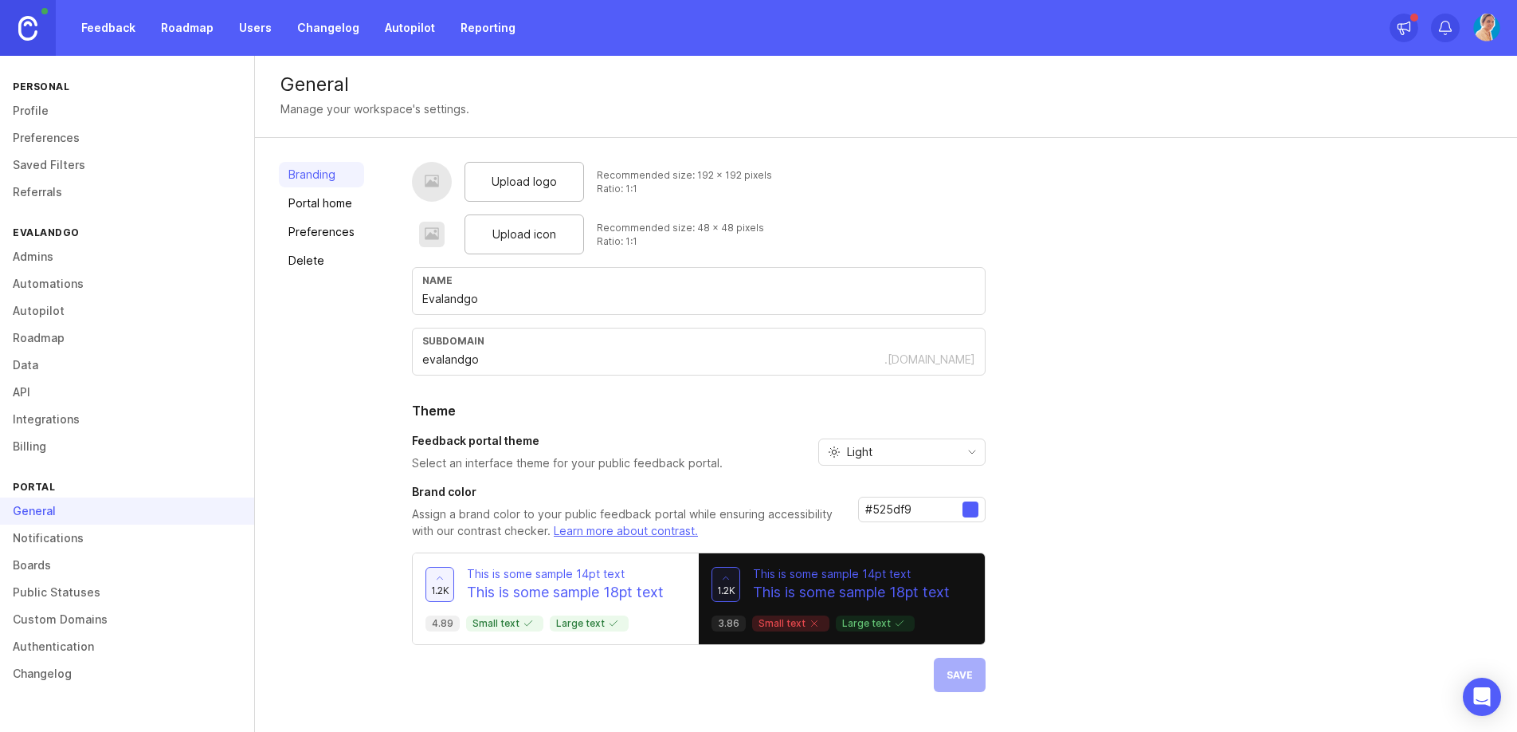
click at [63, 532] on link "Notifications" at bounding box center [127, 537] width 254 height 27
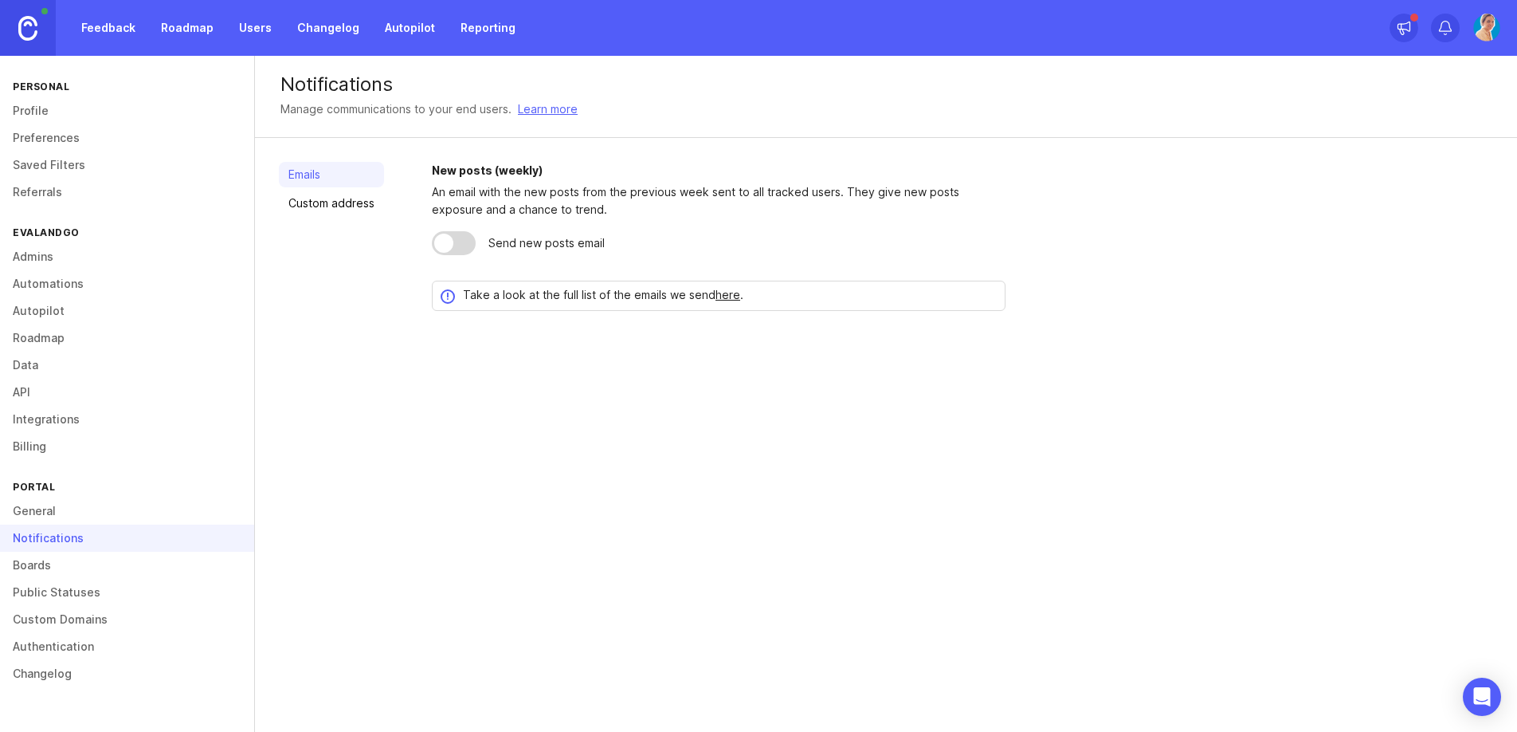
click at [45, 559] on link "Boards" at bounding box center [127, 564] width 254 height 27
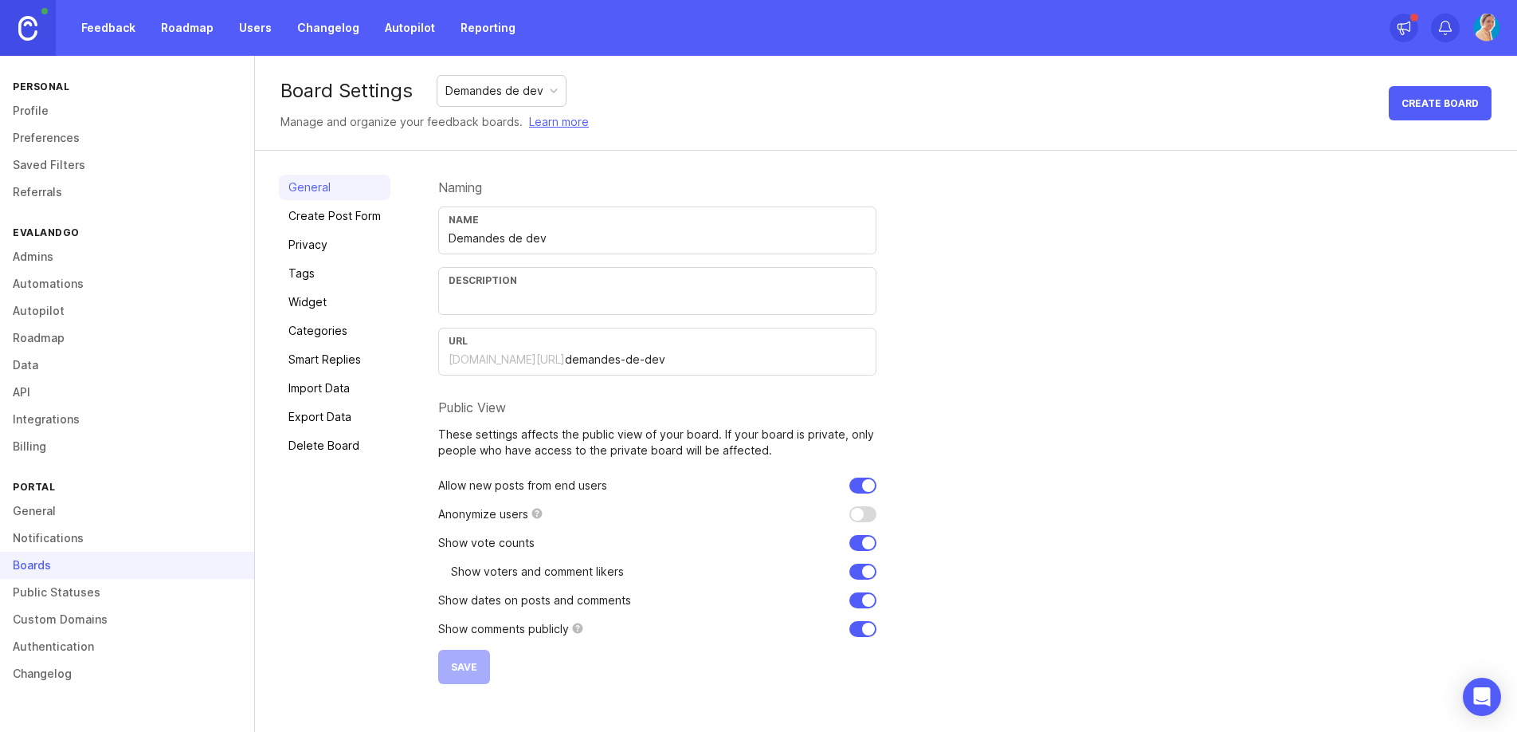
click at [120, 21] on link "Feedback" at bounding box center [108, 28] width 73 height 29
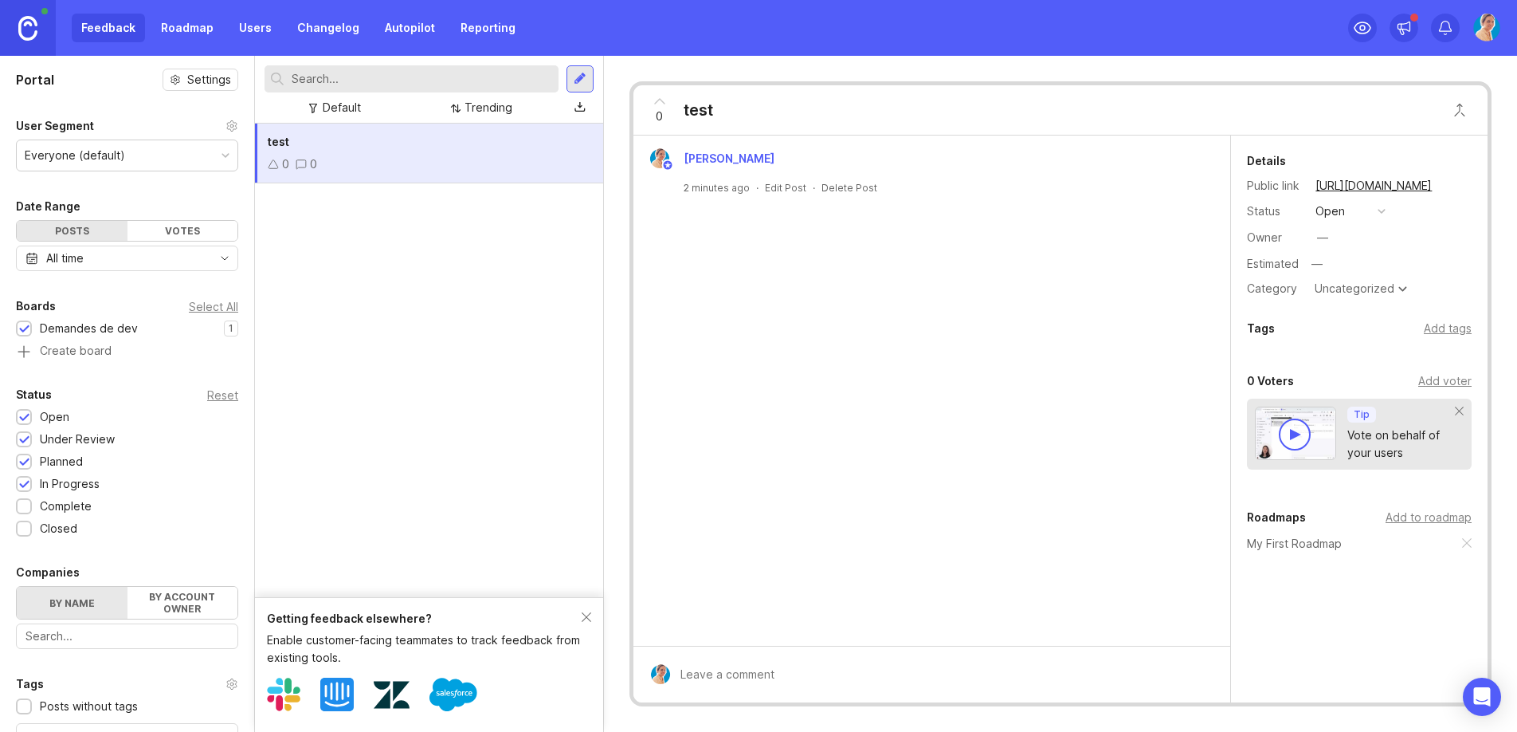
click at [451, 156] on div "0 0" at bounding box center [429, 164] width 323 height 18
click at [493, 130] on div "test 0 0" at bounding box center [429, 154] width 348 height 60
click at [95, 27] on div "Feedback Roadmap Users Changelog Autopilot Reporting" at bounding box center [298, 28] width 453 height 29
click at [36, 22] on img at bounding box center [27, 28] width 19 height 25
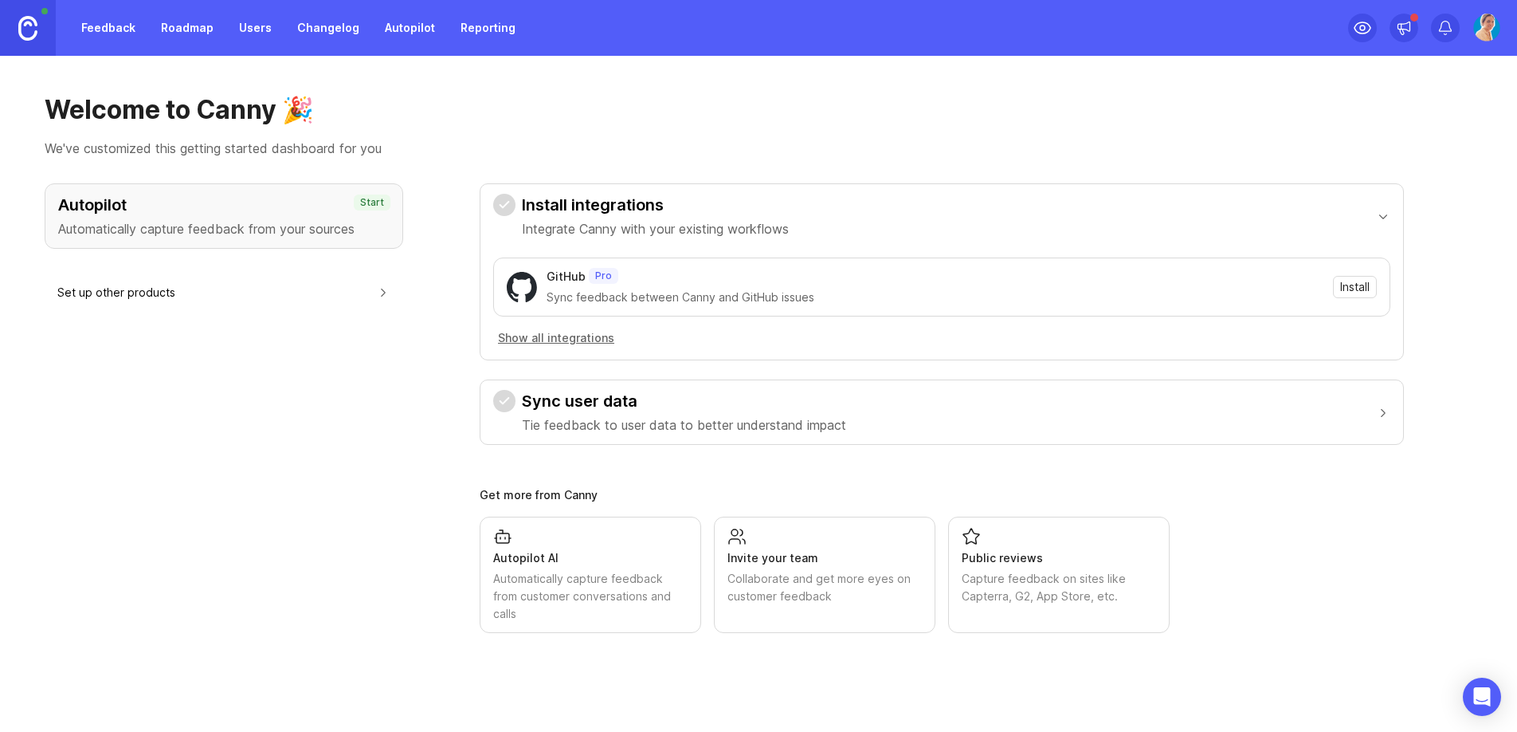
click at [157, 32] on link "Roadmap" at bounding box center [187, 28] width 72 height 29
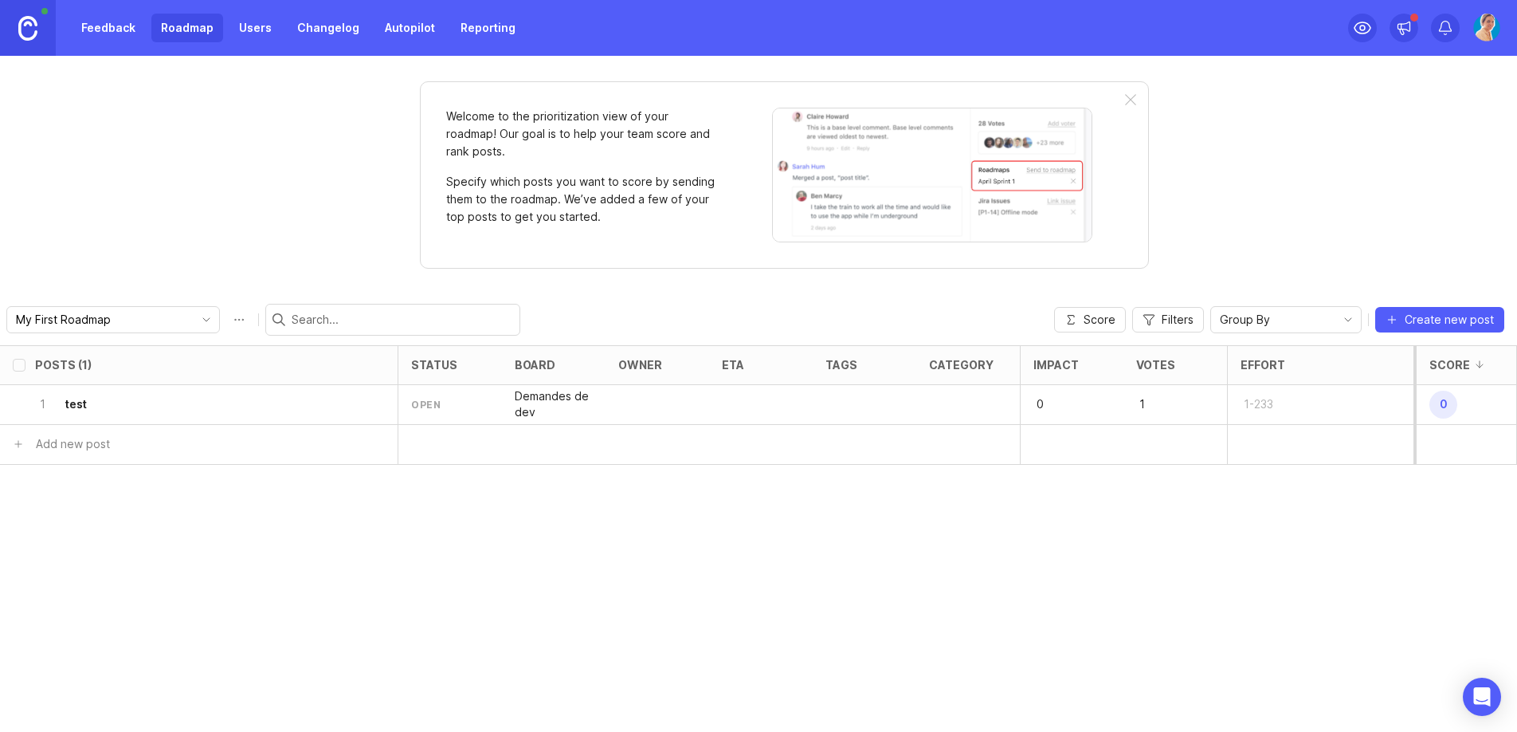
click at [224, 406] on div "1 test" at bounding box center [194, 404] width 318 height 39
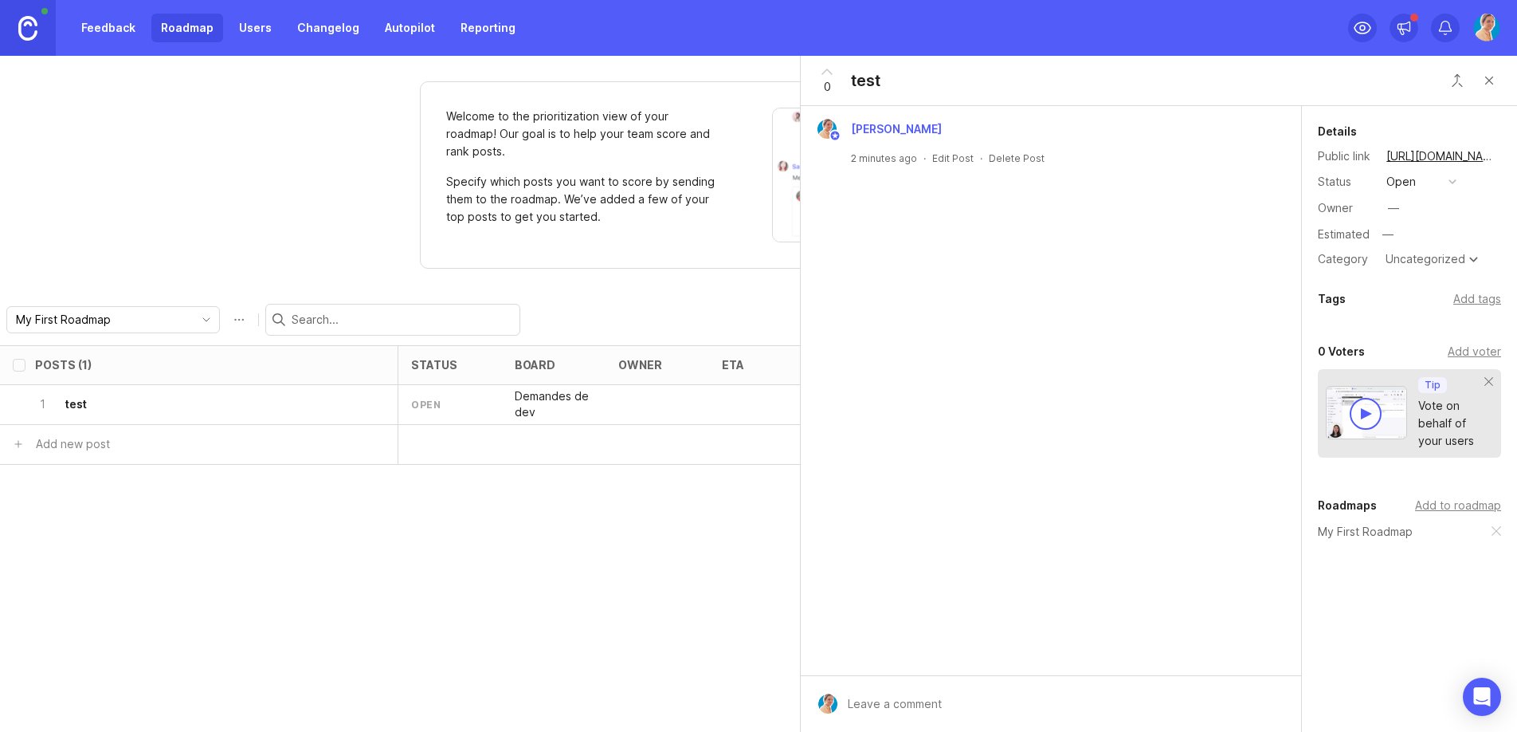
click at [588, 564] on div "Posts (1) status board owner eta tags category Impact Votes Effort Score 1 test…" at bounding box center [758, 538] width 1517 height 387
click at [1487, 73] on button "Close button" at bounding box center [1490, 81] width 32 height 32
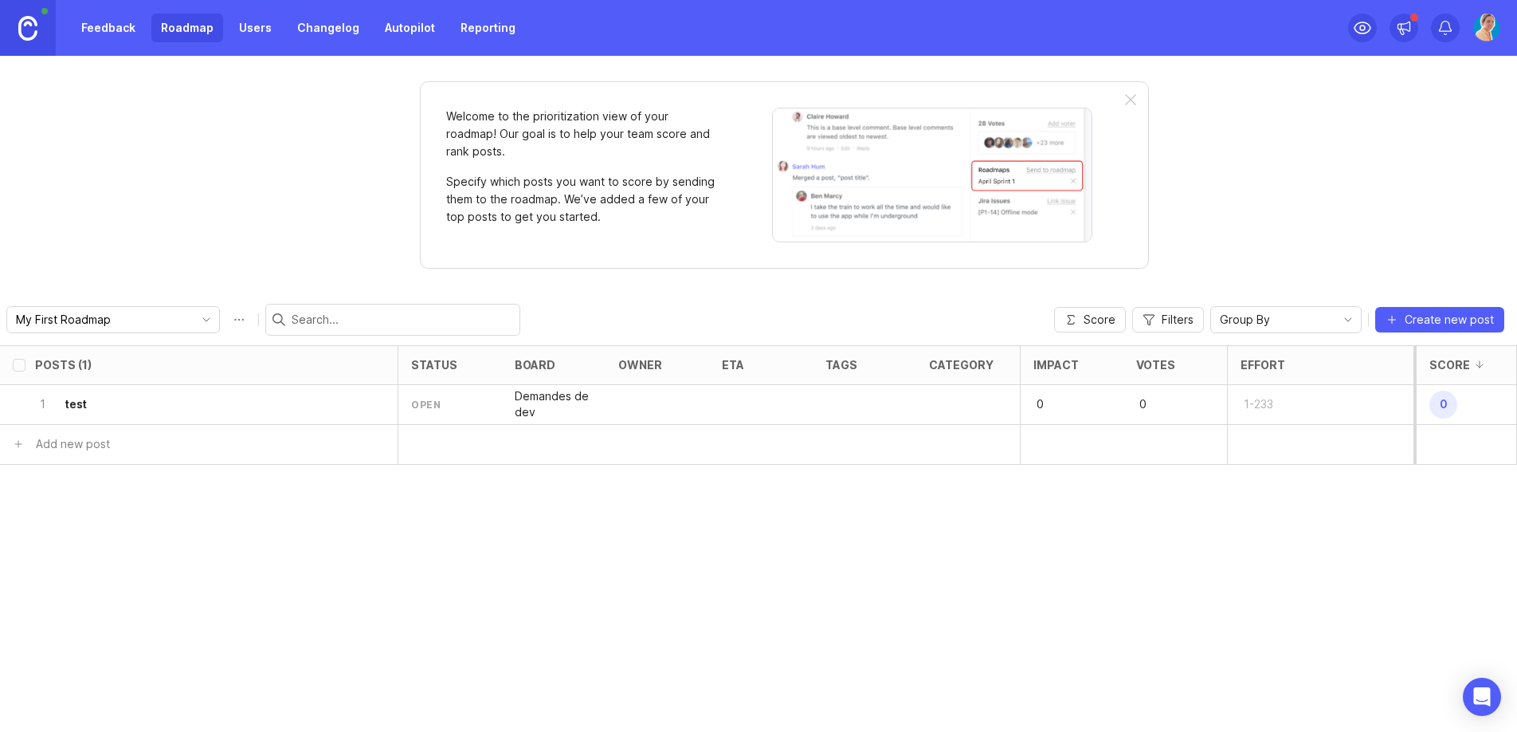
click at [114, 414] on div "1 test" at bounding box center [194, 404] width 318 height 39
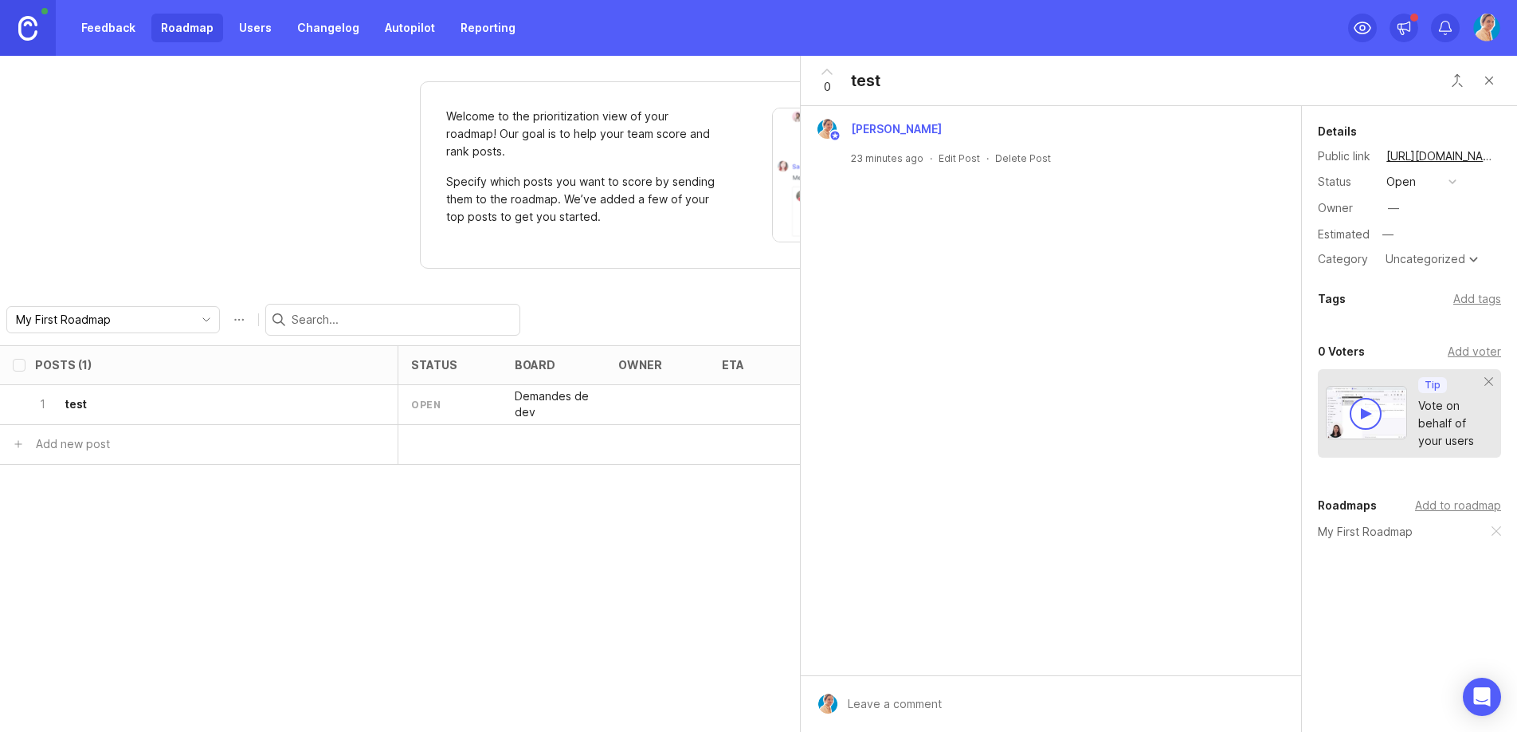
click at [247, 571] on div "Posts (1) status board owner eta tags category Impact Votes Effort Score 1 test…" at bounding box center [758, 538] width 1517 height 387
click at [211, 37] on link "Roadmap" at bounding box center [187, 28] width 72 height 29
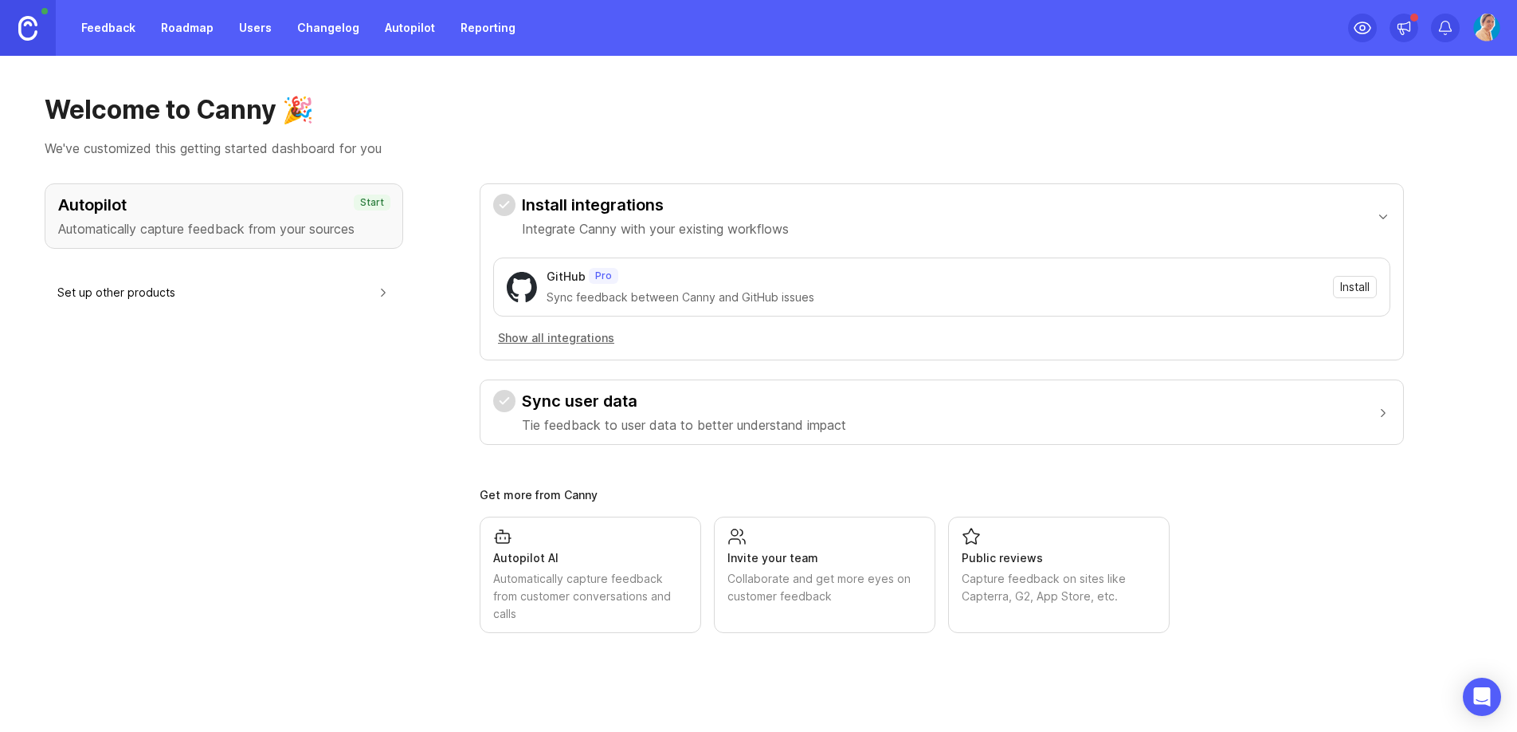
click at [183, 371] on div "Autopilot Automatically capture feedback from your sources Start Set up other p…" at bounding box center [224, 407] width 359 height 449
click at [1184, 418] on button "Sync user data Tie feedback to user data to better understand impact" at bounding box center [941, 412] width 897 height 64
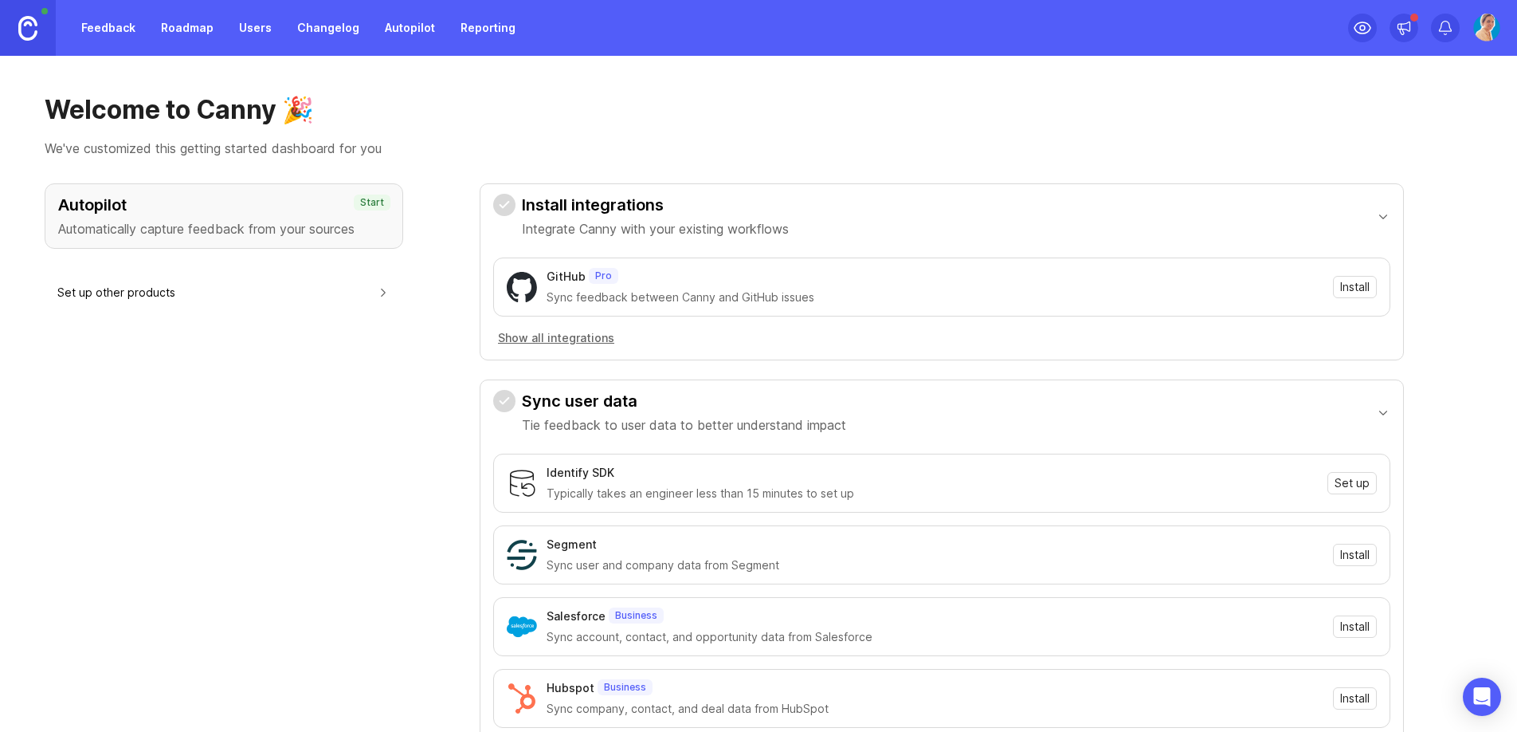
click at [580, 342] on button "Show all integrations" at bounding box center [556, 338] width 126 height 18
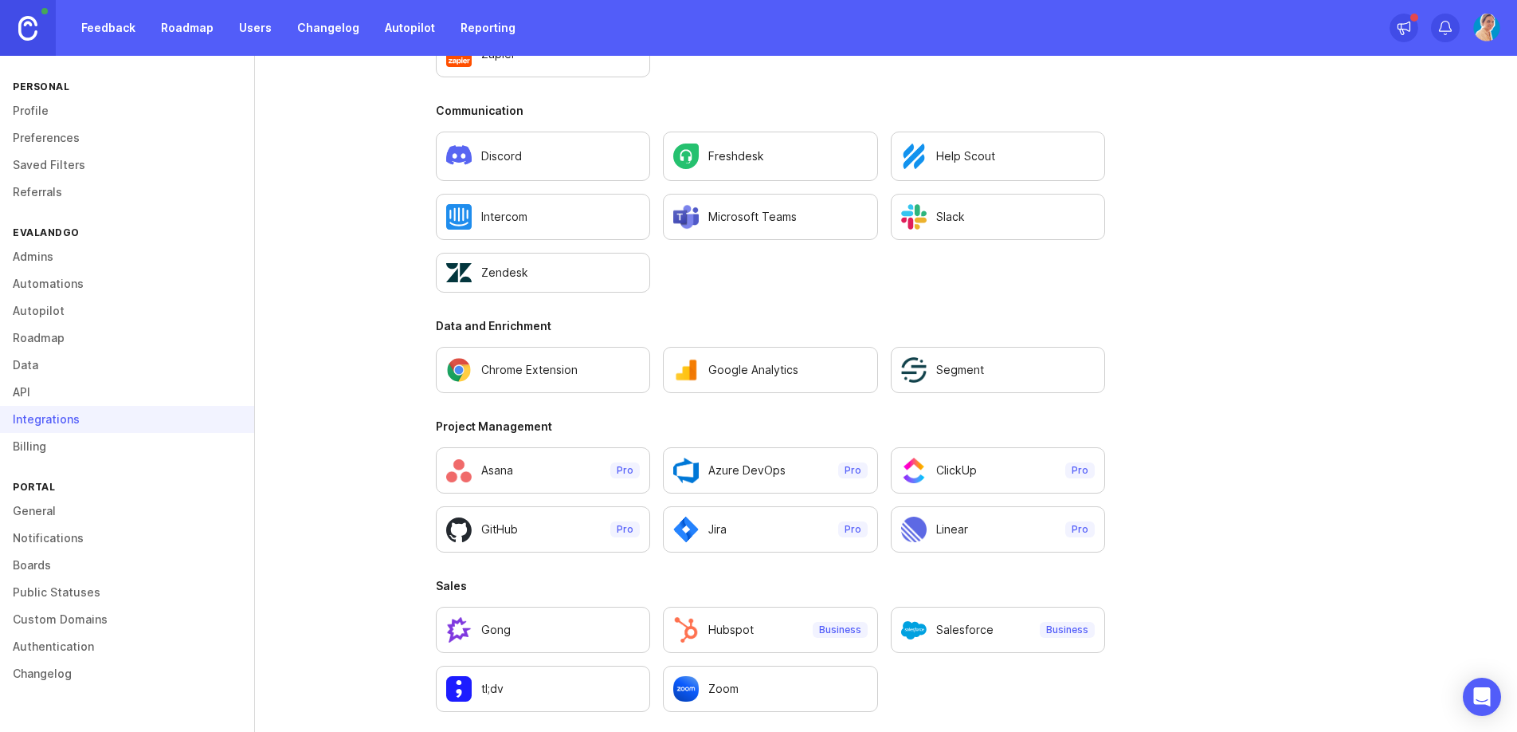
scroll to position [970, 0]
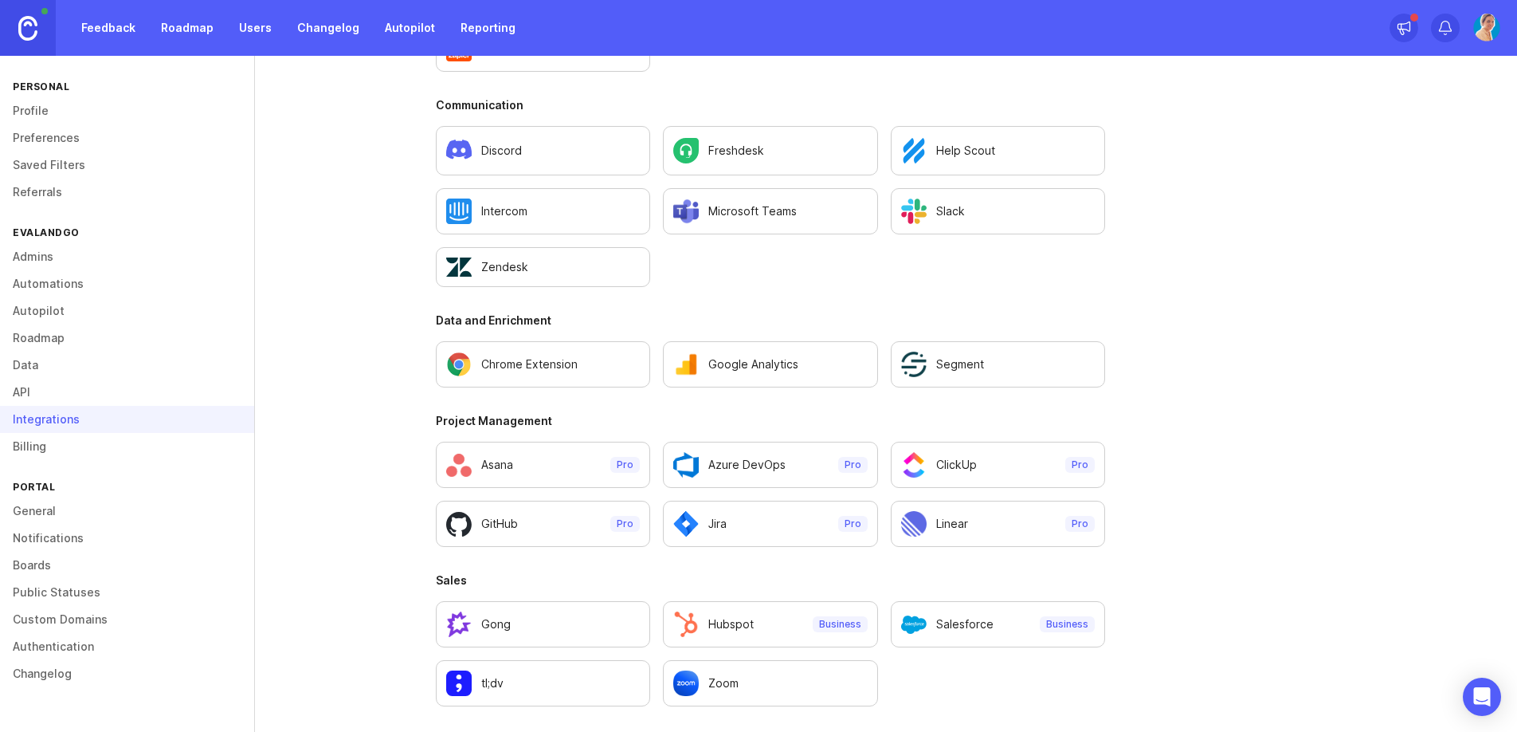
click at [580, 381] on link "Chrome Extension" at bounding box center [543, 364] width 214 height 46
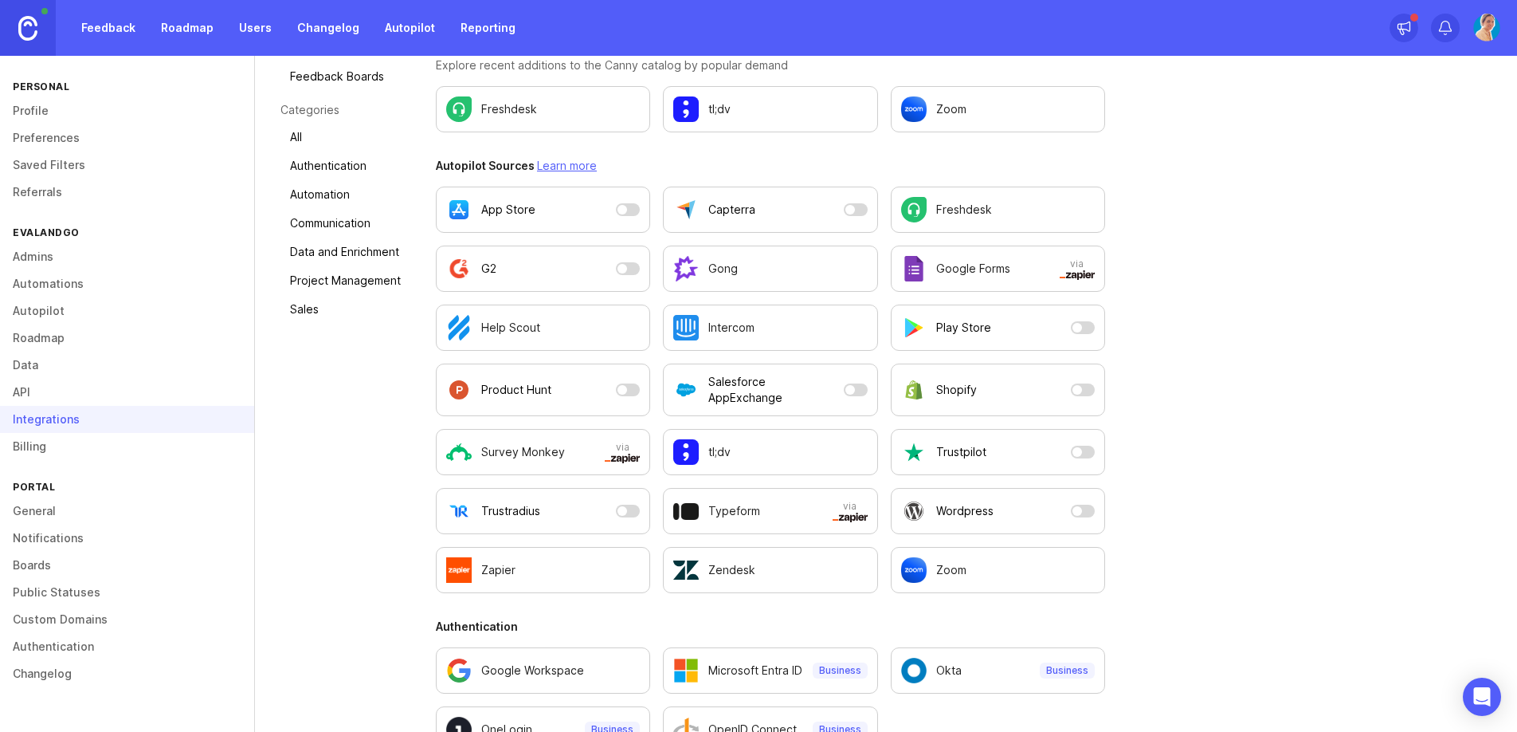
scroll to position [0, 0]
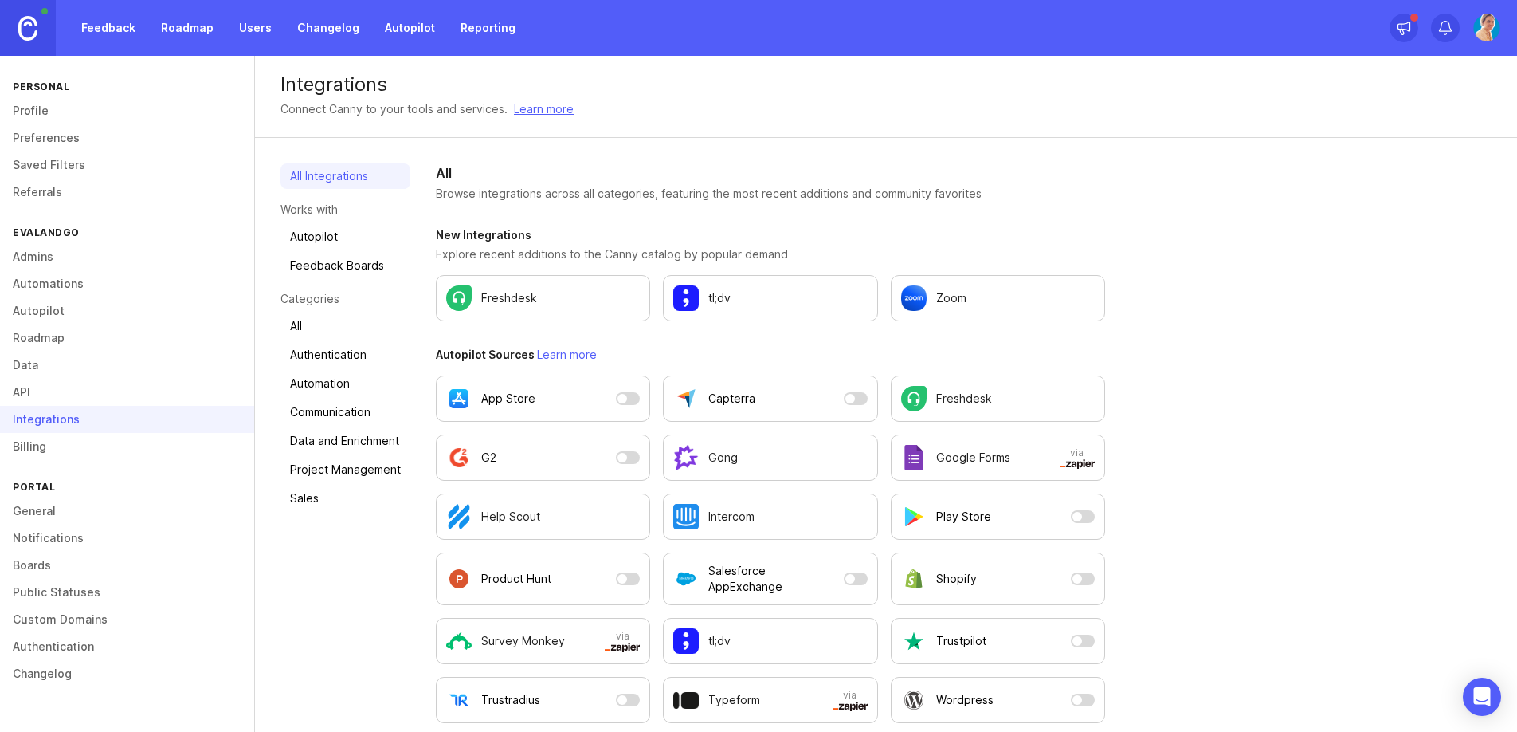
click at [19, 380] on link "API" at bounding box center [127, 392] width 254 height 27
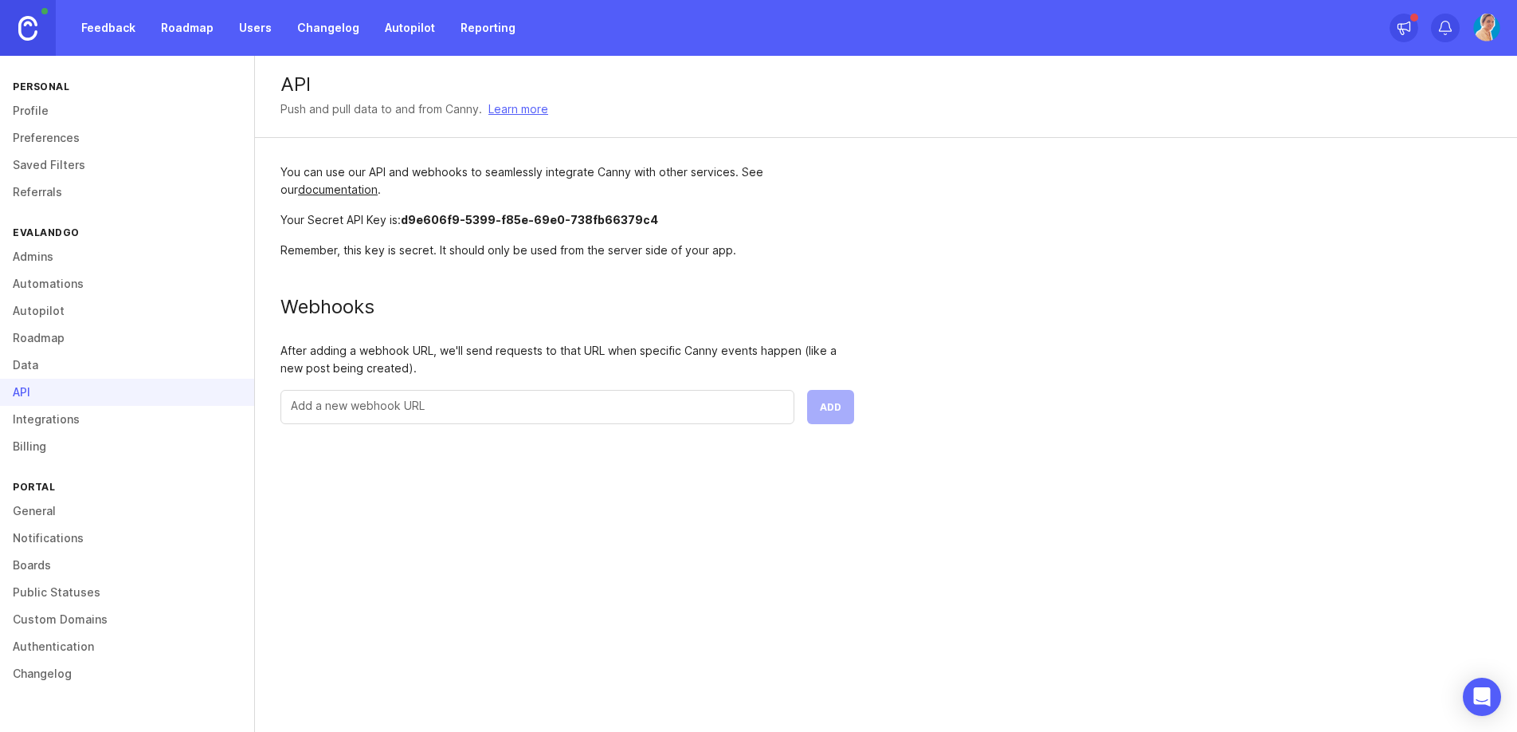
click at [55, 336] on link "Roadmap" at bounding box center [127, 337] width 254 height 27
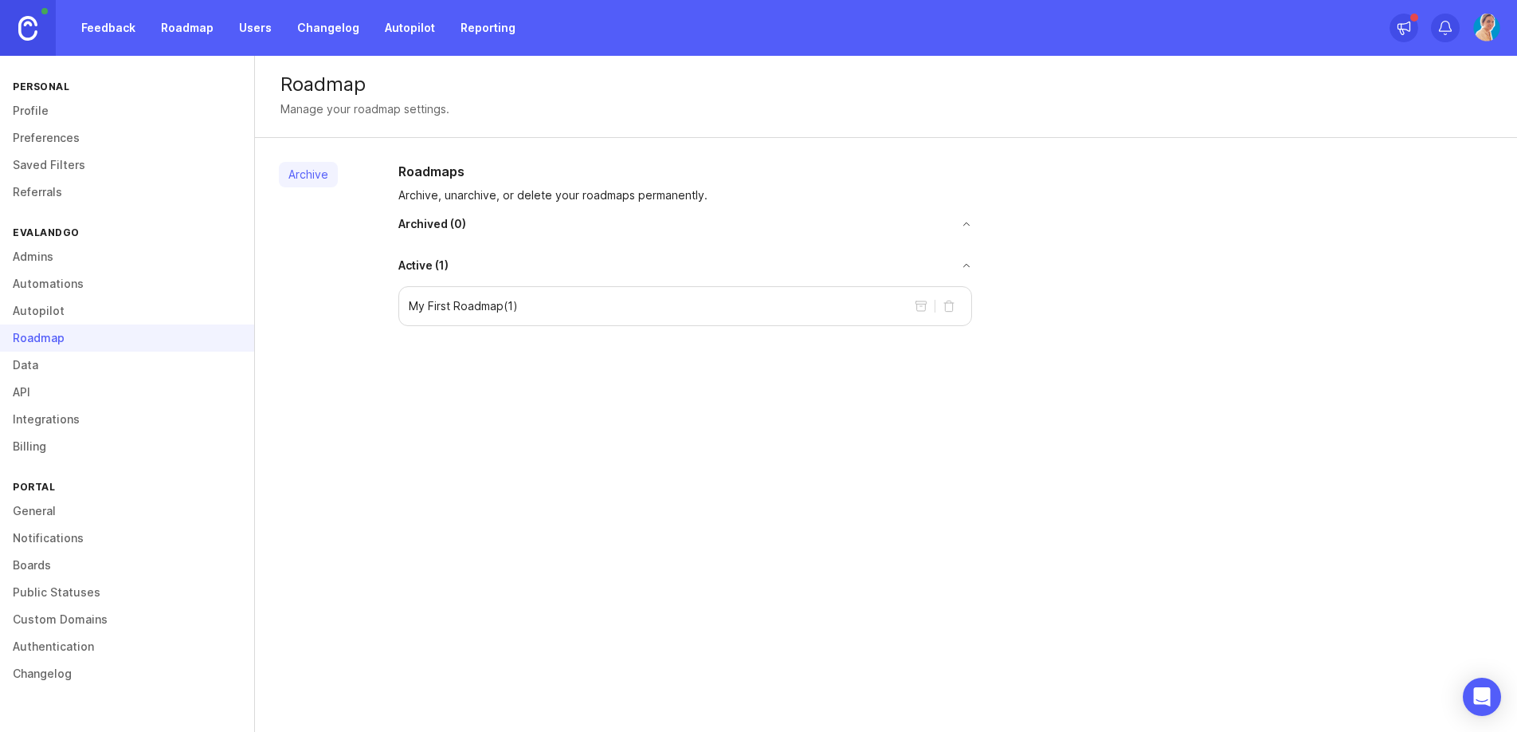
click at [57, 312] on link "Autopilot" at bounding box center [127, 310] width 254 height 27
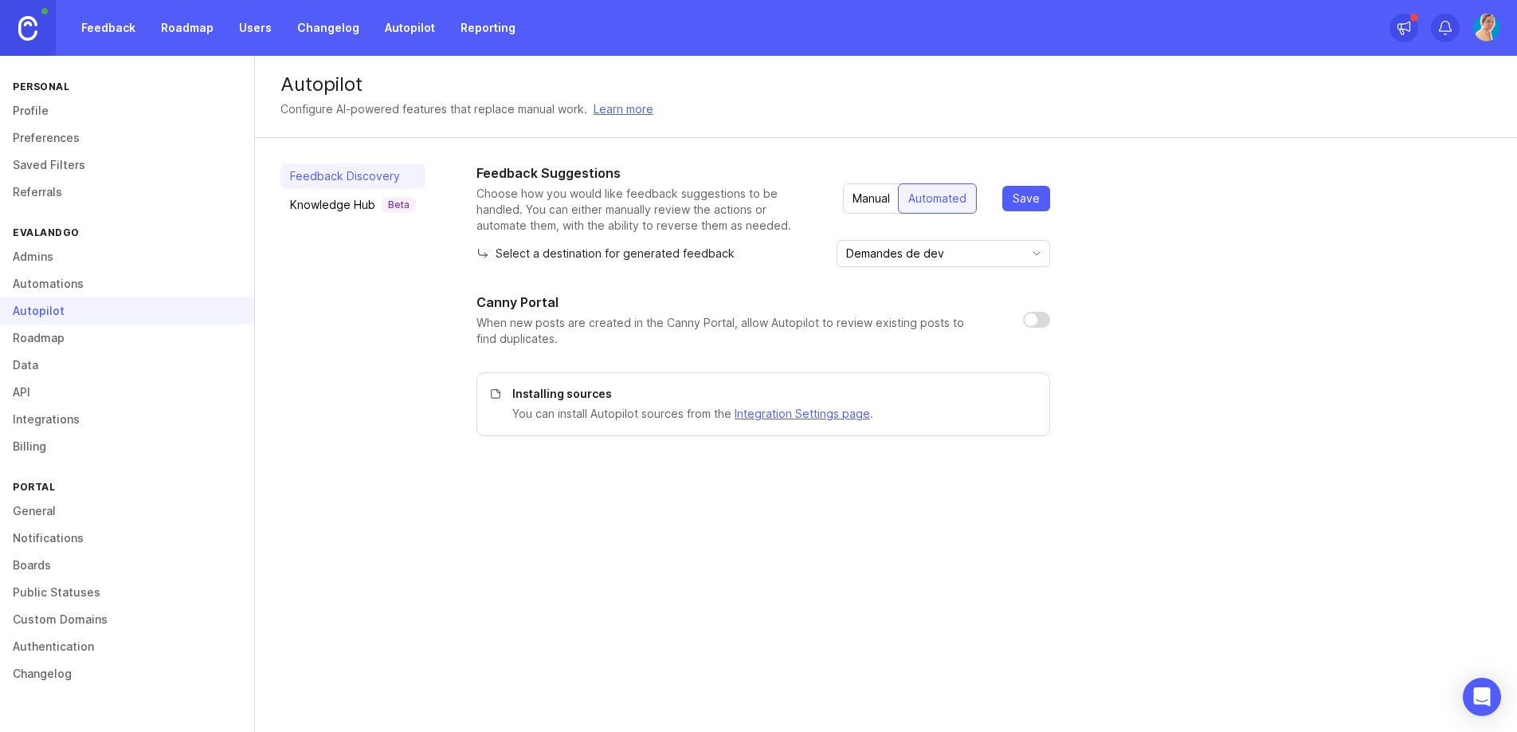
click at [964, 615] on div "Autopilot Configure AI-powered features that replace manual work. Learn more Fe…" at bounding box center [886, 394] width 1262 height 676
click at [502, 502] on div "Autopilot Configure AI-powered features that replace manual work. Learn more Fe…" at bounding box center [886, 394] width 1262 height 676
